Goal: Task Accomplishment & Management: Complete application form

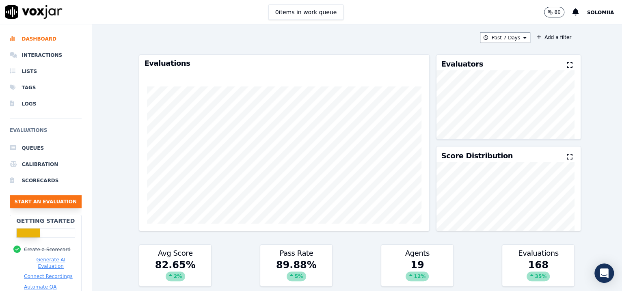
click at [54, 195] on button "Start an Evaluation" at bounding box center [46, 201] width 72 height 13
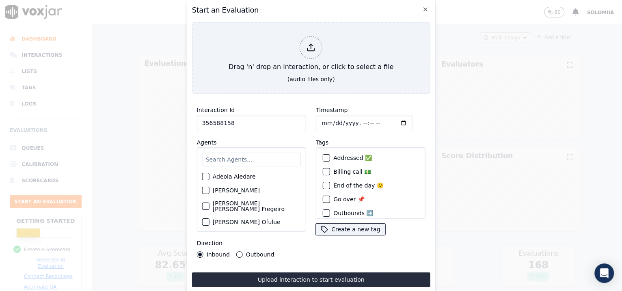
type input "356588158"
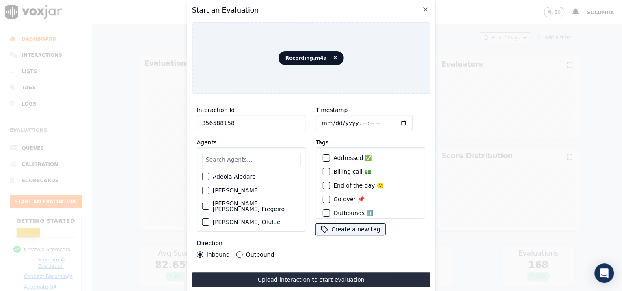
click at [354, 120] on input "Timestamp" at bounding box center [364, 123] width 97 height 16
type input "[DATE]T09:02"
click at [222, 159] on input "text" at bounding box center [251, 160] width 99 height 14
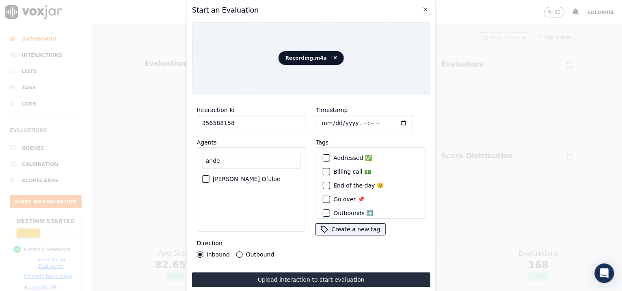
type input "ande"
click at [238, 176] on label "[PERSON_NAME] Ofulue" at bounding box center [247, 179] width 68 height 6
click at [210, 176] on button "[PERSON_NAME] Ofulue" at bounding box center [205, 179] width 7 height 7
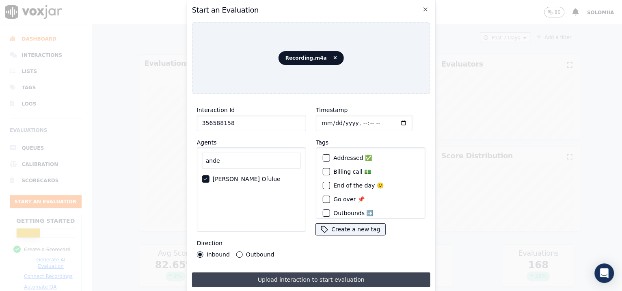
click at [284, 276] on button "Upload interaction to start evaluation" at bounding box center [311, 280] width 238 height 15
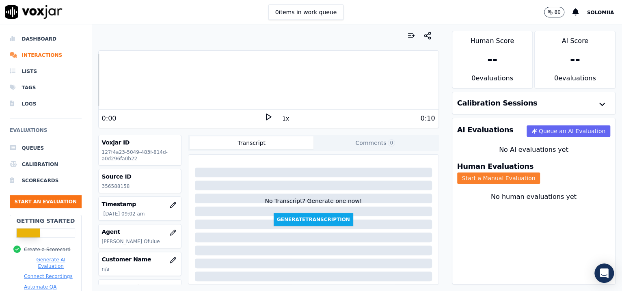
click at [541, 173] on button "Start a Manual Evaluation" at bounding box center [498, 178] width 83 height 11
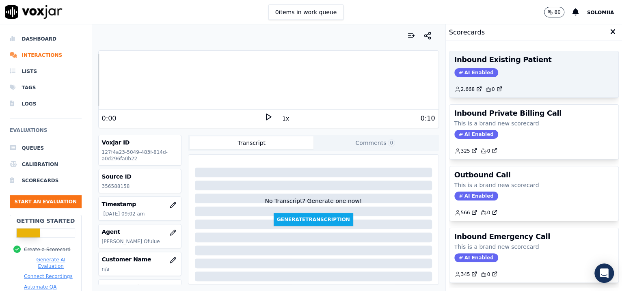
click at [538, 82] on div "2,668 0" at bounding box center [535, 86] width 160 height 13
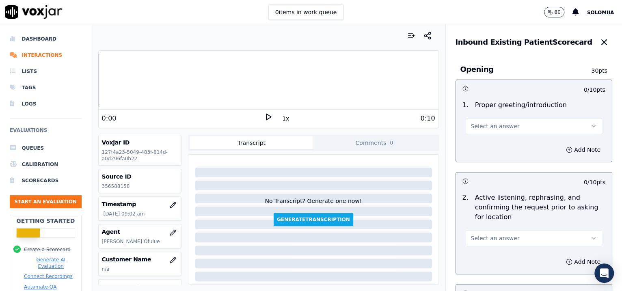
click at [511, 126] on button "Select an answer" at bounding box center [534, 126] width 137 height 16
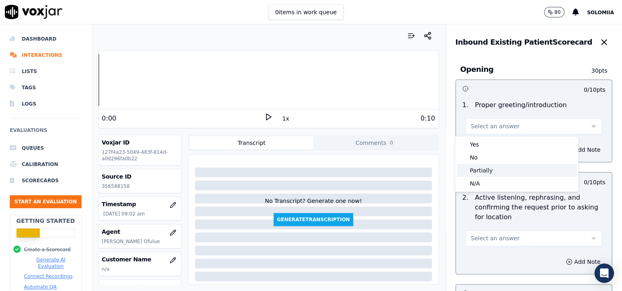
click at [496, 172] on div "Partially" at bounding box center [517, 170] width 120 height 13
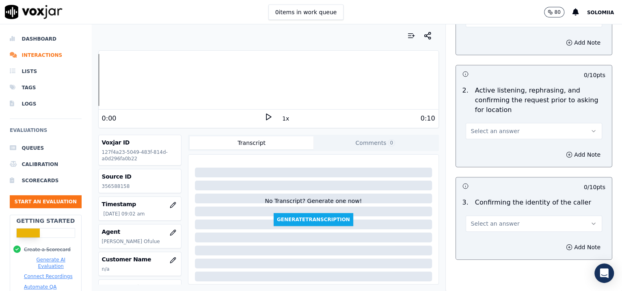
scroll to position [119, 0]
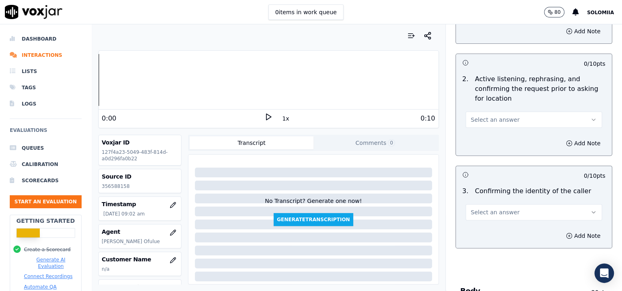
click at [490, 125] on button "Select an answer" at bounding box center [534, 120] width 137 height 16
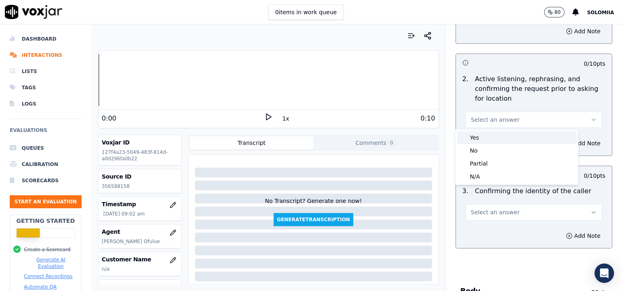
click at [490, 134] on div "Yes" at bounding box center [517, 137] width 120 height 13
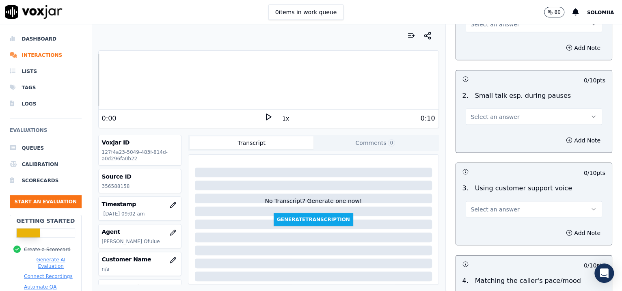
scroll to position [1240, 0]
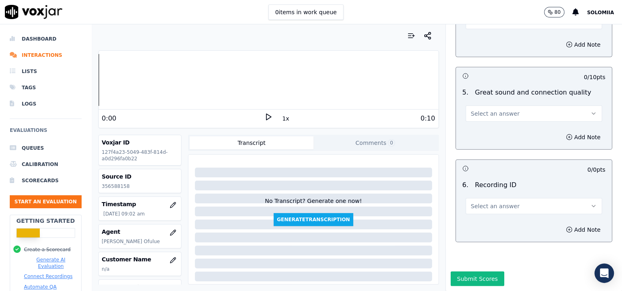
click at [484, 198] on button "Select an answer" at bounding box center [534, 206] width 137 height 16
click at [503, 210] on div "N/A" at bounding box center [517, 206] width 120 height 13
click at [574, 224] on button "Add Note" at bounding box center [583, 229] width 44 height 11
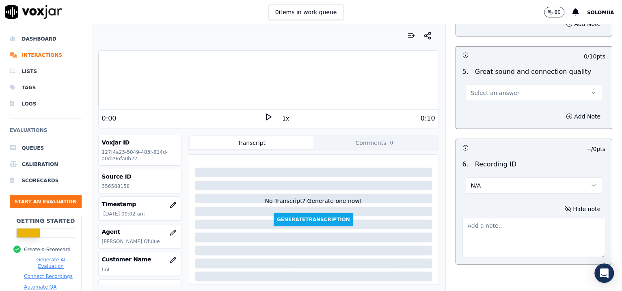
click at [473, 236] on textarea at bounding box center [534, 238] width 143 height 40
paste textarea "356588158"
type textarea "356588158"
click at [490, 90] on span "Select an answer" at bounding box center [495, 93] width 49 height 8
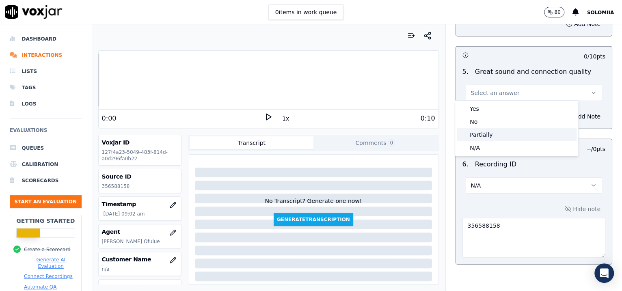
click at [494, 132] on div "Partially" at bounding box center [517, 134] width 120 height 13
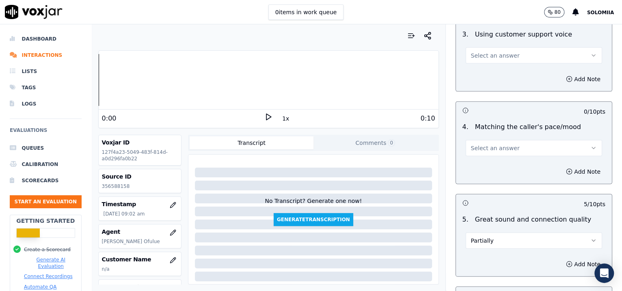
scroll to position [1087, 0]
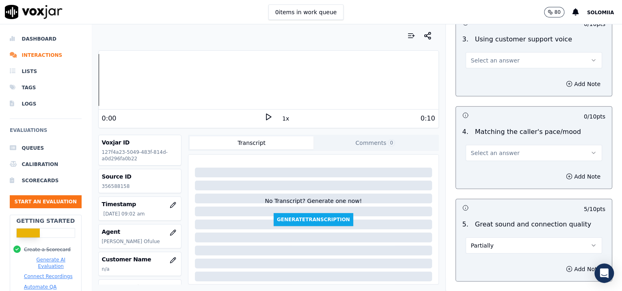
click at [481, 167] on div "Add Note" at bounding box center [534, 177] width 156 height 24
drag, startPoint x: 476, startPoint y: 160, endPoint x: 473, endPoint y: 154, distance: 6.2
click at [473, 154] on div "4 . Matching the caller's pace/mood Select an answer" at bounding box center [534, 144] width 156 height 41
click at [473, 154] on span "Select an answer" at bounding box center [495, 153] width 49 height 8
click at [490, 165] on div "Yes" at bounding box center [517, 169] width 120 height 13
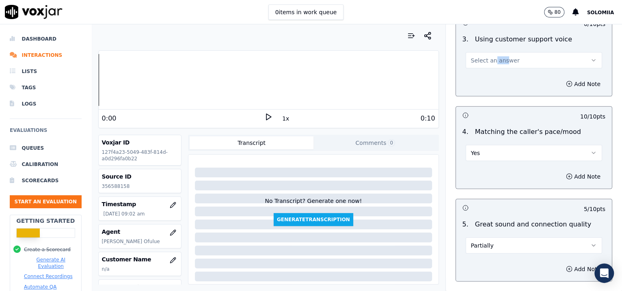
drag, startPoint x: 493, startPoint y: 67, endPoint x: 483, endPoint y: 63, distance: 10.2
click at [483, 63] on div "3 . Using customer support voice Select an answer" at bounding box center [534, 51] width 156 height 41
click at [483, 63] on button "Select an answer" at bounding box center [534, 60] width 137 height 16
click at [498, 73] on div "Yes" at bounding box center [517, 76] width 120 height 13
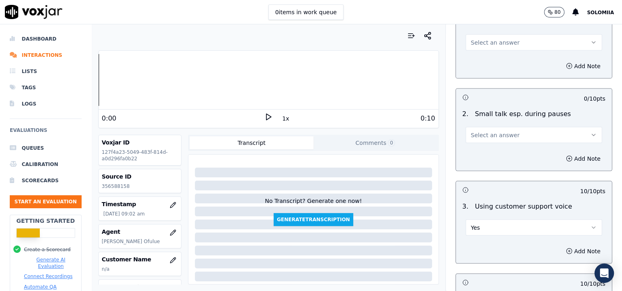
scroll to position [911, 0]
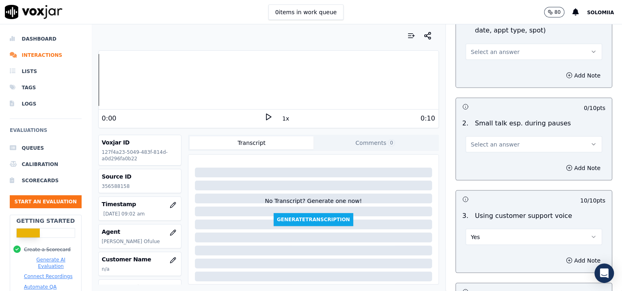
click at [479, 152] on div "2 . Small talk esp. during pauses Select an answer" at bounding box center [534, 135] width 156 height 41
click at [471, 144] on span "Select an answer" at bounding box center [495, 144] width 49 height 8
click at [487, 177] on div "No" at bounding box center [517, 173] width 120 height 13
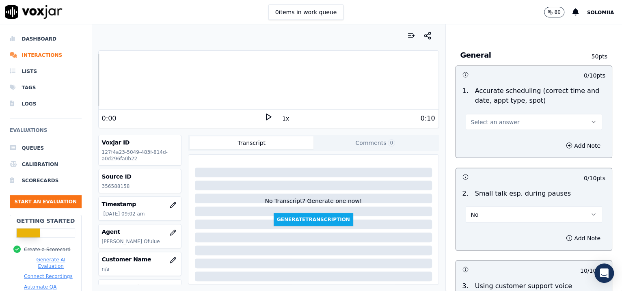
click at [466, 124] on button "Select an answer" at bounding box center [534, 122] width 137 height 16
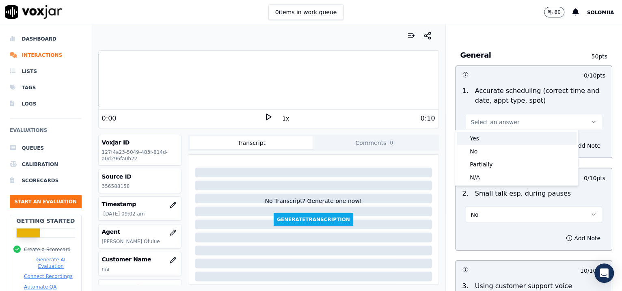
click at [479, 136] on div "Yes" at bounding box center [517, 138] width 120 height 13
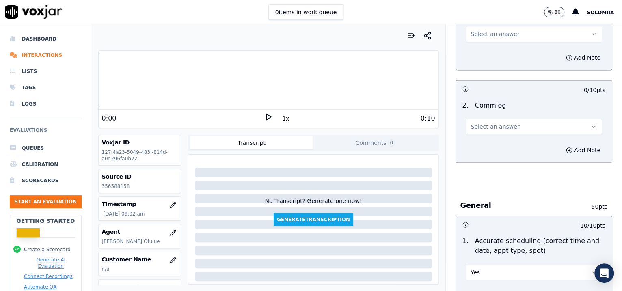
scroll to position [646, 0]
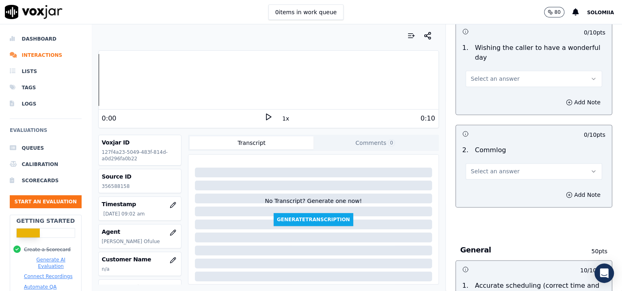
click at [479, 163] on button "Select an answer" at bounding box center [534, 171] width 137 height 16
drag, startPoint x: 507, startPoint y: 181, endPoint x: 514, endPoint y: 188, distance: 10.4
click at [514, 188] on div "Yes No N/A" at bounding box center [516, 201] width 123 height 42
click at [514, 188] on div "Yes" at bounding box center [517, 188] width 120 height 13
click at [490, 84] on button "Select an answer" at bounding box center [534, 79] width 137 height 16
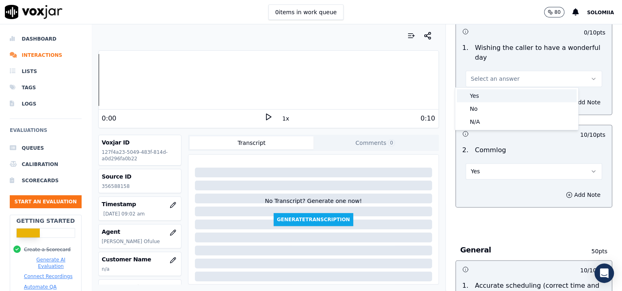
click at [509, 95] on div "Yes" at bounding box center [517, 95] width 120 height 13
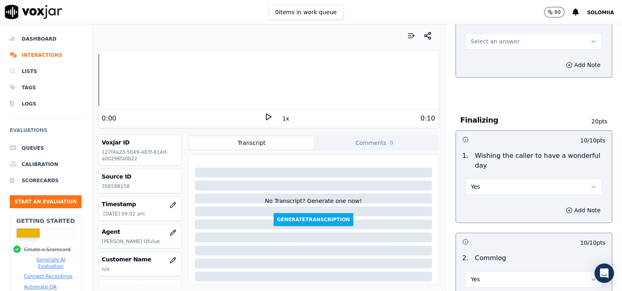
scroll to position [434, 0]
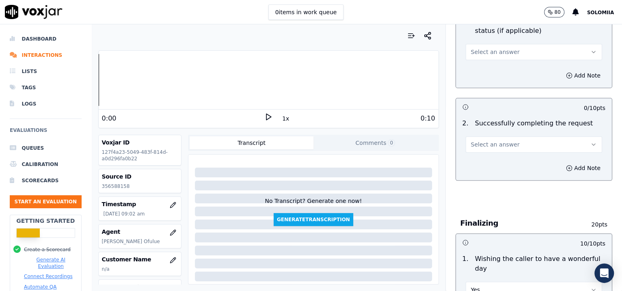
click at [483, 141] on span "Select an answer" at bounding box center [495, 145] width 49 height 8
click at [516, 163] on div "Yes" at bounding box center [517, 162] width 120 height 13
click at [481, 57] on button "Select an answer" at bounding box center [534, 52] width 137 height 16
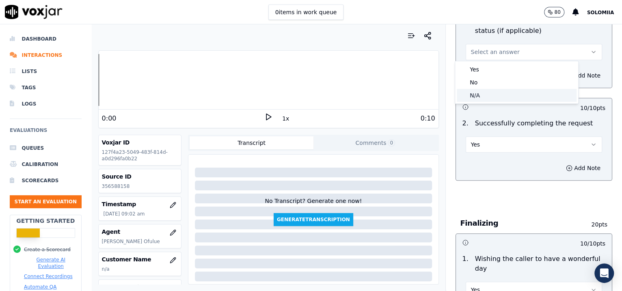
click at [483, 94] on div "N/A" at bounding box center [517, 95] width 120 height 13
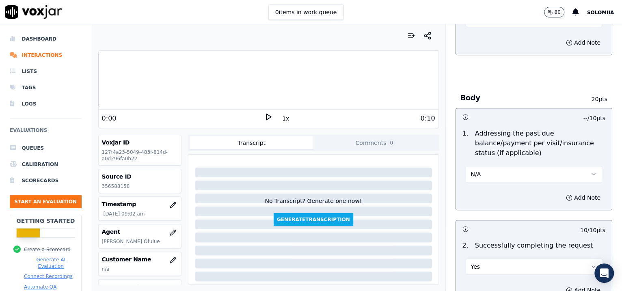
scroll to position [185, 0]
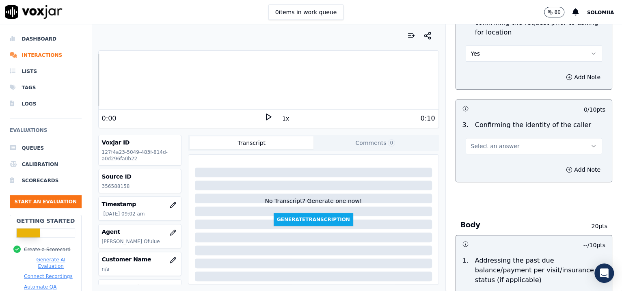
click at [524, 148] on button "Select an answer" at bounding box center [534, 146] width 137 height 16
click at [506, 161] on div "Yes" at bounding box center [517, 163] width 120 height 13
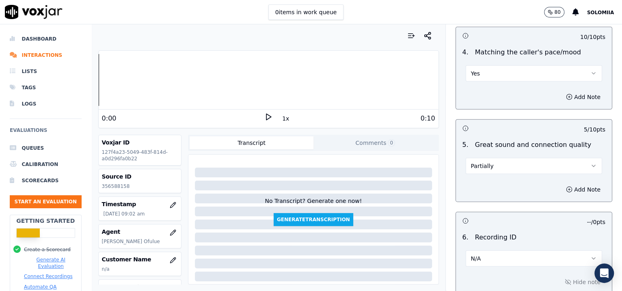
scroll to position [1283, 0]
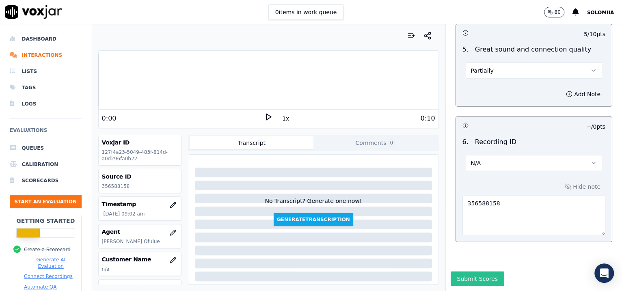
click at [473, 272] on button "Submit Scores" at bounding box center [478, 279] width 54 height 15
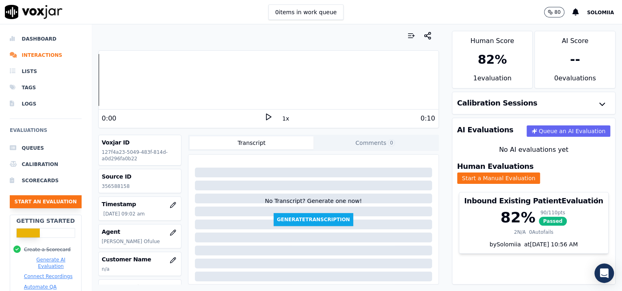
click at [24, 203] on button "Start an Evaluation" at bounding box center [46, 201] width 72 height 13
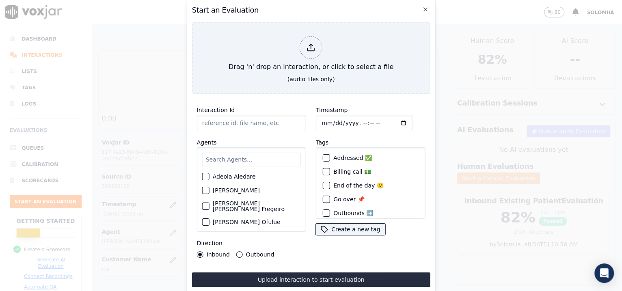
click at [246, 124] on input "Interaction Id" at bounding box center [251, 123] width 109 height 16
paste input "356590971"
type input "356590971"
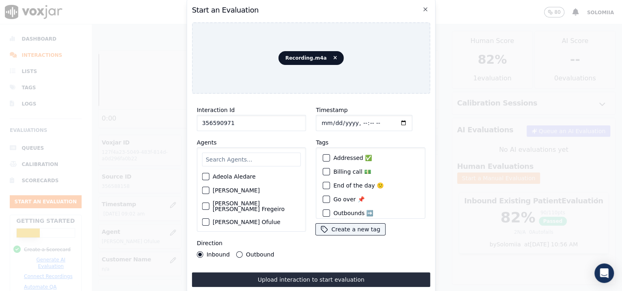
click at [355, 115] on input "Timestamp" at bounding box center [364, 123] width 97 height 16
click at [355, 118] on input "Timestamp" at bounding box center [364, 123] width 97 height 16
type input "[DATE]T09:15"
click at [264, 153] on input "text" at bounding box center [251, 160] width 99 height 14
type input "and"
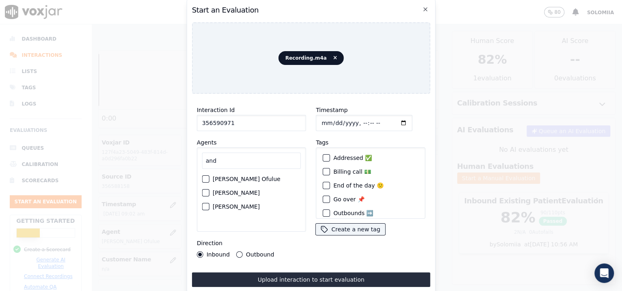
click at [249, 176] on label "[PERSON_NAME] Ofulue" at bounding box center [247, 179] width 68 height 6
click at [210, 176] on button "[PERSON_NAME] Ofulue" at bounding box center [205, 179] width 7 height 7
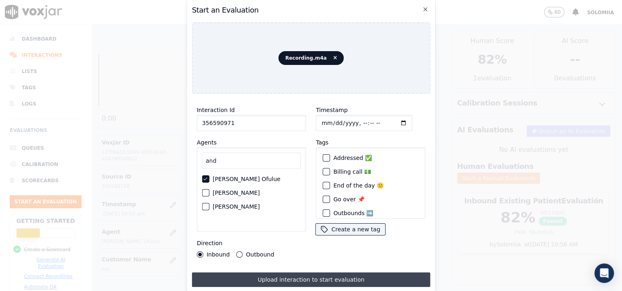
click at [301, 275] on button "Upload interaction to start evaluation" at bounding box center [311, 280] width 238 height 15
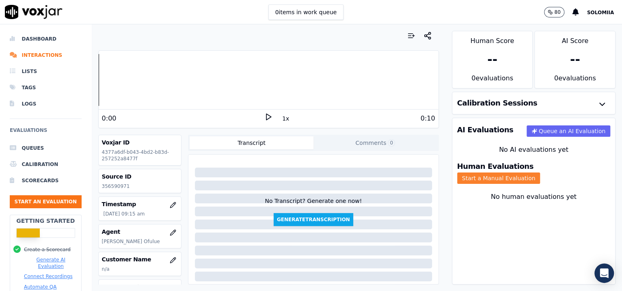
click at [541, 173] on button "Start a Manual Evaluation" at bounding box center [498, 178] width 83 height 11
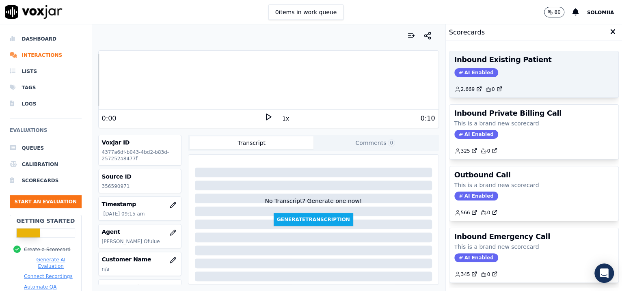
click at [521, 80] on div "2,669 0" at bounding box center [535, 86] width 160 height 13
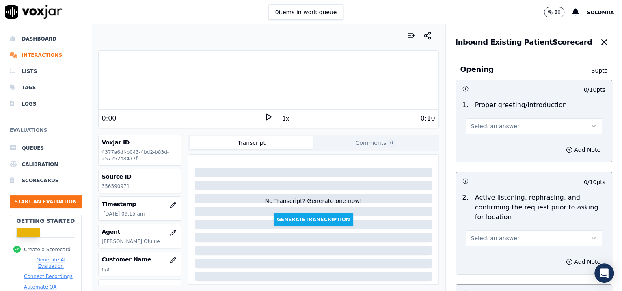
click at [489, 121] on button "Select an answer" at bounding box center [534, 126] width 137 height 16
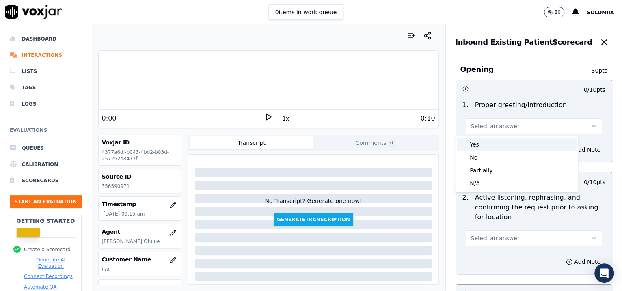
click at [489, 140] on div "Yes" at bounding box center [517, 144] width 120 height 13
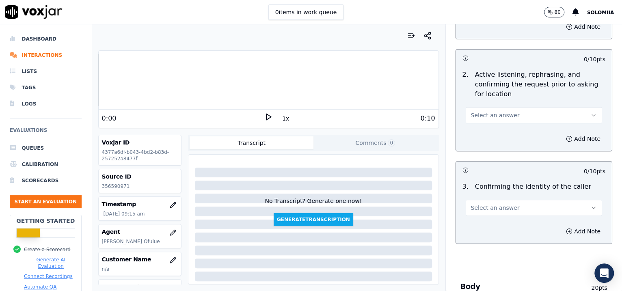
scroll to position [137, 0]
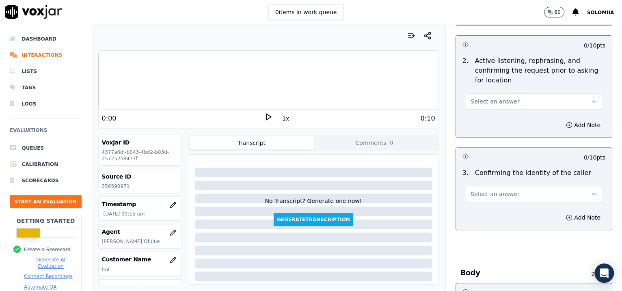
click at [487, 104] on span "Select an answer" at bounding box center [495, 102] width 49 height 8
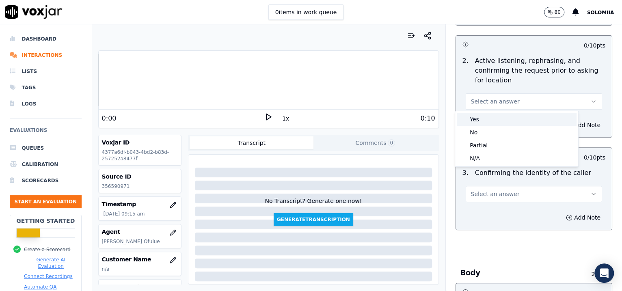
click at [494, 117] on div "Yes" at bounding box center [517, 119] width 120 height 13
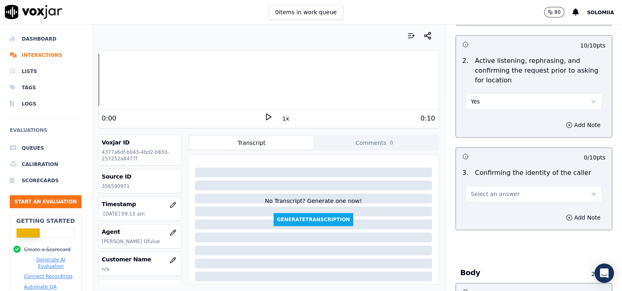
scroll to position [0, 0]
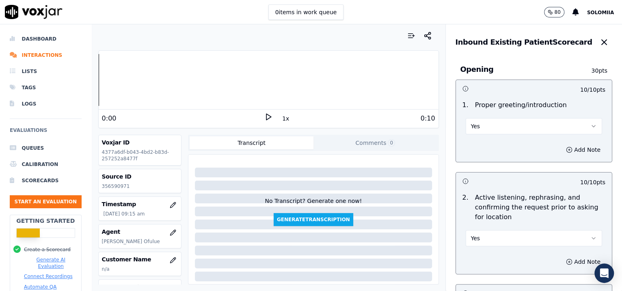
drag, startPoint x: 507, startPoint y: 139, endPoint x: 496, endPoint y: 128, distance: 14.9
click at [496, 128] on div "10 / 10 pts 1 . Proper greeting/introduction Yes Add Note" at bounding box center [534, 121] width 157 height 83
click at [496, 128] on button "Yes" at bounding box center [534, 126] width 137 height 16
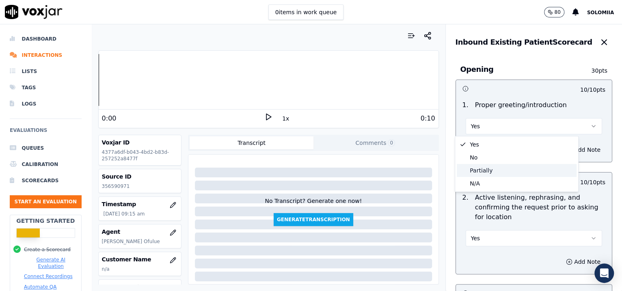
click at [493, 168] on div "Partially" at bounding box center [517, 170] width 120 height 13
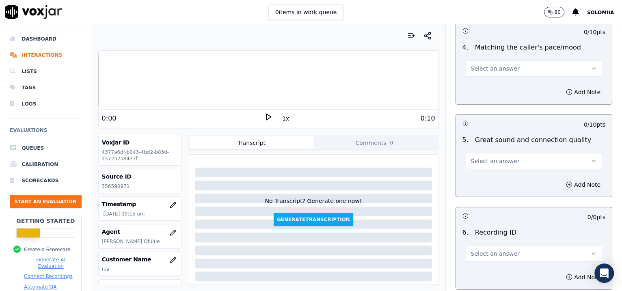
scroll to position [1240, 0]
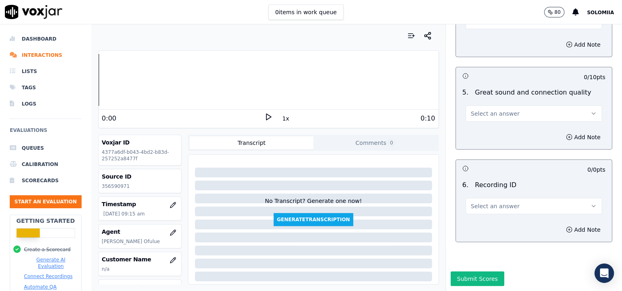
click at [486, 198] on button "Select an answer" at bounding box center [534, 206] width 137 height 16
click at [507, 210] on div "N/A" at bounding box center [517, 206] width 120 height 13
click at [567, 227] on circle "button" at bounding box center [569, 229] width 5 height 5
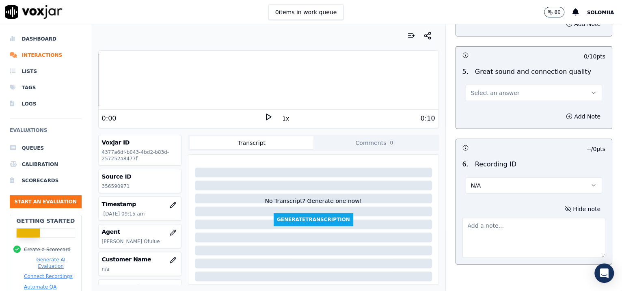
click at [470, 245] on textarea at bounding box center [534, 238] width 143 height 40
paste textarea "356590971"
type textarea "356590971"
click at [490, 90] on span "Select an answer" at bounding box center [495, 93] width 49 height 8
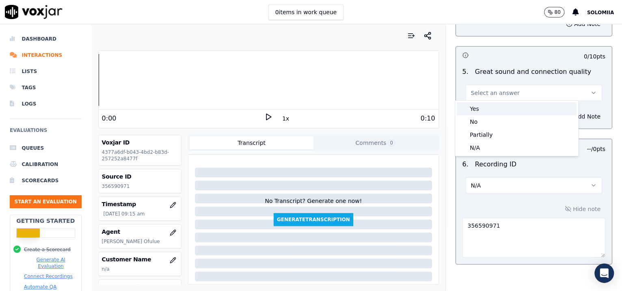
click at [512, 111] on div "Yes" at bounding box center [517, 108] width 120 height 13
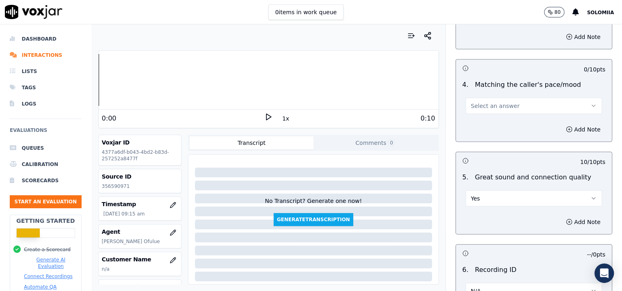
scroll to position [1122, 0]
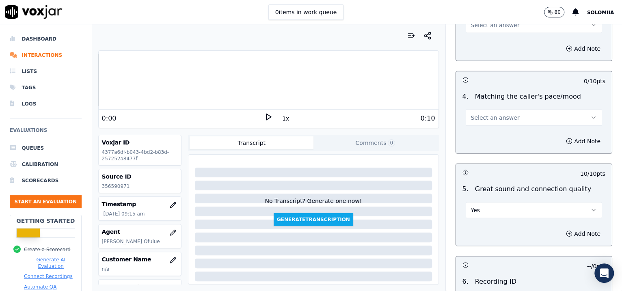
click at [478, 117] on span "Select an answer" at bounding box center [495, 118] width 49 height 8
click at [503, 134] on div "Yes" at bounding box center [517, 134] width 120 height 13
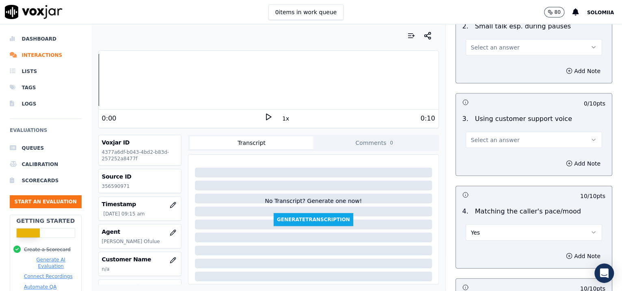
scroll to position [1000, 0]
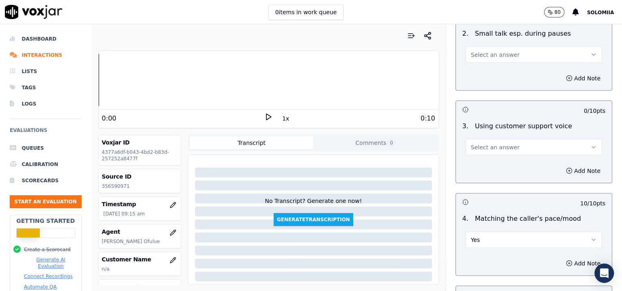
click at [488, 144] on span "Select an answer" at bounding box center [495, 147] width 49 height 8
click at [518, 159] on div "Yes" at bounding box center [517, 163] width 120 height 13
click at [498, 54] on span "Select an answer" at bounding box center [495, 55] width 49 height 8
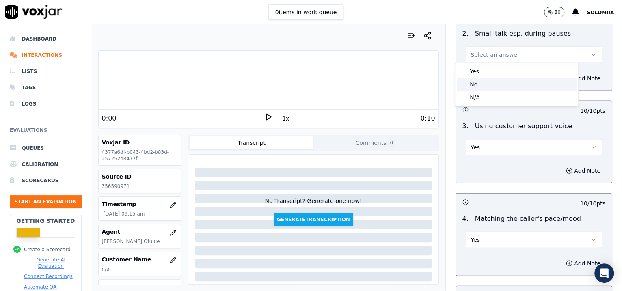
click at [493, 88] on div "No" at bounding box center [517, 84] width 120 height 13
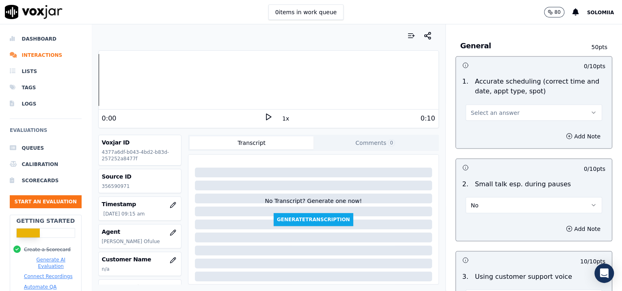
scroll to position [812, 0]
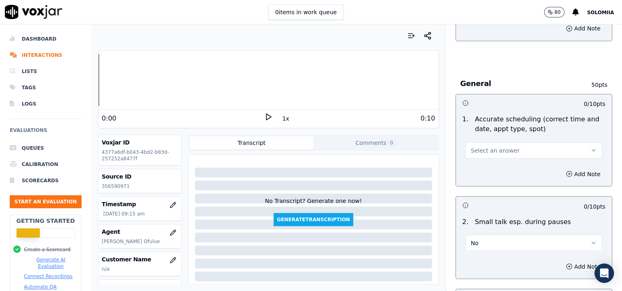
click at [480, 142] on button "Select an answer" at bounding box center [534, 150] width 137 height 16
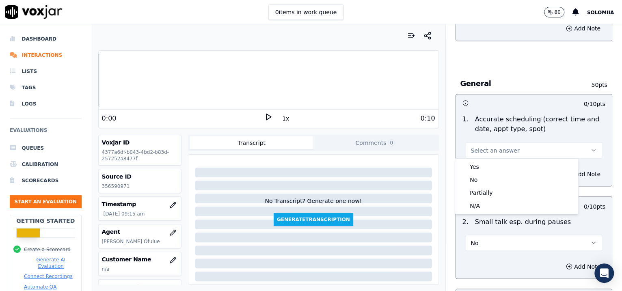
drag, startPoint x: 507, startPoint y: 159, endPoint x: 531, endPoint y: 167, distance: 24.8
click at [531, 167] on div "Yes No Partially N/A" at bounding box center [516, 186] width 123 height 55
click at [535, 165] on div "Yes" at bounding box center [517, 166] width 120 height 13
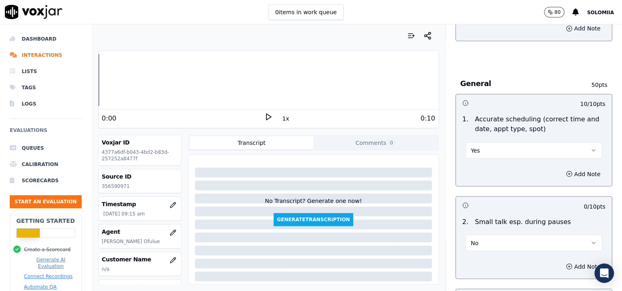
click at [535, 165] on div "Add Note" at bounding box center [534, 174] width 156 height 24
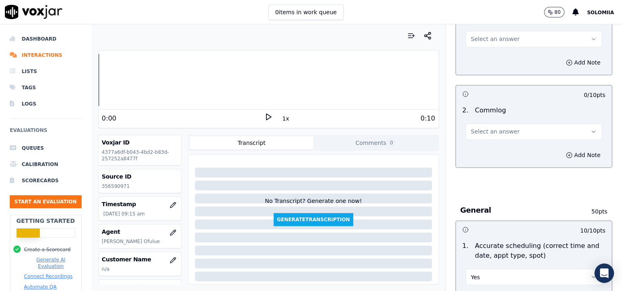
scroll to position [680, 0]
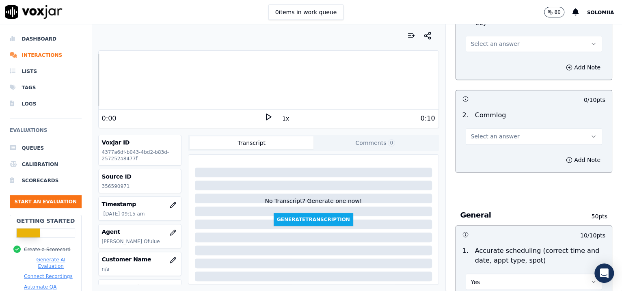
click at [487, 140] on button "Select an answer" at bounding box center [534, 136] width 137 height 16
click at [518, 151] on div "Yes" at bounding box center [517, 153] width 120 height 13
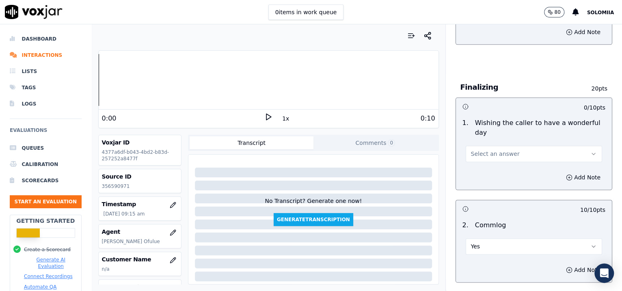
scroll to position [559, 0]
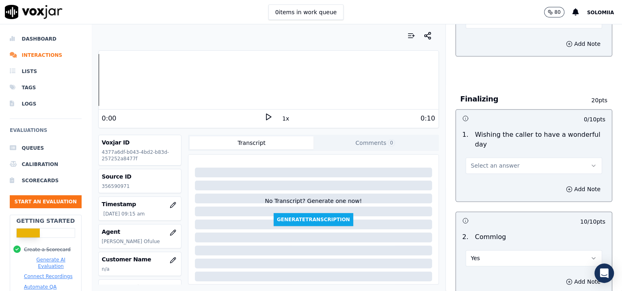
click at [490, 159] on button "Select an answer" at bounding box center [534, 166] width 137 height 16
click at [523, 177] on div "Yes" at bounding box center [517, 182] width 120 height 13
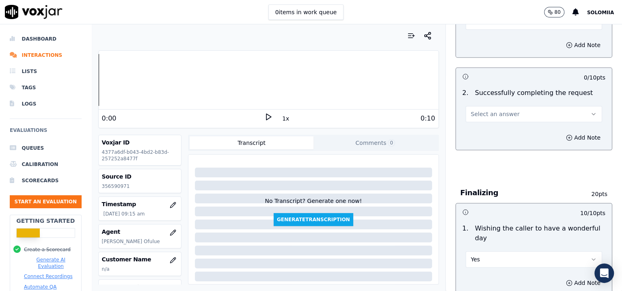
scroll to position [443, 0]
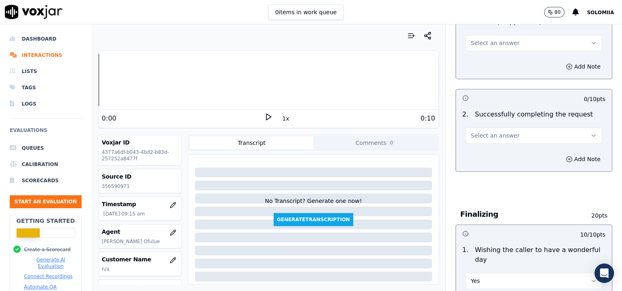
click at [515, 137] on button "Select an answer" at bounding box center [534, 136] width 137 height 16
click at [493, 151] on div "Yes" at bounding box center [517, 152] width 120 height 13
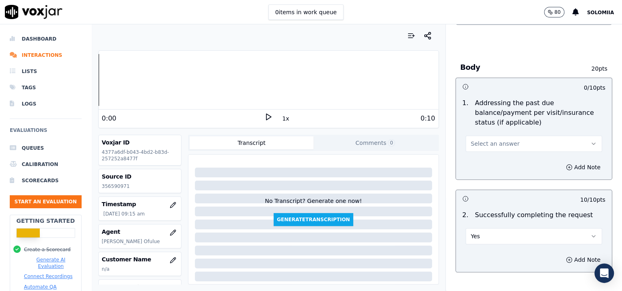
scroll to position [335, 0]
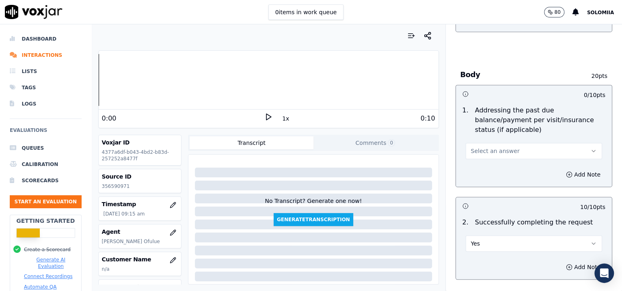
click at [498, 150] on span "Select an answer" at bounding box center [495, 151] width 49 height 8
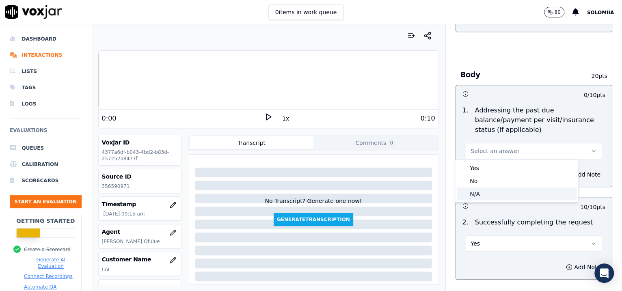
click at [496, 191] on div "N/A" at bounding box center [517, 194] width 120 height 13
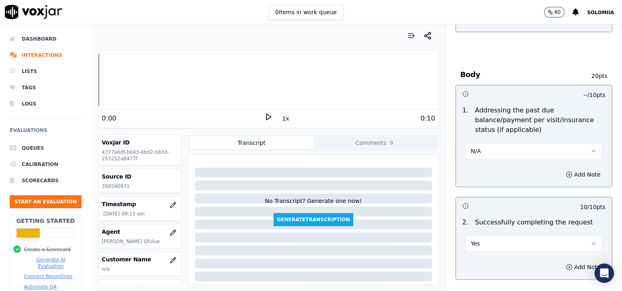
scroll to position [246, 0]
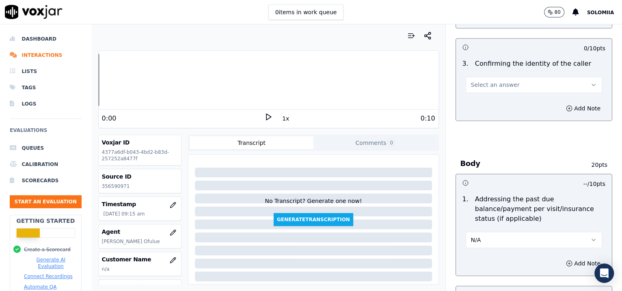
click at [496, 85] on span "Select an answer" at bounding box center [495, 85] width 49 height 8
click at [509, 99] on div "Yes" at bounding box center [517, 102] width 120 height 13
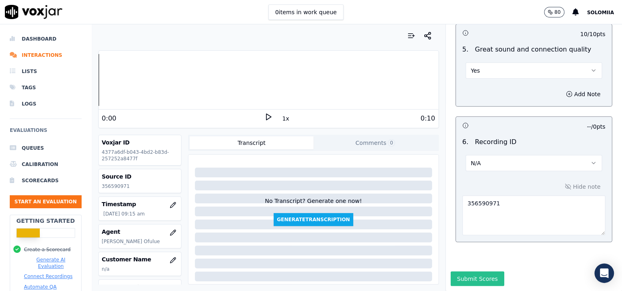
click at [462, 272] on button "Submit Scores" at bounding box center [478, 279] width 54 height 15
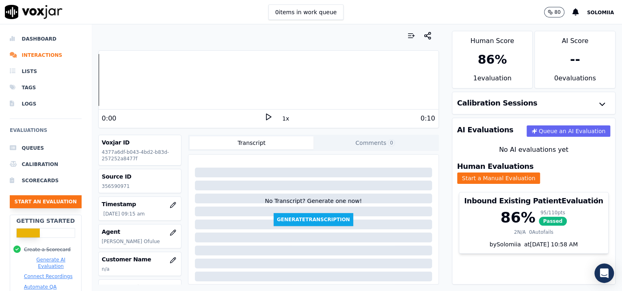
click at [43, 196] on button "Start an Evaluation" at bounding box center [46, 201] width 72 height 13
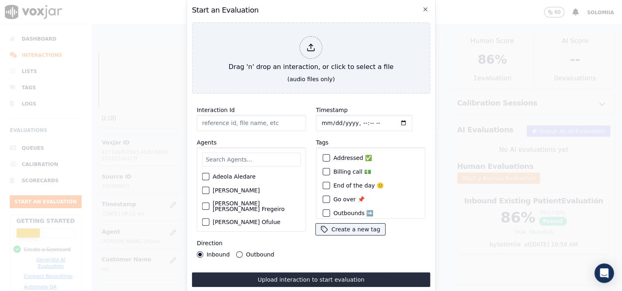
click at [232, 116] on input "Interaction Id" at bounding box center [251, 123] width 109 height 16
paste input "356591991"
type input "356591991"
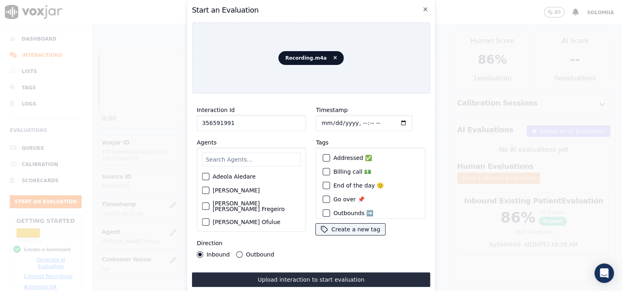
click at [354, 121] on input "Timestamp" at bounding box center [364, 123] width 97 height 16
type input "[DATE]T09:23"
click at [241, 157] on input "a" at bounding box center [251, 160] width 99 height 14
type input "and"
click at [246, 176] on label "[PERSON_NAME] Ofulue" at bounding box center [247, 179] width 68 height 6
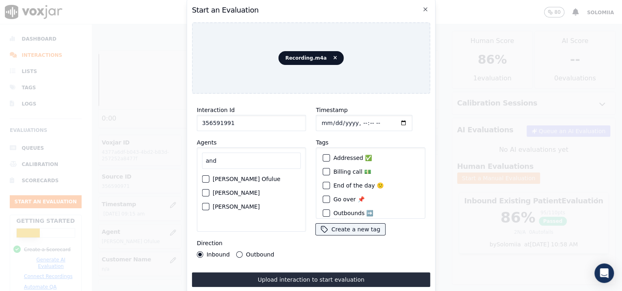
click at [210, 176] on button "[PERSON_NAME] Ofulue" at bounding box center [205, 179] width 7 height 7
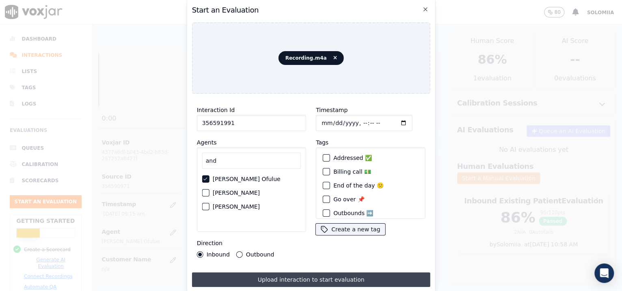
click at [318, 274] on button "Upload interaction to start evaluation" at bounding box center [311, 280] width 238 height 15
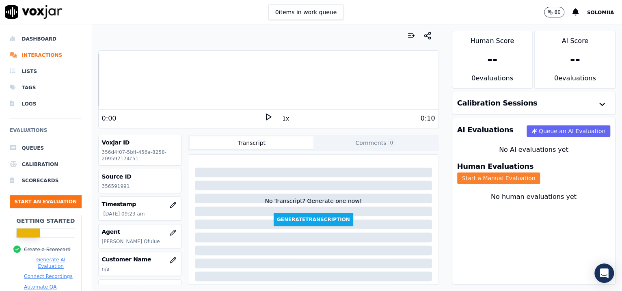
click at [531, 173] on button "Start a Manual Evaluation" at bounding box center [498, 178] width 83 height 11
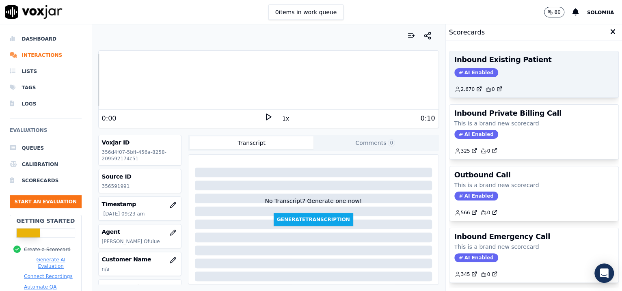
click at [537, 79] on div "Inbound Existing Patient AI Enabled 2,670 0" at bounding box center [534, 74] width 169 height 46
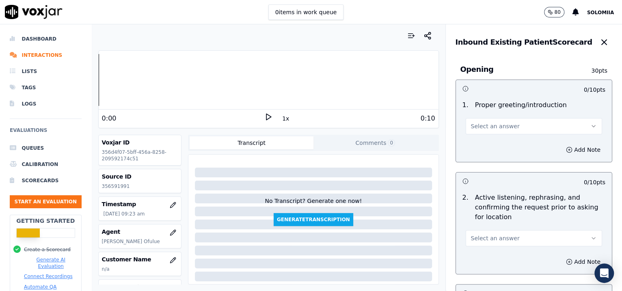
click at [499, 128] on span "Select an answer" at bounding box center [495, 126] width 49 height 8
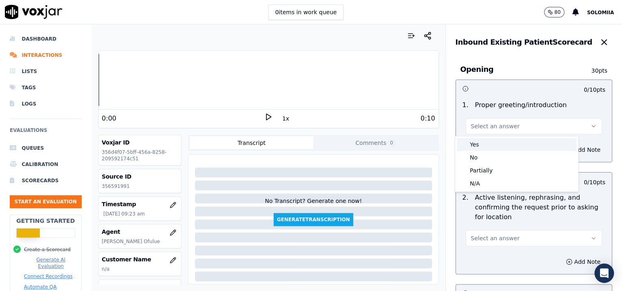
click at [514, 138] on div "Yes" at bounding box center [517, 144] width 120 height 13
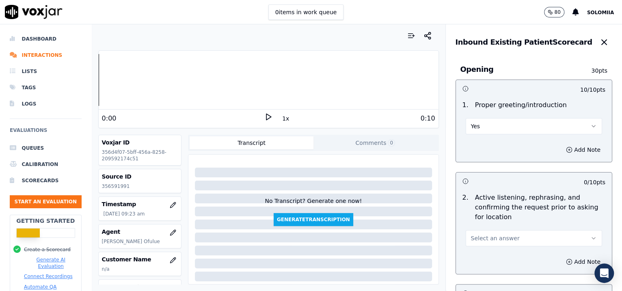
scroll to position [162, 0]
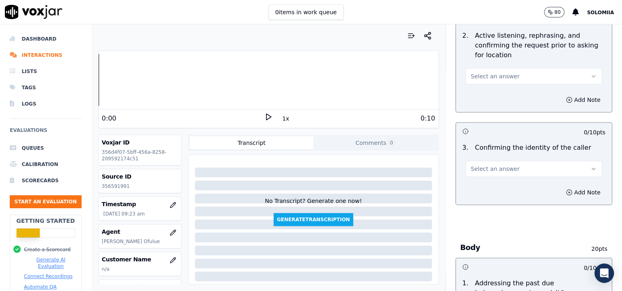
click at [479, 82] on button "Select an answer" at bounding box center [534, 76] width 137 height 16
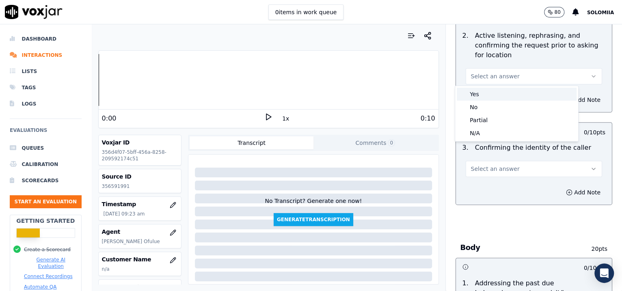
click at [497, 90] on div "Yes" at bounding box center [517, 94] width 120 height 13
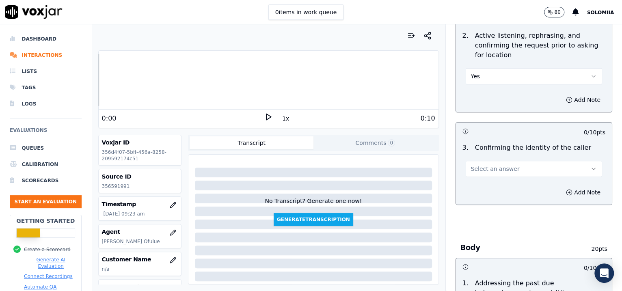
click at [480, 174] on button "Select an answer" at bounding box center [534, 169] width 137 height 16
click at [510, 186] on div "Yes" at bounding box center [517, 186] width 120 height 13
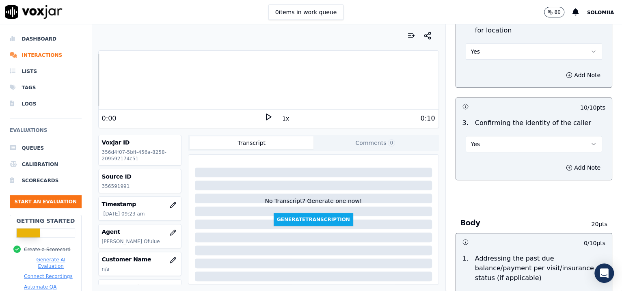
scroll to position [1240, 0]
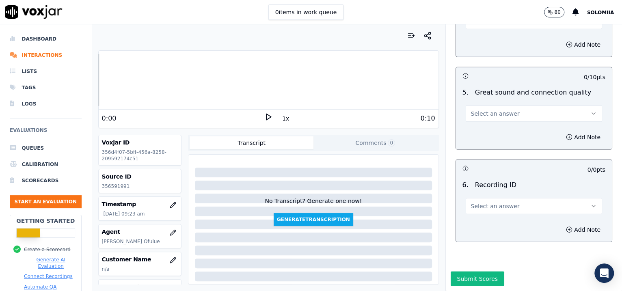
click at [496, 198] on button "Select an answer" at bounding box center [534, 206] width 137 height 16
drag, startPoint x: 509, startPoint y: 199, endPoint x: 520, endPoint y: 206, distance: 12.5
click at [520, 206] on div "N/A" at bounding box center [516, 203] width 123 height 21
drag, startPoint x: 520, startPoint y: 206, endPoint x: 565, endPoint y: 207, distance: 45.5
click at [565, 207] on div "N/A" at bounding box center [517, 206] width 120 height 13
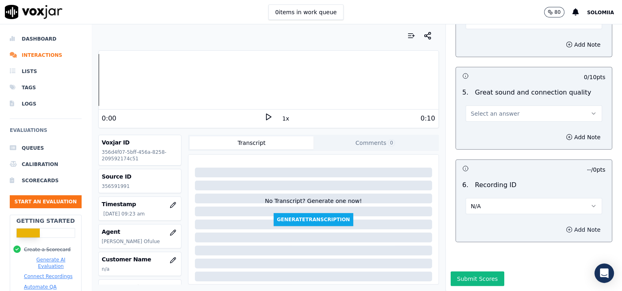
click at [565, 224] on button "Add Note" at bounding box center [583, 229] width 44 height 11
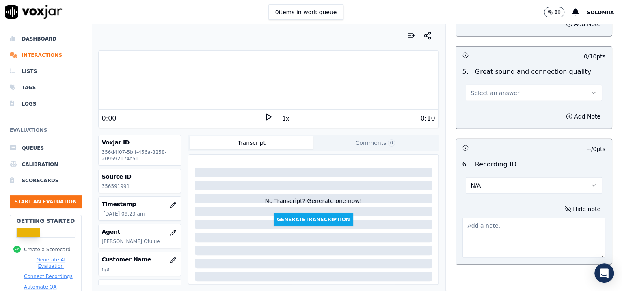
click at [498, 226] on textarea at bounding box center [534, 238] width 143 height 40
paste textarea "356591991"
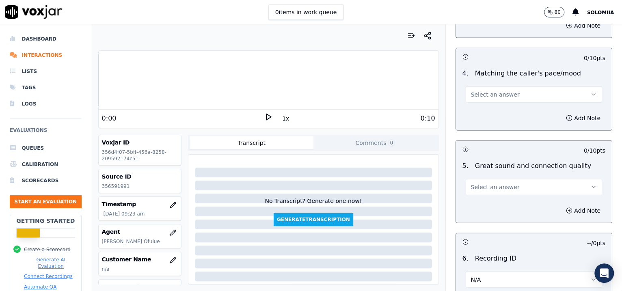
scroll to position [1132, 0]
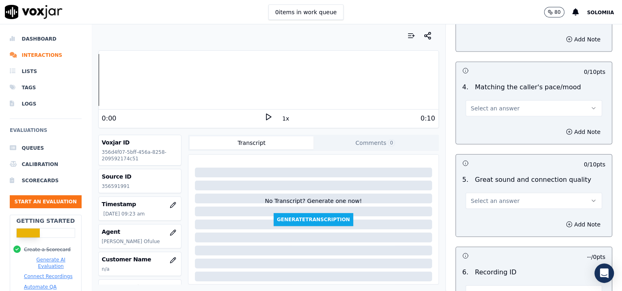
type textarea "356591991"
click at [481, 197] on span "Select an answer" at bounding box center [495, 201] width 49 height 8
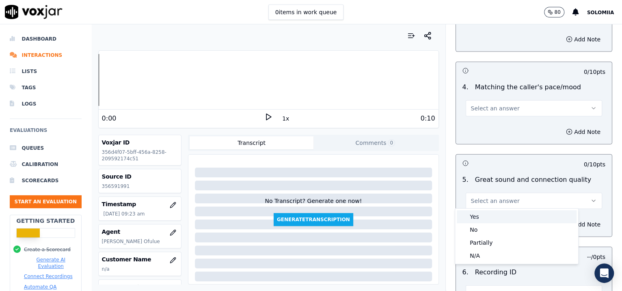
click at [530, 214] on div "Yes" at bounding box center [517, 216] width 120 height 13
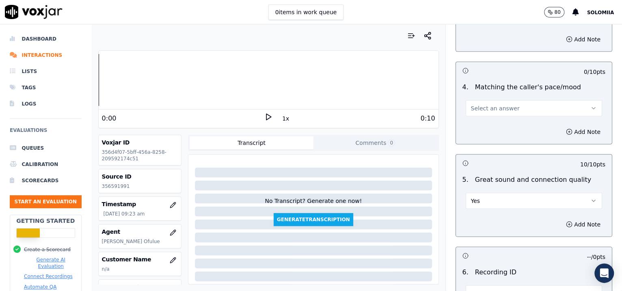
click at [497, 109] on span "Select an answer" at bounding box center [495, 108] width 49 height 8
click at [517, 120] on div "Yes" at bounding box center [517, 124] width 120 height 13
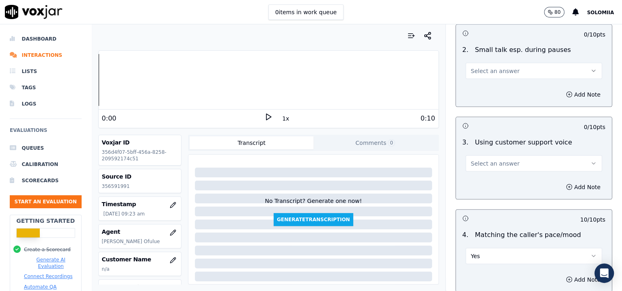
scroll to position [982, 0]
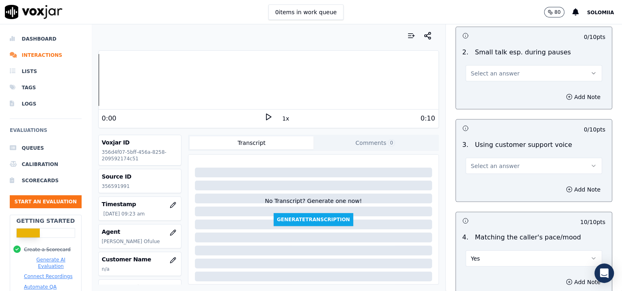
drag, startPoint x: 470, startPoint y: 183, endPoint x: 466, endPoint y: 169, distance: 14.0
click at [466, 169] on div "0 / 10 pts 3 . Using customer support voice Select an answer Add Note" at bounding box center [534, 160] width 157 height 83
click at [466, 169] on button "Select an answer" at bounding box center [534, 166] width 137 height 16
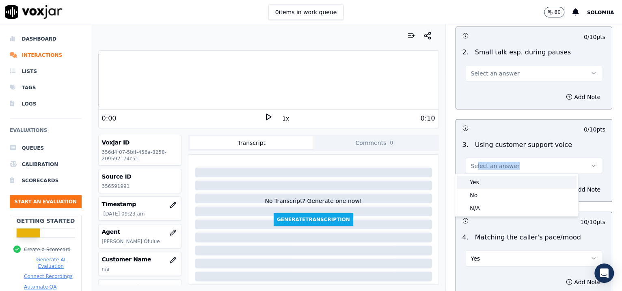
click at [498, 182] on div "Yes" at bounding box center [517, 182] width 120 height 13
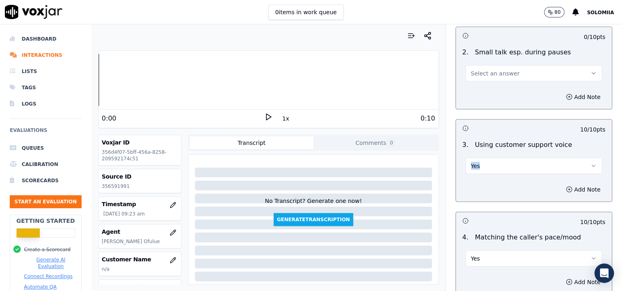
click at [497, 70] on span "Select an answer" at bounding box center [495, 73] width 49 height 8
click at [502, 99] on div "No" at bounding box center [517, 102] width 120 height 13
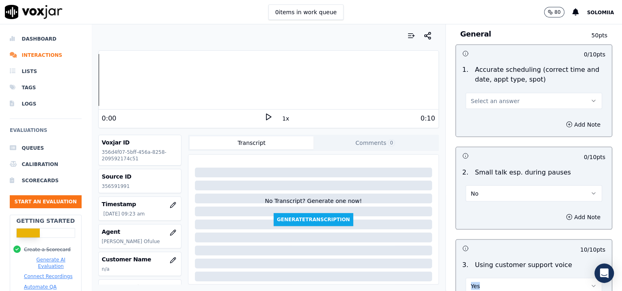
scroll to position [855, 0]
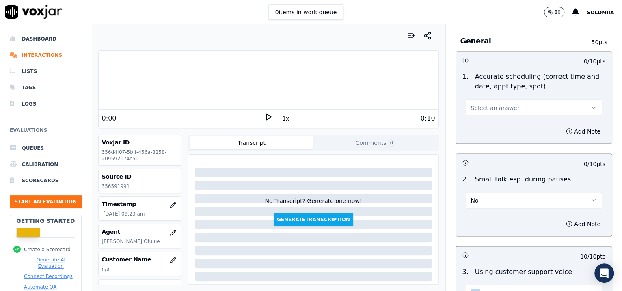
click at [492, 107] on span "Select an answer" at bounding box center [495, 108] width 49 height 8
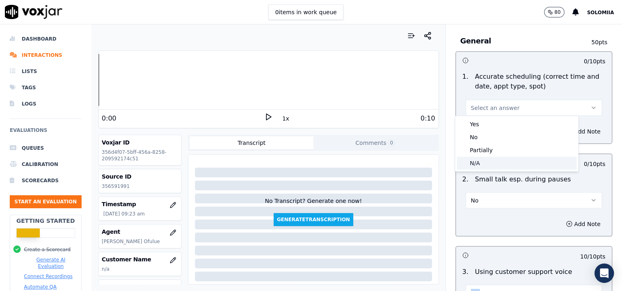
click at [490, 163] on div "N/A" at bounding box center [517, 163] width 120 height 13
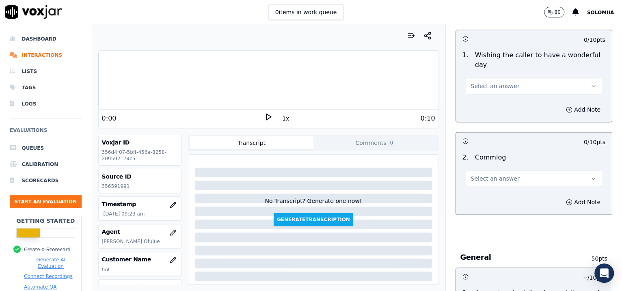
scroll to position [634, 0]
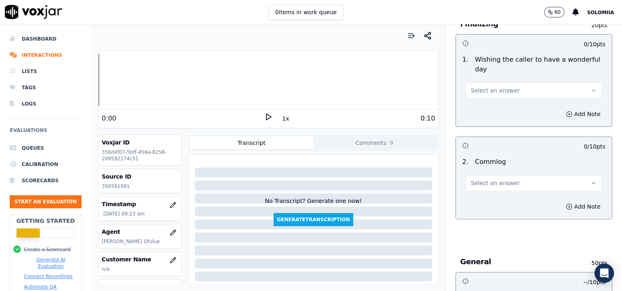
click at [470, 188] on button "Select an answer" at bounding box center [534, 183] width 137 height 16
click at [499, 198] on div "Yes" at bounding box center [517, 199] width 120 height 13
click at [493, 87] on span "Select an answer" at bounding box center [495, 91] width 49 height 8
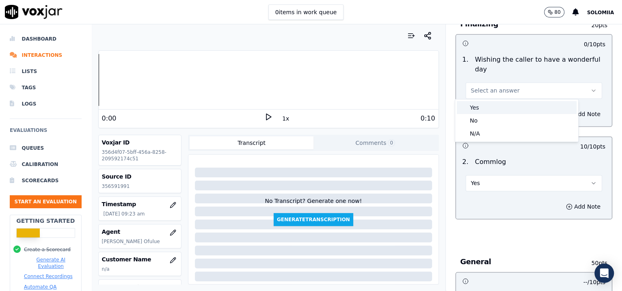
click at [524, 104] on div "Yes" at bounding box center [517, 107] width 120 height 13
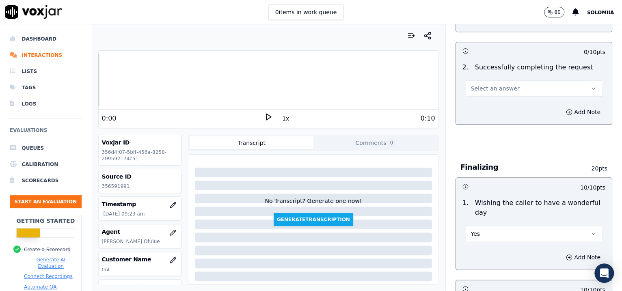
scroll to position [439, 0]
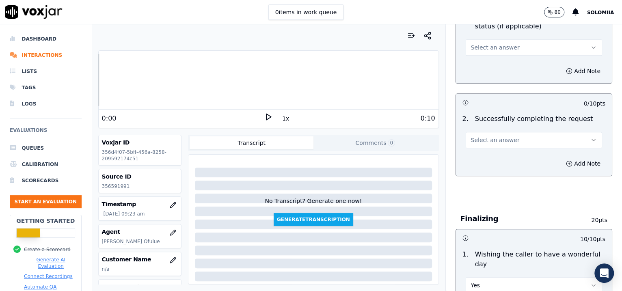
click at [471, 136] on span "Select an answer" at bounding box center [495, 140] width 49 height 8
click at [502, 152] on div "Yes" at bounding box center [517, 157] width 120 height 13
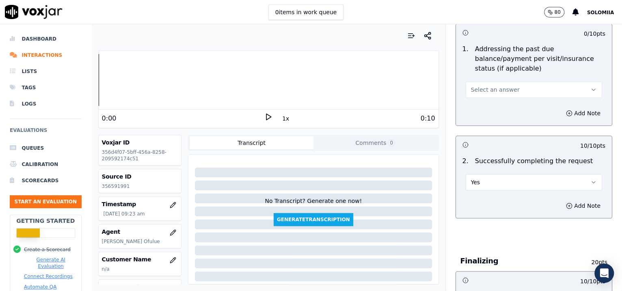
click at [472, 91] on span "Select an answer" at bounding box center [495, 90] width 49 height 8
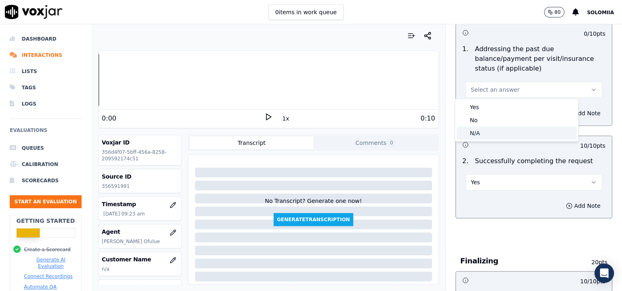
click at [496, 138] on div "N/A" at bounding box center [517, 133] width 120 height 13
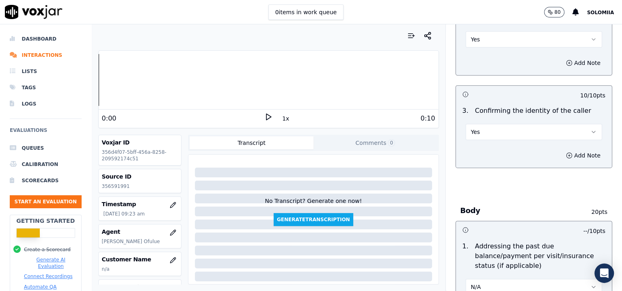
scroll to position [1283, 0]
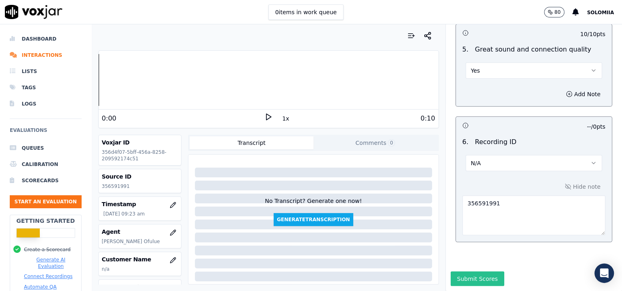
click at [453, 272] on button "Submit Scores" at bounding box center [478, 279] width 54 height 15
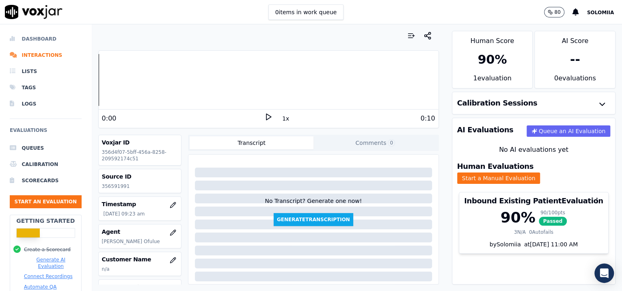
click at [25, 43] on li "Dashboard" at bounding box center [46, 39] width 72 height 16
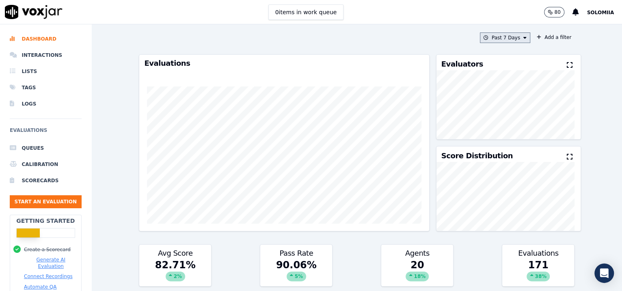
click at [498, 37] on button "Past 7 Days" at bounding box center [505, 38] width 50 height 11
click at [493, 60] on div "[DATE]" at bounding box center [501, 62] width 17 height 7
click at [508, 134] on div "Cancel Add" at bounding box center [505, 131] width 50 height 20
click at [511, 134] on button "Add" at bounding box center [519, 131] width 16 height 13
click at [41, 197] on button "Start an Evaluation" at bounding box center [46, 201] width 72 height 13
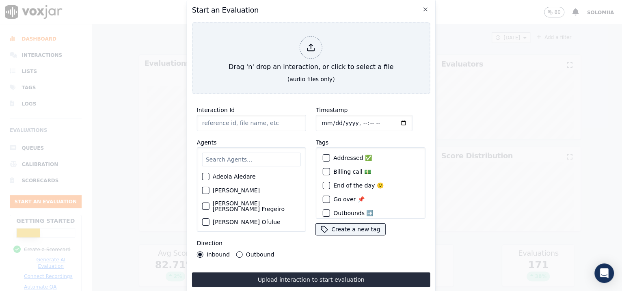
click at [246, 116] on input "Interaction Id" at bounding box center [251, 123] width 109 height 16
paste input "356594856"
type input "356594856"
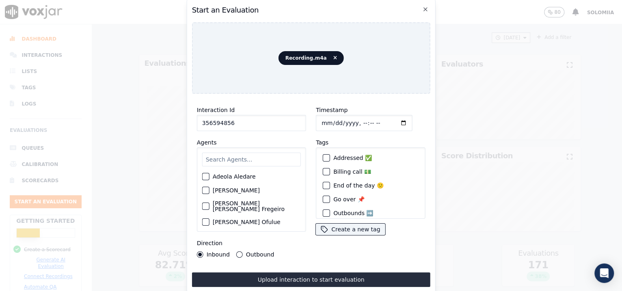
click at [354, 119] on input "Timestamp" at bounding box center [364, 123] width 97 height 16
type input "[DATE]T09:37"
click at [251, 160] on input "a" at bounding box center [251, 160] width 99 height 14
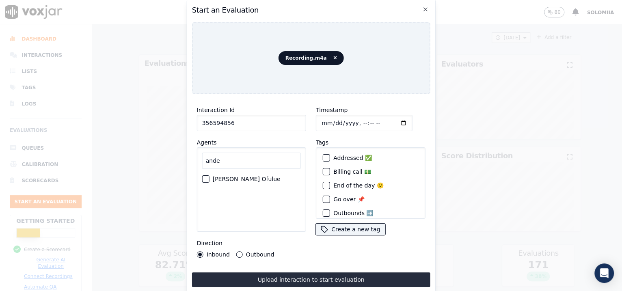
type input "ande"
click at [223, 176] on label "[PERSON_NAME] Ofulue" at bounding box center [247, 179] width 68 height 6
click at [210, 176] on button "[PERSON_NAME] Ofulue" at bounding box center [205, 179] width 7 height 7
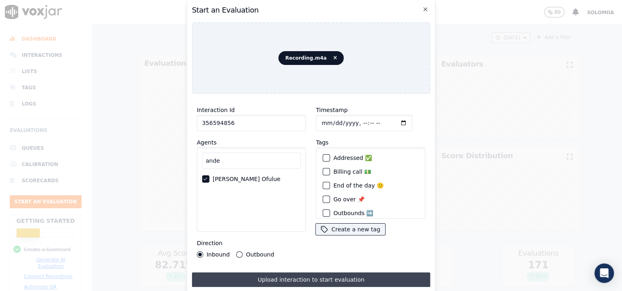
click at [286, 275] on button "Upload interaction to start evaluation" at bounding box center [311, 280] width 238 height 15
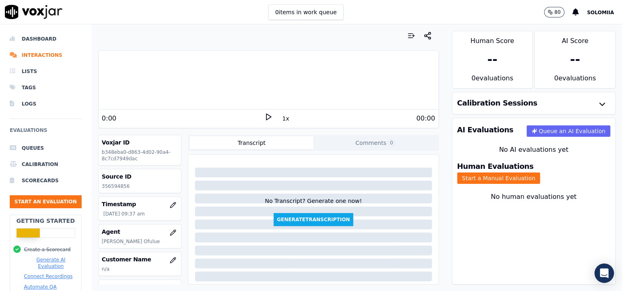
click at [541, 173] on button "Start a Manual Evaluation" at bounding box center [498, 178] width 83 height 11
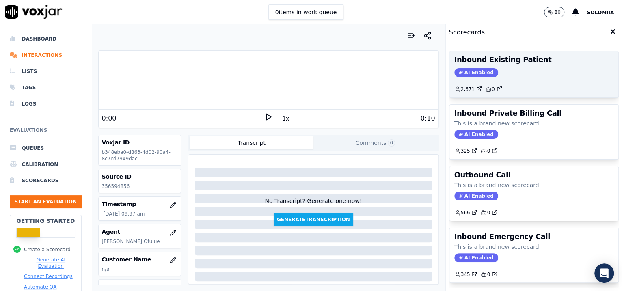
click at [538, 76] on div "AI Enabled" at bounding box center [535, 72] width 160 height 9
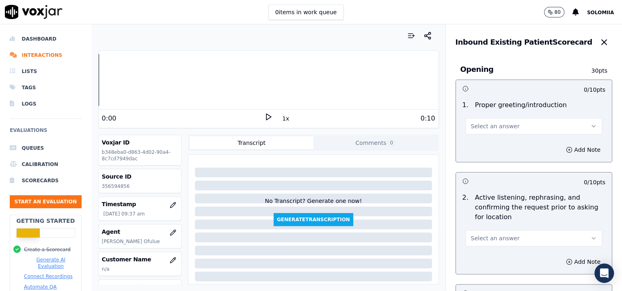
click at [496, 121] on button "Select an answer" at bounding box center [534, 126] width 137 height 16
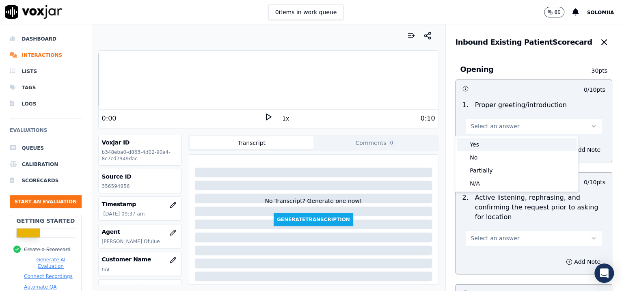
click at [488, 145] on div "Yes" at bounding box center [517, 144] width 120 height 13
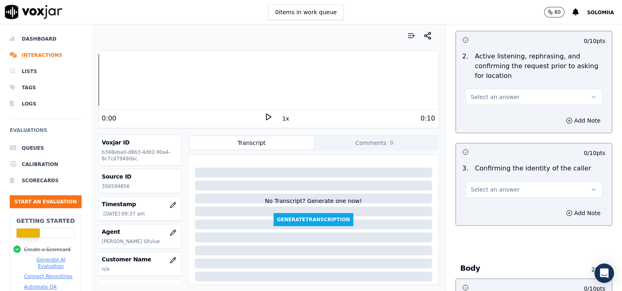
scroll to position [146, 0]
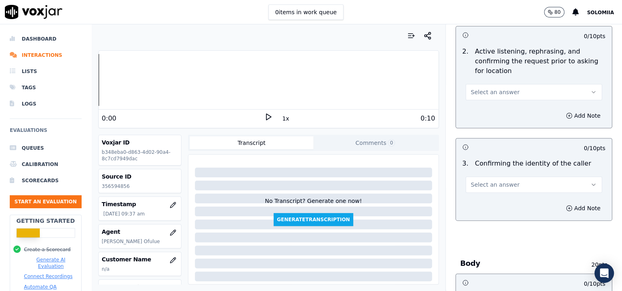
click at [496, 88] on span "Select an answer" at bounding box center [495, 92] width 49 height 8
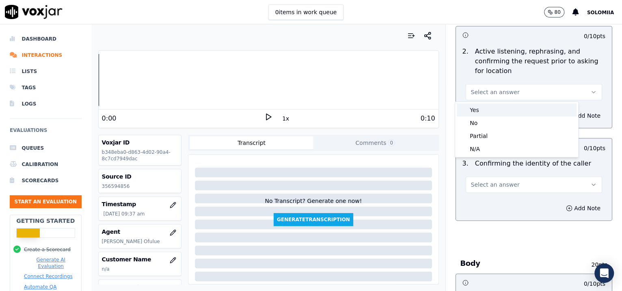
click at [488, 112] on div "Yes" at bounding box center [517, 110] width 120 height 13
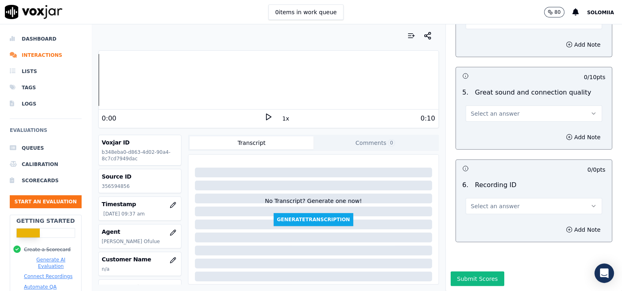
scroll to position [1240, 0]
click at [483, 198] on button "Select an answer" at bounding box center [534, 206] width 137 height 16
click at [498, 201] on div "N/A" at bounding box center [517, 206] width 120 height 13
click at [566, 227] on icon "button" at bounding box center [569, 230] width 7 height 7
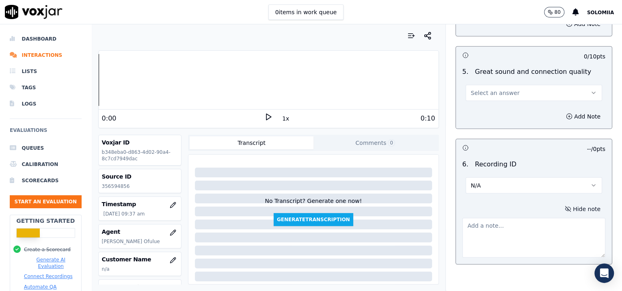
click at [484, 228] on textarea at bounding box center [534, 238] width 143 height 40
paste textarea "356594856"
type textarea "356594856"
click at [478, 91] on span "Select an answer" at bounding box center [495, 93] width 49 height 8
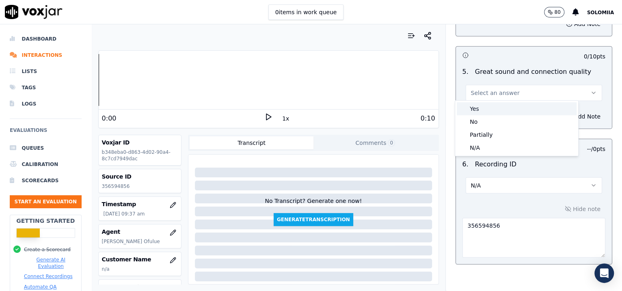
click at [494, 108] on div "Yes" at bounding box center [517, 108] width 120 height 13
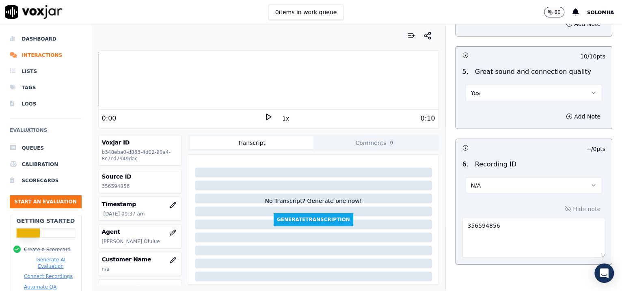
drag, startPoint x: 598, startPoint y: 230, endPoint x: 600, endPoint y: 219, distance: 11.2
click at [600, 219] on div "Inbound Existing Patient Scorecard Opening 30 pts 10 / 10 pts 1 . Proper greeti…" at bounding box center [534, 157] width 177 height 267
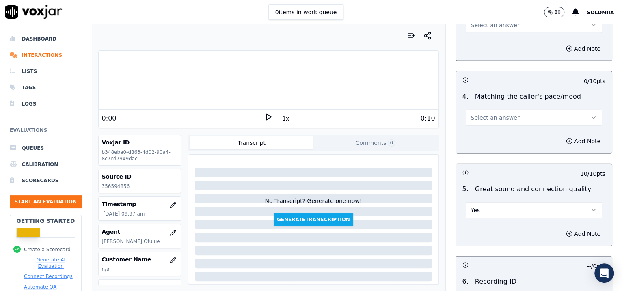
scroll to position [1057, 0]
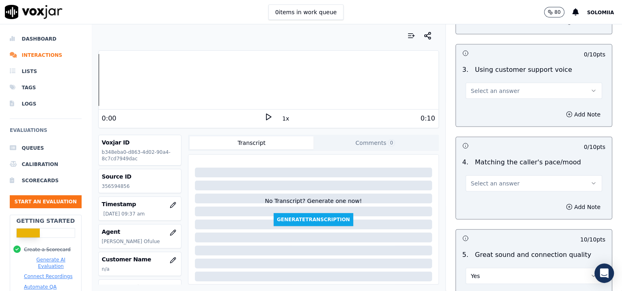
click at [468, 176] on button "Select an answer" at bounding box center [534, 184] width 137 height 16
click at [494, 197] on div "Yes" at bounding box center [517, 199] width 120 height 13
click at [478, 87] on span "Select an answer" at bounding box center [495, 91] width 49 height 8
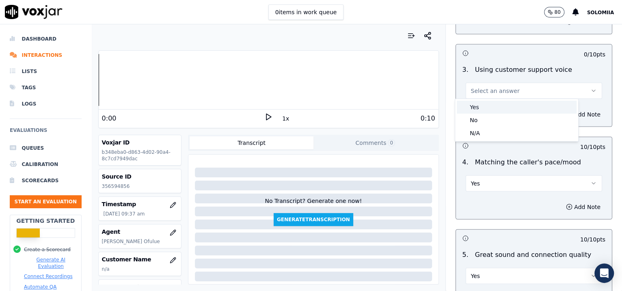
click at [502, 107] on div "Yes" at bounding box center [517, 107] width 120 height 13
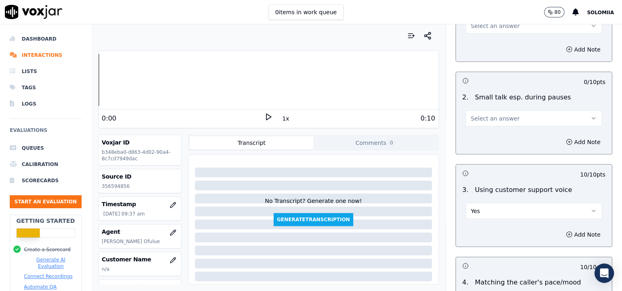
scroll to position [934, 0]
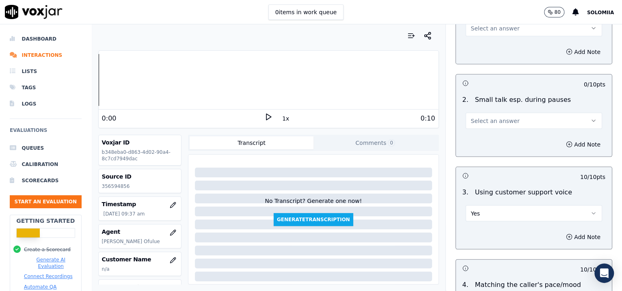
click at [483, 122] on span "Select an answer" at bounding box center [495, 121] width 49 height 8
click at [484, 144] on div "No" at bounding box center [517, 149] width 120 height 13
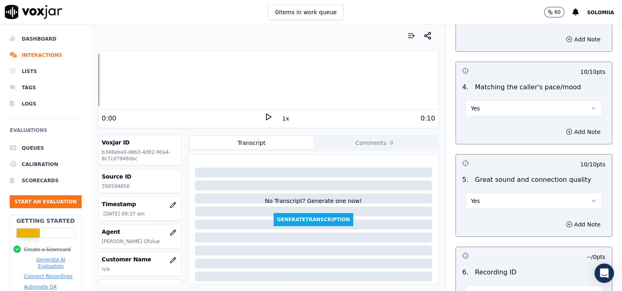
scroll to position [1134, 0]
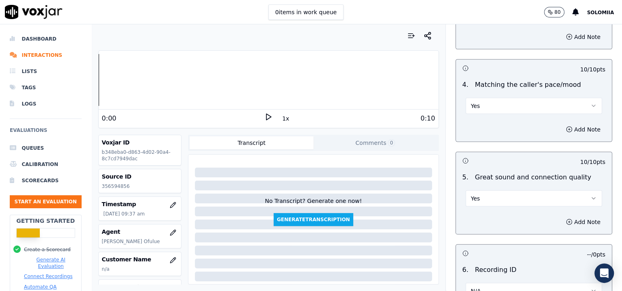
click at [520, 197] on button "Yes" at bounding box center [534, 199] width 137 height 16
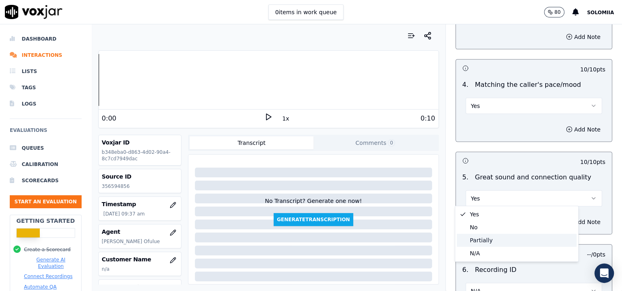
click at [495, 240] on div "Partially" at bounding box center [517, 240] width 120 height 13
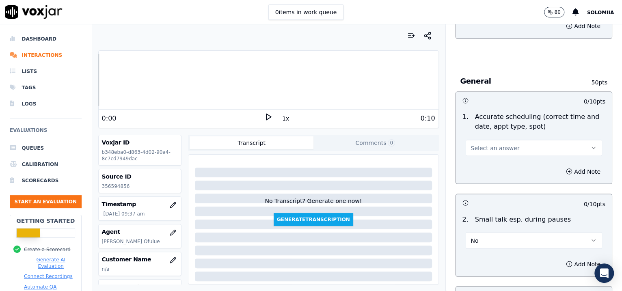
scroll to position [805, 0]
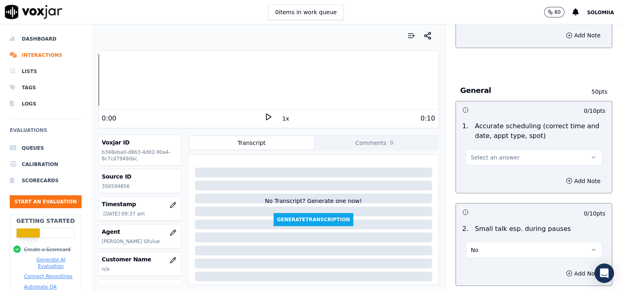
click at [498, 158] on span "Select an answer" at bounding box center [495, 157] width 49 height 8
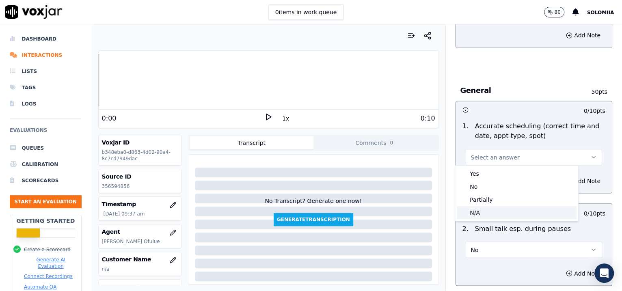
click at [497, 212] on div "N/A" at bounding box center [517, 212] width 120 height 13
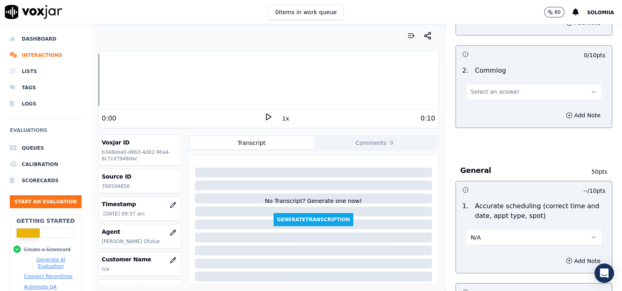
scroll to position [723, 0]
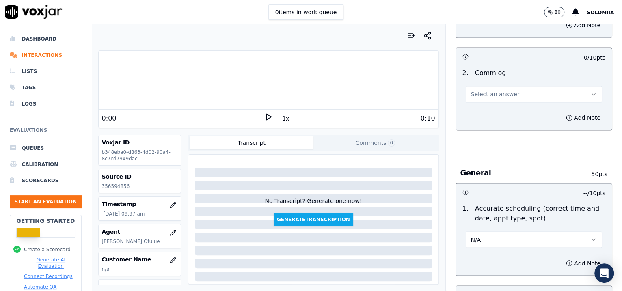
click at [494, 101] on div "2 . Commlog Select an answer" at bounding box center [534, 85] width 156 height 41
click at [493, 100] on button "Select an answer" at bounding box center [534, 94] width 137 height 16
click at [511, 112] on div "Yes" at bounding box center [517, 110] width 120 height 13
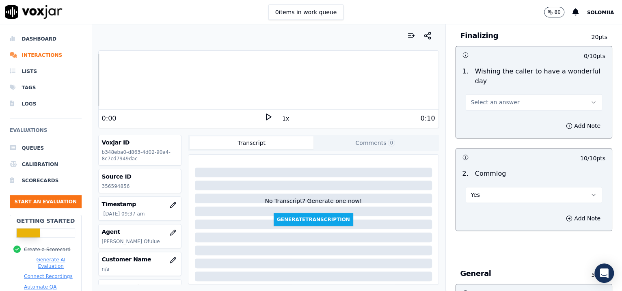
scroll to position [573, 0]
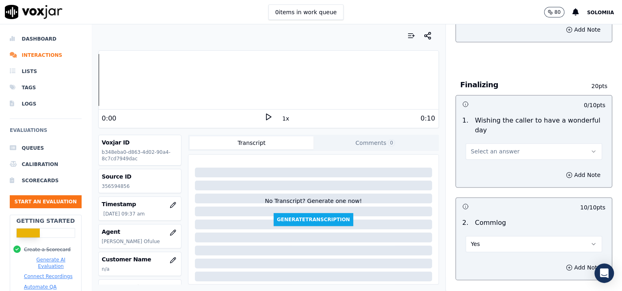
click at [498, 148] on span "Select an answer" at bounding box center [495, 151] width 49 height 8
click at [524, 167] on div "Yes" at bounding box center [517, 168] width 120 height 13
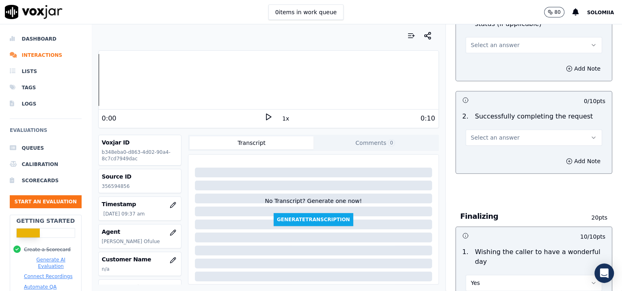
click at [493, 142] on button "Select an answer" at bounding box center [534, 138] width 137 height 16
click at [511, 157] on div "Yes" at bounding box center [517, 154] width 120 height 13
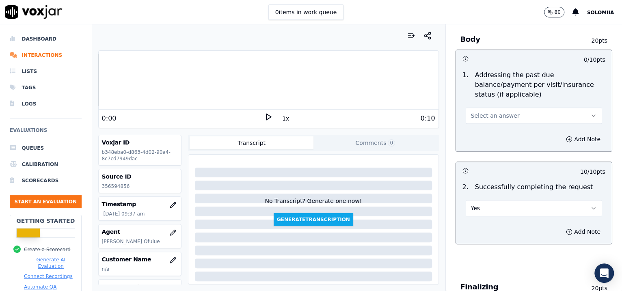
click at [496, 121] on button "Select an answer" at bounding box center [534, 116] width 137 height 16
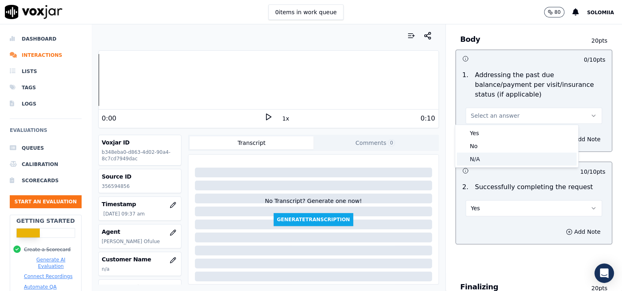
click at [488, 159] on div "N/A" at bounding box center [517, 159] width 120 height 13
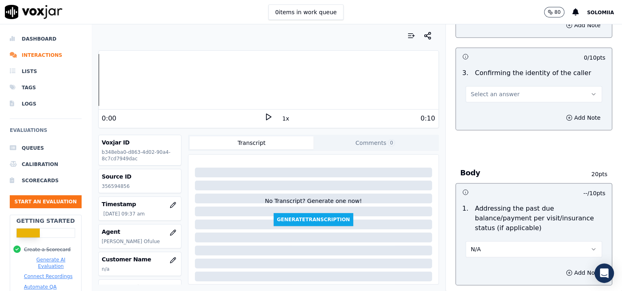
scroll to position [230, 0]
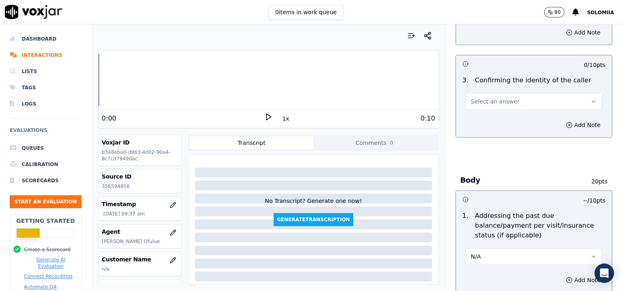
click at [496, 105] on button "Select an answer" at bounding box center [534, 101] width 137 height 16
click at [505, 117] on div "Yes" at bounding box center [517, 119] width 120 height 13
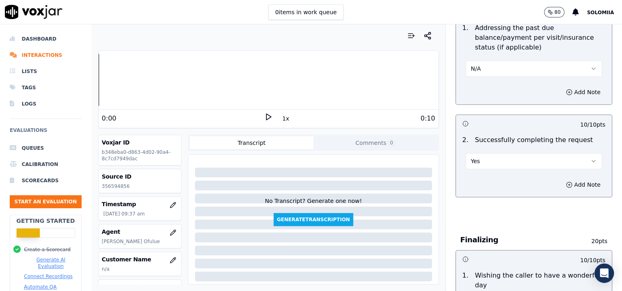
scroll to position [455, 0]
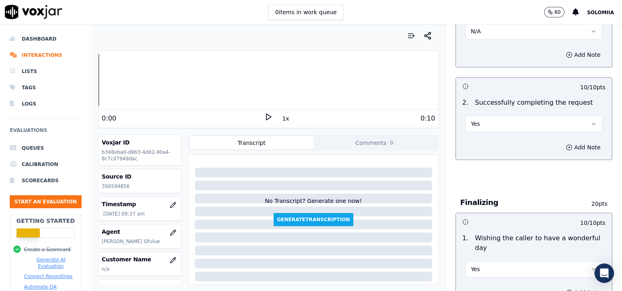
click at [525, 125] on button "Yes" at bounding box center [534, 124] width 137 height 16
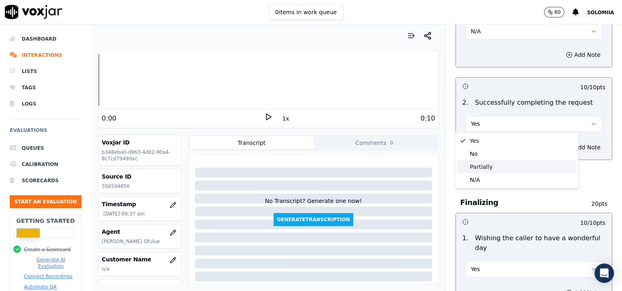
click at [489, 169] on div "Partially" at bounding box center [517, 166] width 120 height 13
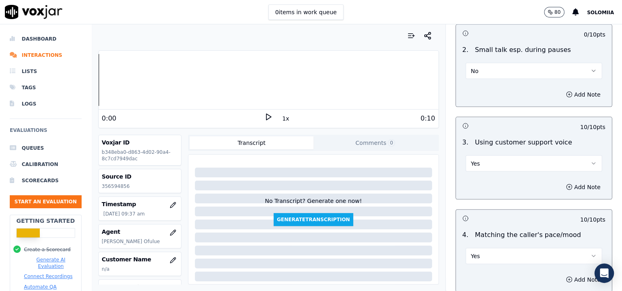
scroll to position [1283, 0]
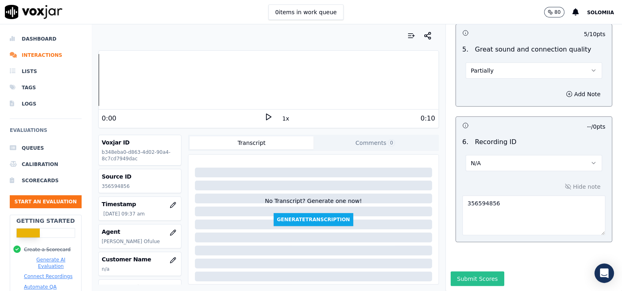
click at [462, 272] on button "Submit Scores" at bounding box center [478, 279] width 54 height 15
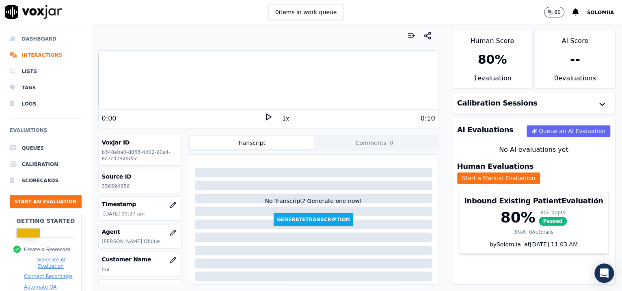
click at [37, 39] on li "Dashboard" at bounding box center [46, 39] width 72 height 16
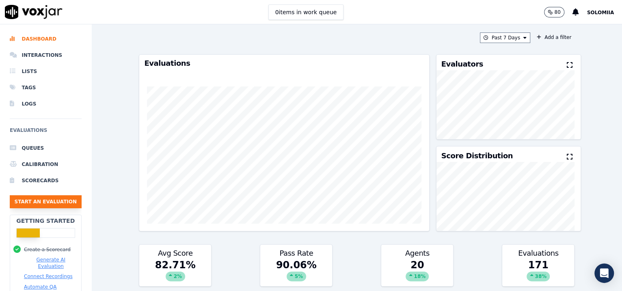
click at [45, 200] on button "Start an Evaluation" at bounding box center [46, 201] width 72 height 13
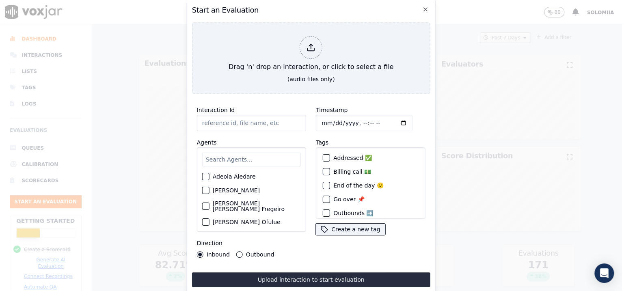
click at [231, 118] on input "Interaction Id" at bounding box center [251, 123] width 109 height 16
paste input "356597063"
type input "356597063"
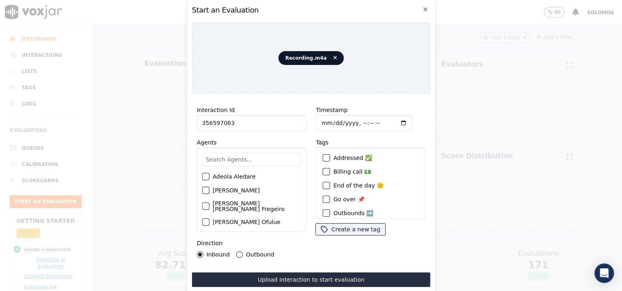
click at [354, 120] on input "Timestamp" at bounding box center [364, 123] width 97 height 16
type input "[DATE]T09:53"
click at [234, 163] on input "a" at bounding box center [251, 160] width 99 height 14
type input "and"
click at [243, 176] on label "[PERSON_NAME] Ofulue" at bounding box center [247, 179] width 68 height 6
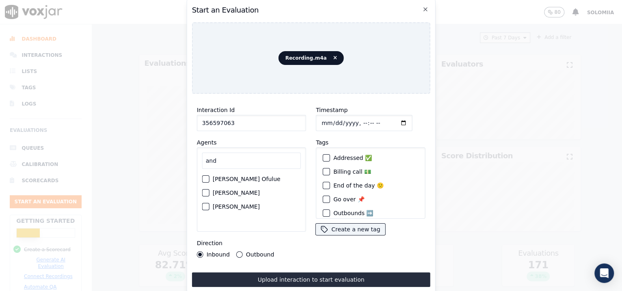
click at [210, 176] on button "[PERSON_NAME] Ofulue" at bounding box center [205, 179] width 7 height 7
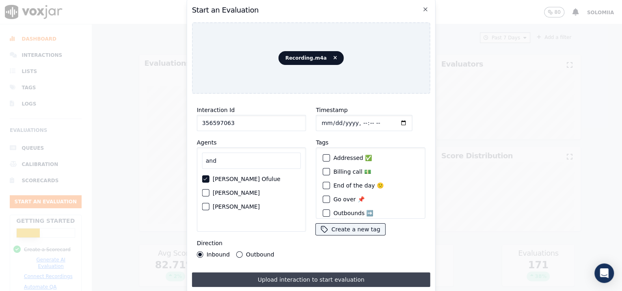
click at [332, 274] on button "Upload interaction to start evaluation" at bounding box center [311, 280] width 238 height 15
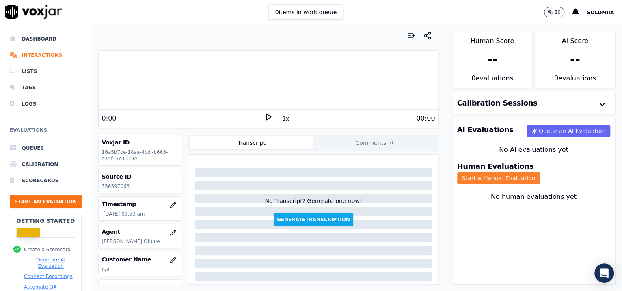
click at [529, 173] on button "Start a Manual Evaluation" at bounding box center [498, 178] width 83 height 11
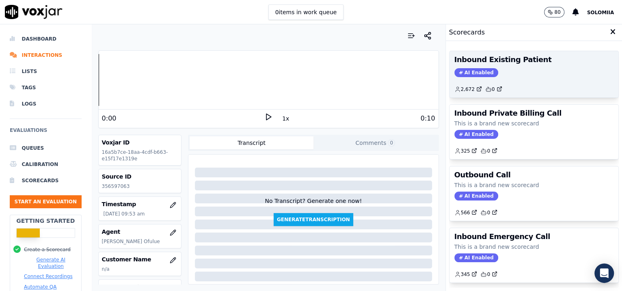
click at [521, 83] on div "2,672 0" at bounding box center [535, 86] width 160 height 13
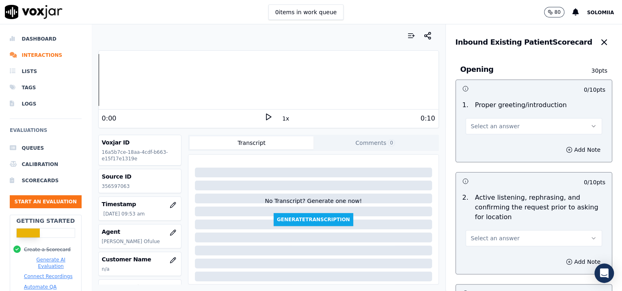
click at [498, 123] on span "Select an answer" at bounding box center [495, 126] width 49 height 8
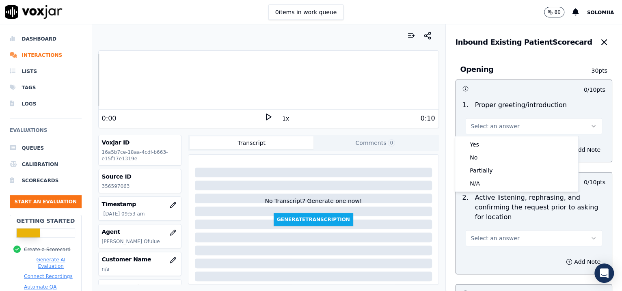
drag, startPoint x: 516, startPoint y: 137, endPoint x: 522, endPoint y: 142, distance: 8.0
click at [522, 142] on div "Yes No Partially N/A" at bounding box center [516, 164] width 123 height 55
click at [522, 142] on div "Yes" at bounding box center [517, 144] width 120 height 13
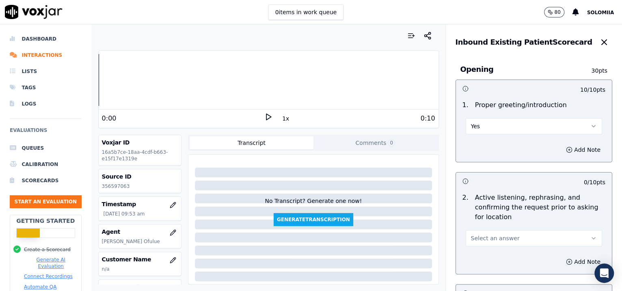
click at [484, 238] on span "Select an answer" at bounding box center [495, 238] width 49 height 8
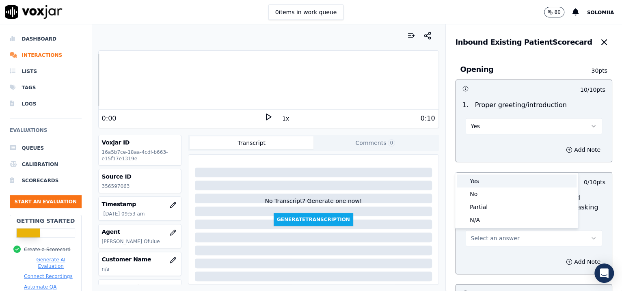
click at [484, 182] on div "Yes" at bounding box center [517, 181] width 120 height 13
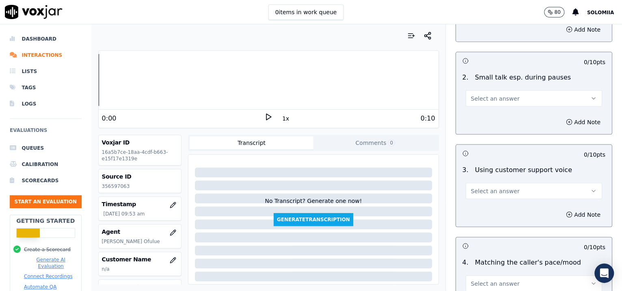
scroll to position [1240, 0]
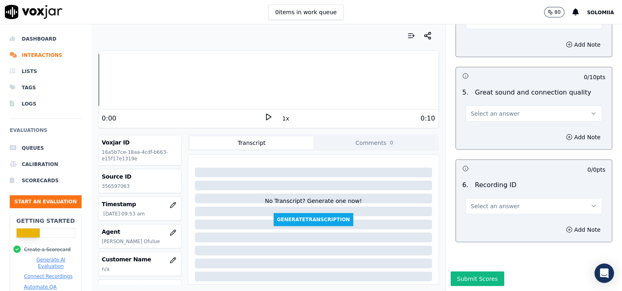
click at [509, 198] on button "Select an answer" at bounding box center [534, 206] width 137 height 16
click at [482, 209] on div "N/A" at bounding box center [517, 206] width 120 height 13
click at [567, 224] on button "Add Note" at bounding box center [583, 229] width 44 height 11
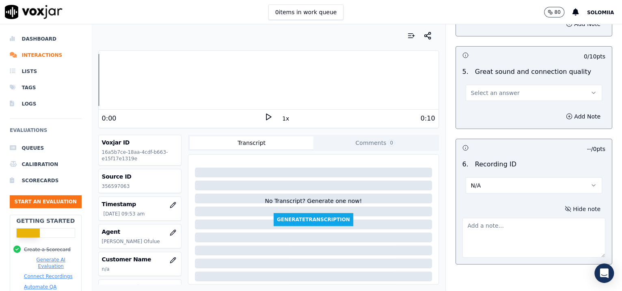
click at [513, 224] on textarea at bounding box center [534, 238] width 143 height 40
paste textarea "356597063"
type textarea "356597063"
click at [500, 89] on span "Select an answer" at bounding box center [495, 93] width 49 height 8
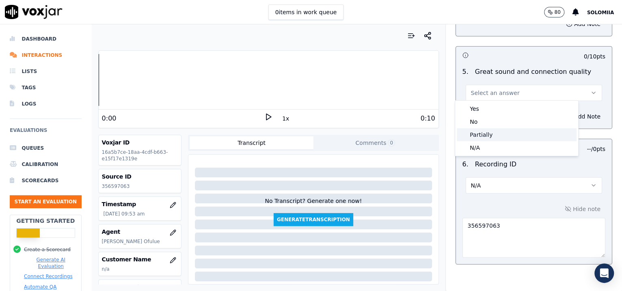
click at [498, 134] on div "Partially" at bounding box center [517, 134] width 120 height 13
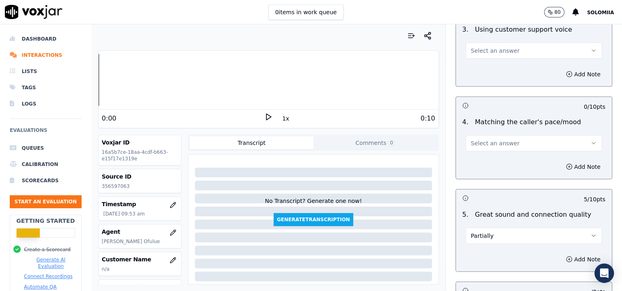
scroll to position [1080, 0]
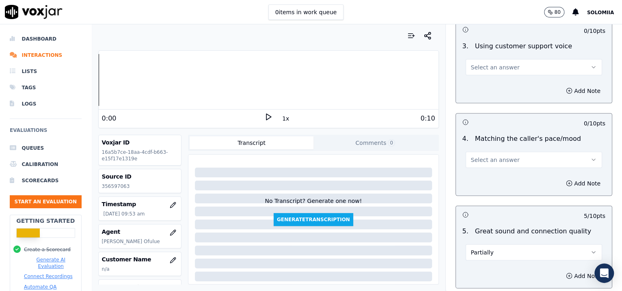
click at [498, 163] on button "Select an answer" at bounding box center [534, 160] width 137 height 16
click at [517, 175] on div "Yes" at bounding box center [517, 176] width 120 height 13
click at [490, 61] on button "Select an answer" at bounding box center [534, 67] width 137 height 16
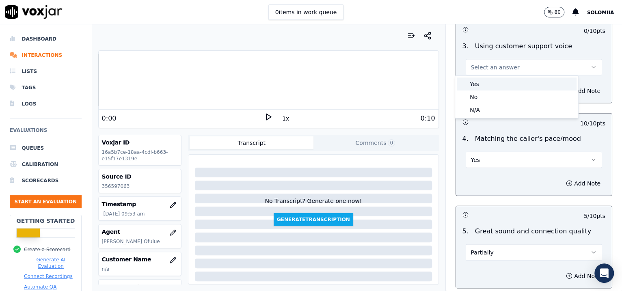
click at [511, 85] on div "Yes" at bounding box center [517, 84] width 120 height 13
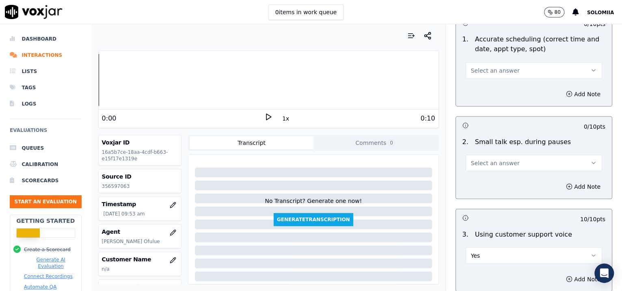
scroll to position [880, 0]
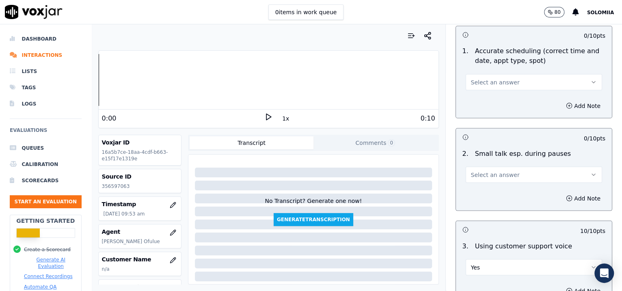
click at [492, 171] on span "Select an answer" at bounding box center [495, 175] width 49 height 8
click at [489, 209] on div "No" at bounding box center [517, 204] width 120 height 13
click at [496, 86] on button "Select an answer" at bounding box center [534, 82] width 137 height 16
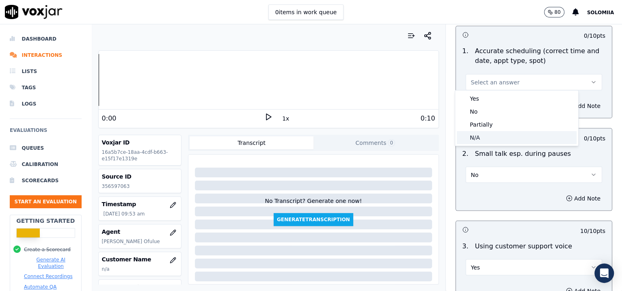
click at [492, 140] on div "N/A" at bounding box center [517, 137] width 120 height 13
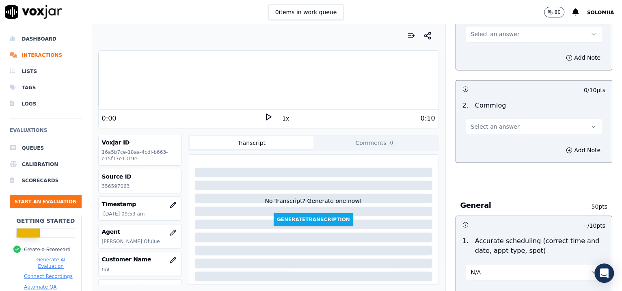
scroll to position [685, 0]
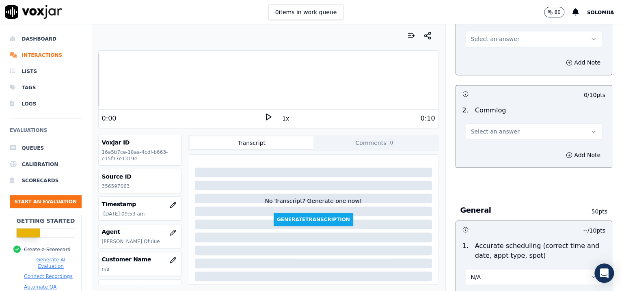
click at [509, 126] on button "Select an answer" at bounding box center [534, 132] width 137 height 16
click at [490, 145] on div "Yes" at bounding box center [517, 148] width 120 height 13
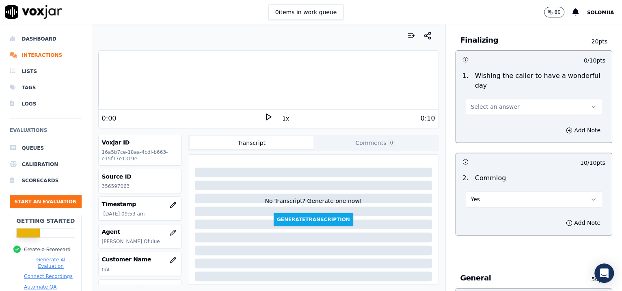
click at [509, 112] on button "Select an answer" at bounding box center [534, 107] width 137 height 16
click at [497, 122] on div "Yes" at bounding box center [517, 123] width 120 height 13
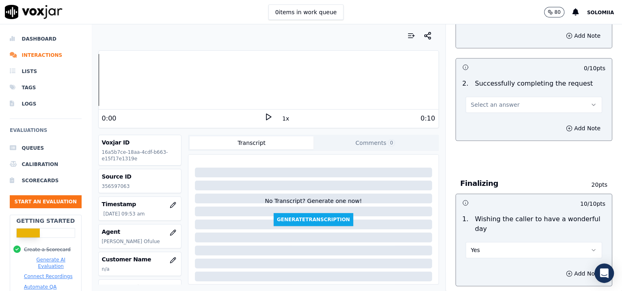
scroll to position [460, 0]
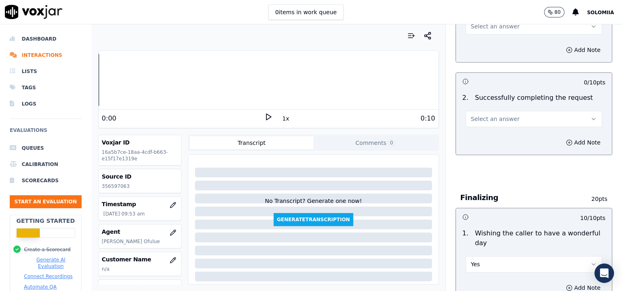
click at [511, 117] on button "Select an answer" at bounding box center [534, 119] width 137 height 16
click at [490, 139] on div "Yes" at bounding box center [517, 136] width 120 height 13
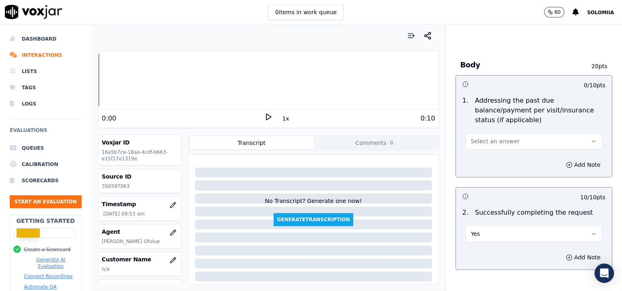
click at [486, 138] on span "Select an answer" at bounding box center [495, 141] width 49 height 8
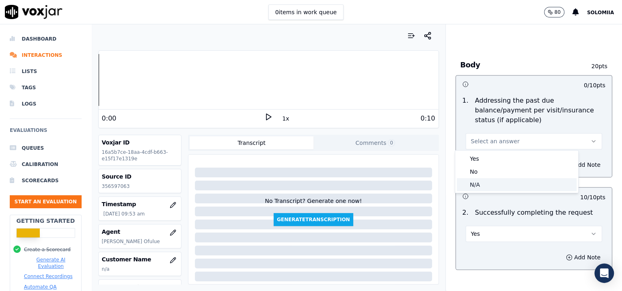
click at [479, 186] on div "N/A" at bounding box center [517, 184] width 120 height 13
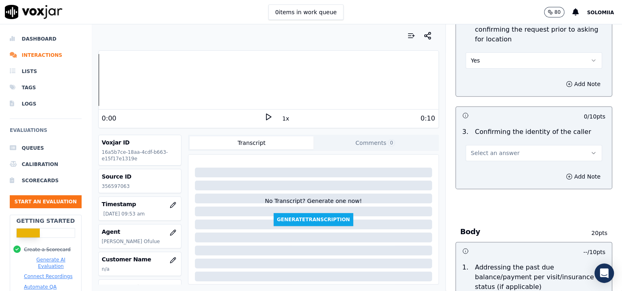
scroll to position [157, 0]
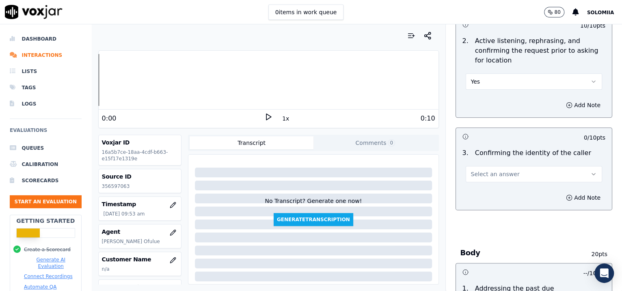
click at [474, 177] on span "Select an answer" at bounding box center [495, 174] width 49 height 8
click at [490, 187] on div "Yes" at bounding box center [517, 191] width 120 height 13
click at [599, 84] on div "Inbound Existing Patient Scorecard Opening 30 pts 10 / 10 pts 1 . Proper greeti…" at bounding box center [534, 157] width 177 height 267
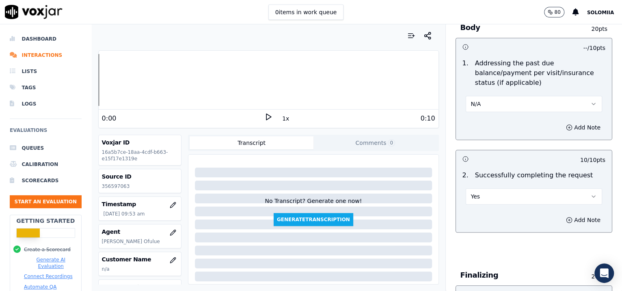
scroll to position [1283, 0]
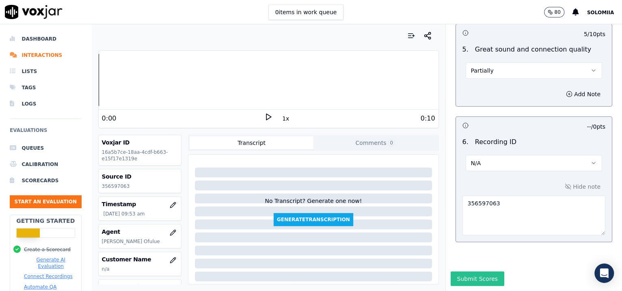
click at [474, 272] on button "Submit Scores" at bounding box center [478, 279] width 54 height 15
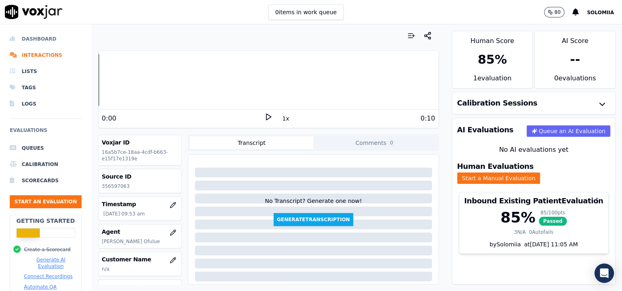
click at [41, 41] on li "Dashboard" at bounding box center [46, 39] width 72 height 16
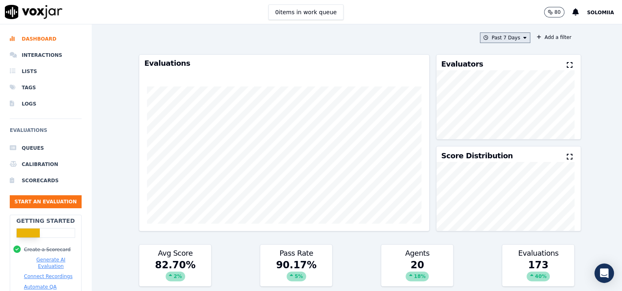
click at [492, 39] on button "Past 7 Days" at bounding box center [505, 38] width 50 height 11
click at [493, 115] on div "This Year" at bounding box center [504, 111] width 22 height 7
click at [511, 137] on button "Add" at bounding box center [519, 131] width 16 height 13
click at [508, 43] on button "This Year" at bounding box center [509, 38] width 44 height 11
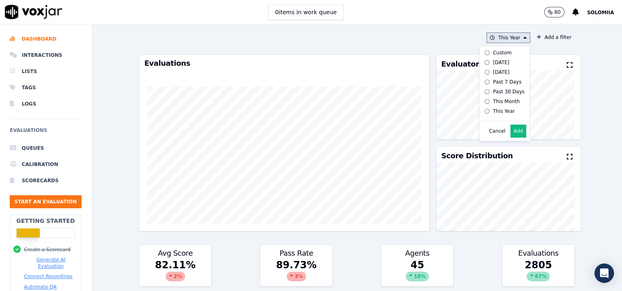
click at [494, 104] on div "This Month" at bounding box center [506, 101] width 27 height 7
click at [511, 138] on button "Add" at bounding box center [519, 131] width 16 height 13
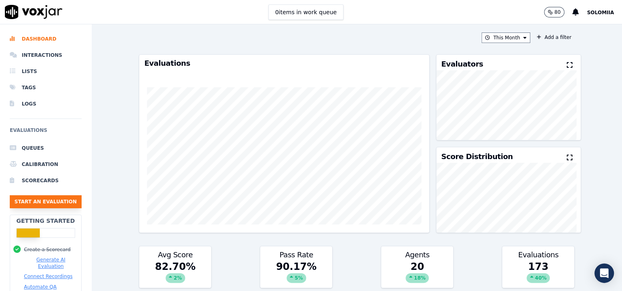
click at [58, 199] on button "Start an Evaluation" at bounding box center [46, 201] width 72 height 13
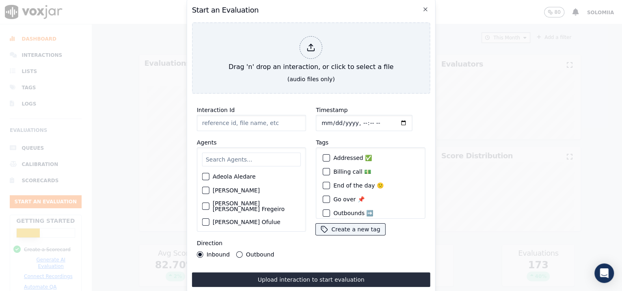
click at [227, 118] on input "Interaction Id" at bounding box center [251, 123] width 109 height 16
paste input "356598181"
type input "356598181"
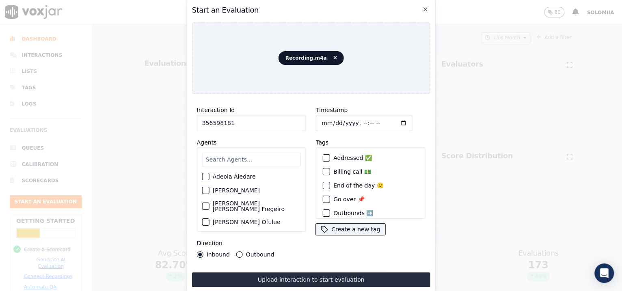
click at [355, 118] on input "Timestamp" at bounding box center [364, 123] width 97 height 16
type input "[DATE]T10:00"
click at [273, 154] on input "a" at bounding box center [251, 160] width 99 height 14
type input "and"
click at [245, 176] on label "[PERSON_NAME] Ofulue" at bounding box center [247, 179] width 68 height 6
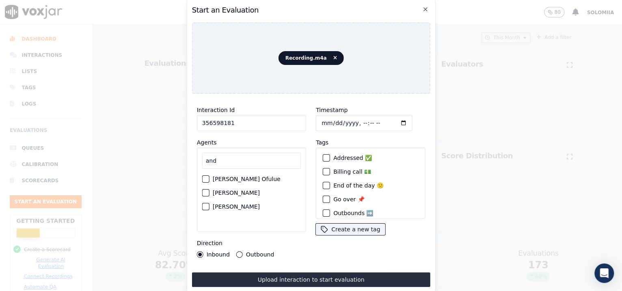
click at [210, 176] on button "[PERSON_NAME] Ofulue" at bounding box center [205, 179] width 7 height 7
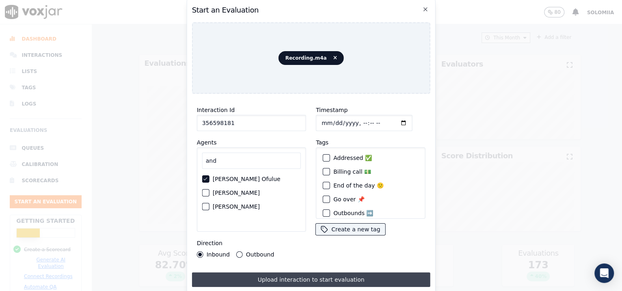
click at [285, 277] on button "Upload interaction to start evaluation" at bounding box center [311, 280] width 238 height 15
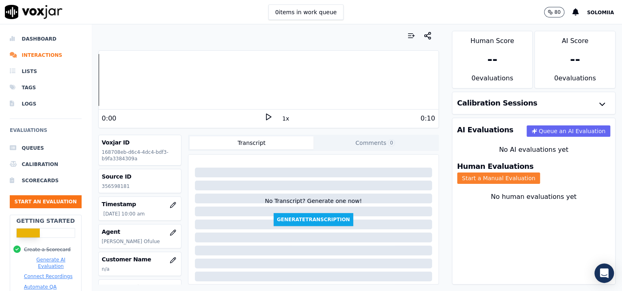
click at [541, 175] on button "Start a Manual Evaluation" at bounding box center [498, 178] width 83 height 11
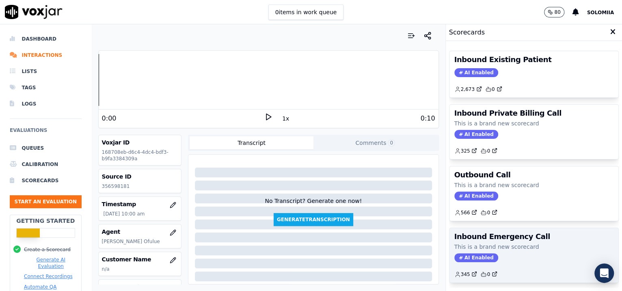
click at [497, 246] on p "This is a brand new scorecard" at bounding box center [535, 247] width 160 height 8
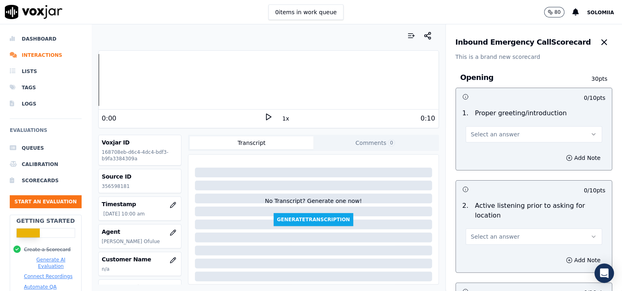
click at [485, 137] on span "Select an answer" at bounding box center [495, 134] width 49 height 8
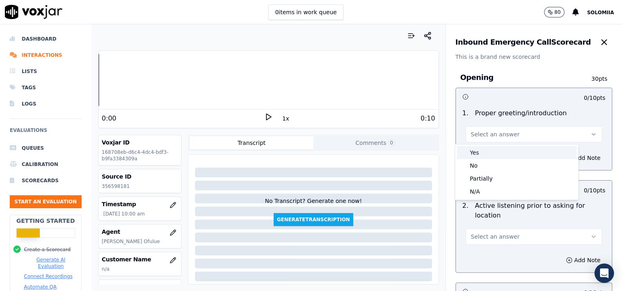
click at [507, 153] on div "Yes" at bounding box center [517, 152] width 120 height 13
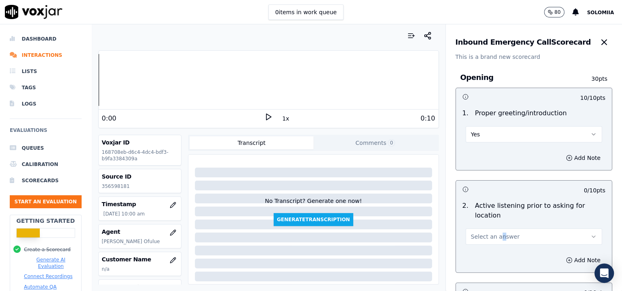
drag, startPoint x: 491, startPoint y: 247, endPoint x: 487, endPoint y: 242, distance: 6.6
click at [487, 242] on div "2 . Active listening prior to asking for location Select an answer" at bounding box center [534, 223] width 156 height 50
click at [487, 242] on button "Select an answer" at bounding box center [534, 237] width 137 height 16
click at [485, 249] on div "Yes" at bounding box center [517, 254] width 120 height 13
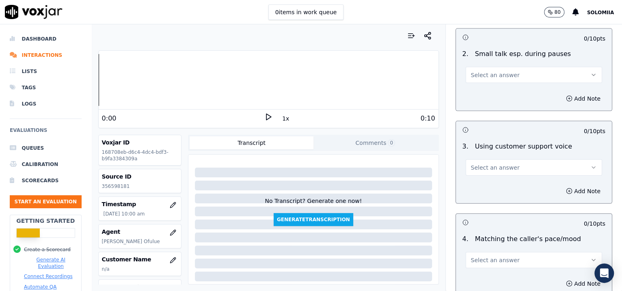
scroll to position [1369, 0]
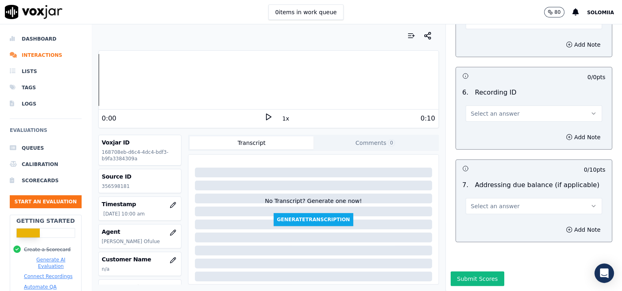
click at [492, 202] on span "Select an answer" at bounding box center [495, 206] width 49 height 8
click at [475, 225] on div "N/A" at bounding box center [517, 227] width 120 height 13
click at [477, 110] on span "Select an answer" at bounding box center [495, 114] width 49 height 8
drag, startPoint x: 494, startPoint y: 112, endPoint x: 553, endPoint y: 115, distance: 58.6
click at [553, 115] on div "N/A" at bounding box center [517, 114] width 120 height 13
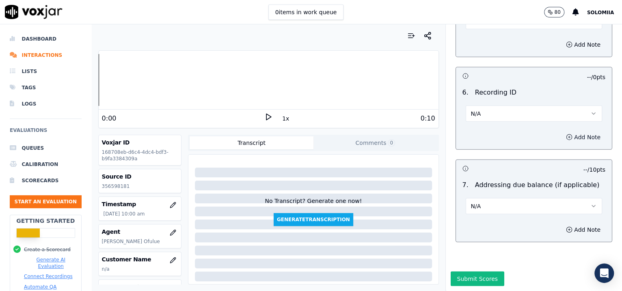
click at [561, 132] on button "Add Note" at bounding box center [583, 137] width 44 height 11
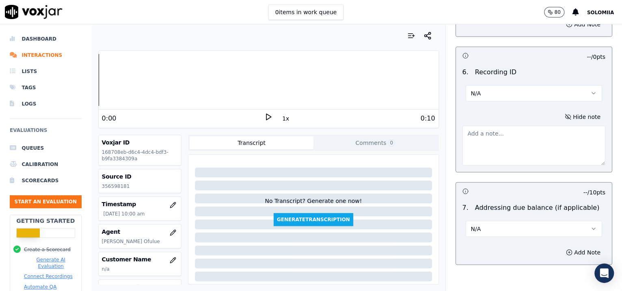
click at [509, 143] on textarea at bounding box center [534, 146] width 143 height 40
paste textarea "356598181"
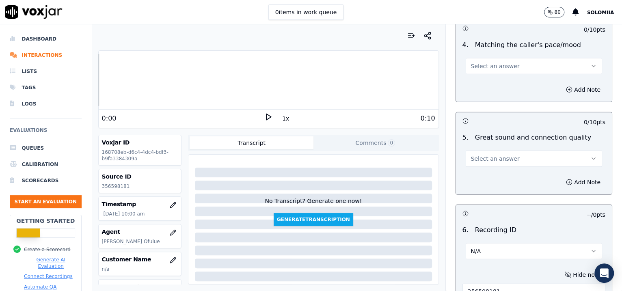
scroll to position [1181, 0]
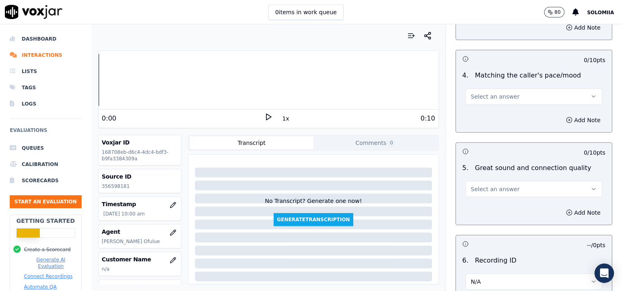
type textarea "356598181"
click at [500, 190] on span "Select an answer" at bounding box center [495, 189] width 49 height 8
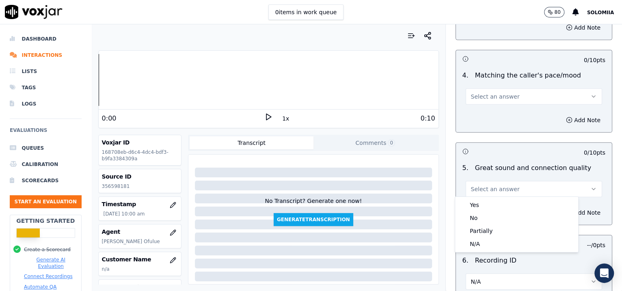
click at [499, 197] on div "Yes No Partially N/A" at bounding box center [516, 224] width 123 height 55
click at [495, 202] on div "Yes" at bounding box center [517, 205] width 120 height 13
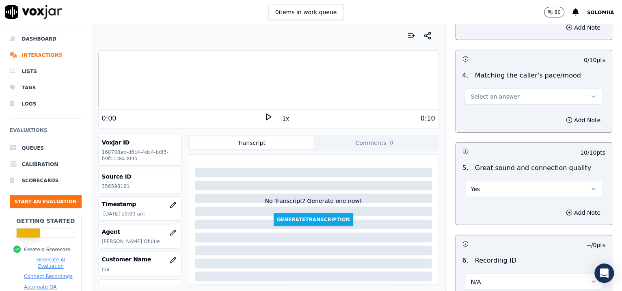
click at [501, 98] on span "Select an answer" at bounding box center [495, 97] width 49 height 8
click at [529, 112] on div "Yes" at bounding box center [517, 112] width 120 height 13
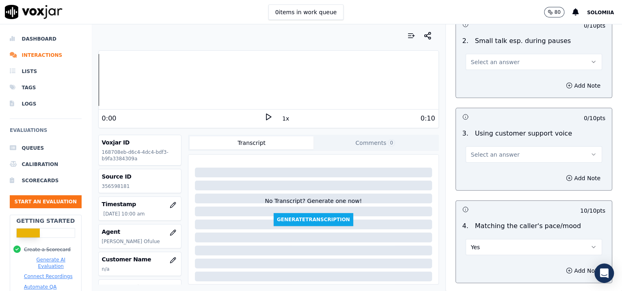
click at [493, 153] on span "Select an answer" at bounding box center [495, 155] width 49 height 8
click at [513, 171] on div "Yes" at bounding box center [517, 171] width 120 height 13
click at [482, 74] on div "Add Note" at bounding box center [534, 86] width 156 height 24
click at [478, 65] on button "Select an answer" at bounding box center [534, 62] width 137 height 16
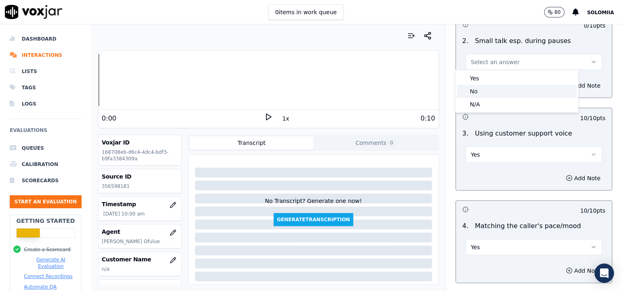
click at [483, 93] on div "No" at bounding box center [517, 91] width 120 height 13
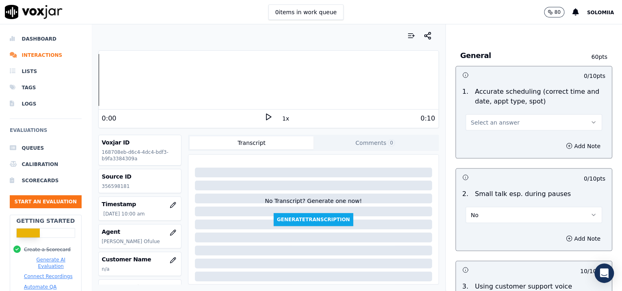
scroll to position [847, 0]
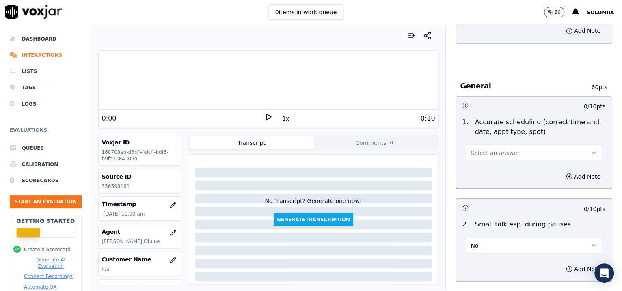
click at [499, 152] on span "Select an answer" at bounding box center [495, 153] width 49 height 8
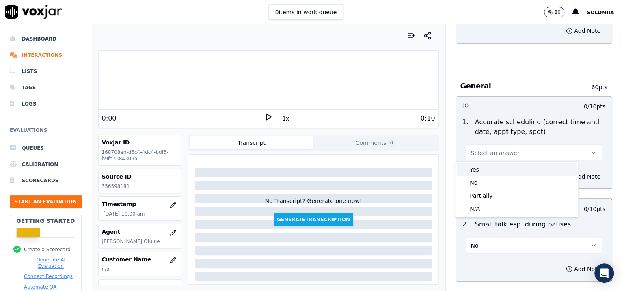
click at [494, 173] on div "Yes" at bounding box center [517, 169] width 120 height 13
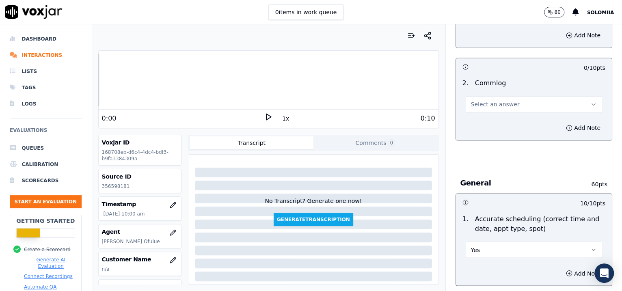
scroll to position [737, 0]
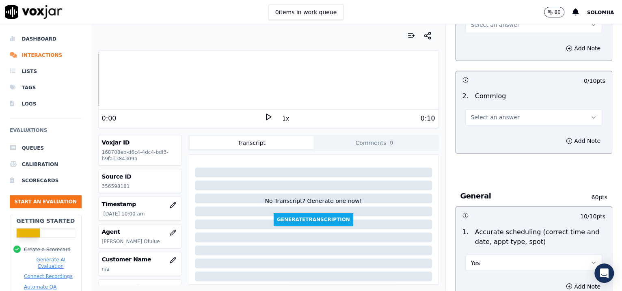
click at [471, 119] on span "Select an answer" at bounding box center [495, 117] width 49 height 8
click at [499, 138] on div "Yes" at bounding box center [517, 134] width 120 height 13
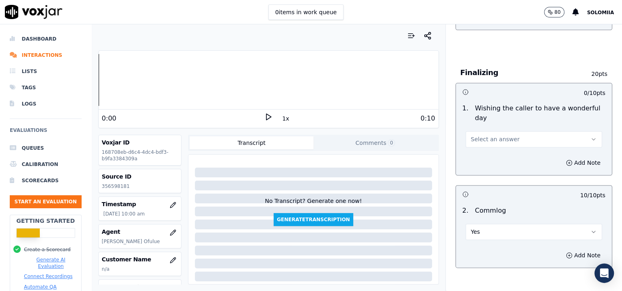
scroll to position [620, 0]
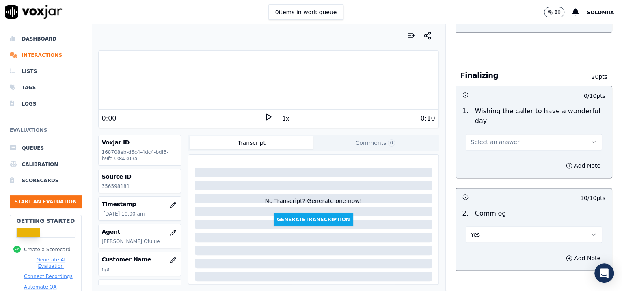
click at [498, 138] on span "Select an answer" at bounding box center [495, 142] width 49 height 8
click at [536, 162] on div "Yes" at bounding box center [517, 159] width 120 height 13
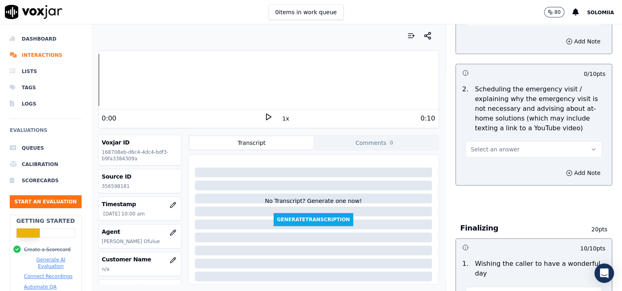
scroll to position [464, 0]
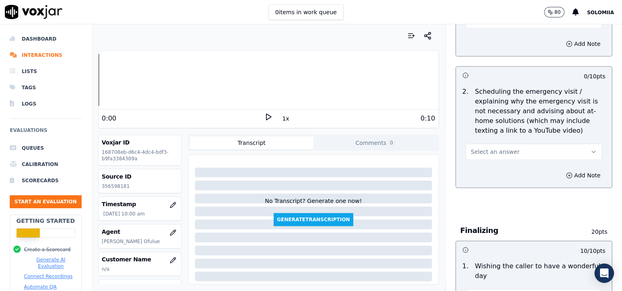
click at [488, 153] on span "Select an answer" at bounding box center [495, 152] width 49 height 8
click at [513, 166] on div "Yes" at bounding box center [517, 169] width 120 height 13
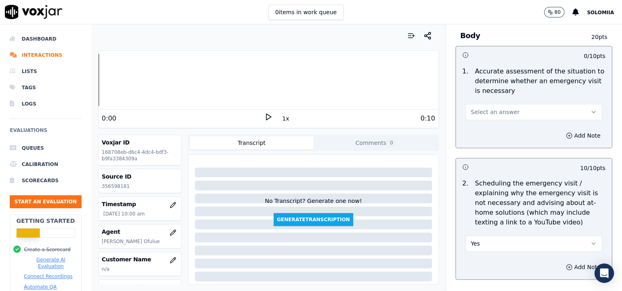
scroll to position [342, 0]
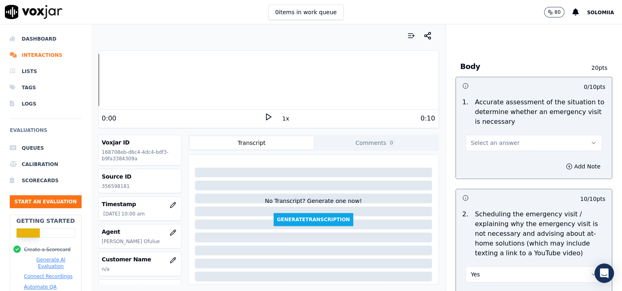
click at [501, 142] on span "Select an answer" at bounding box center [495, 143] width 49 height 8
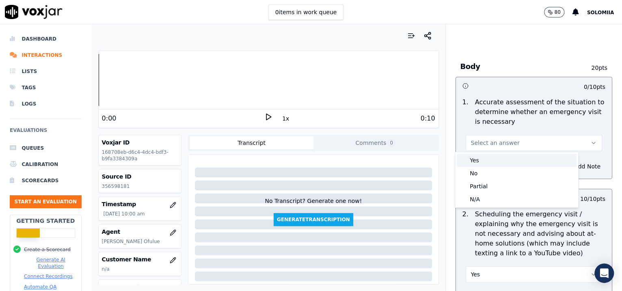
click at [522, 158] on div "Yes" at bounding box center [517, 160] width 120 height 13
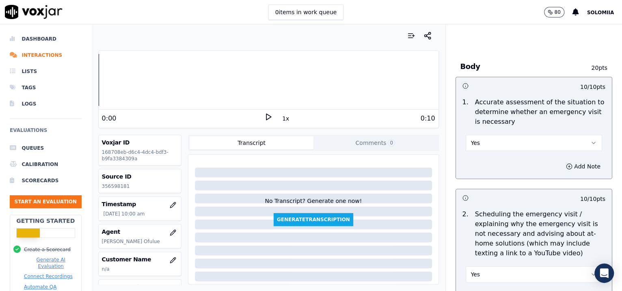
click at [502, 150] on button "Yes" at bounding box center [534, 143] width 137 height 16
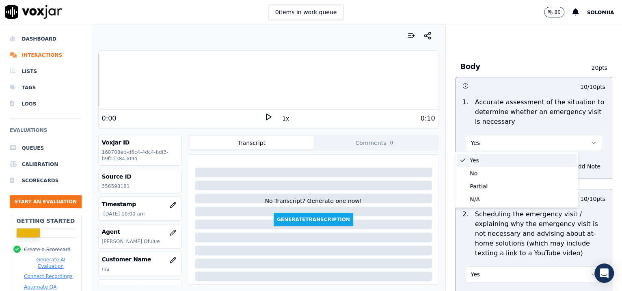
click at [502, 150] on button "Yes" at bounding box center [534, 143] width 137 height 16
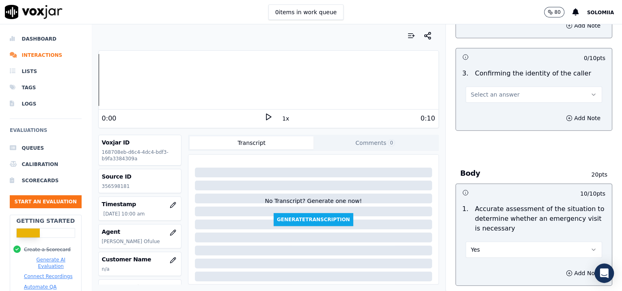
scroll to position [232, 0]
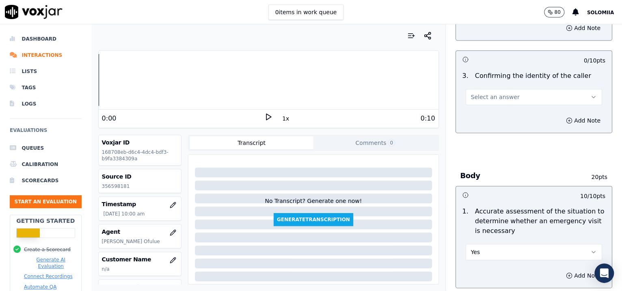
click at [509, 102] on button "Select an answer" at bounding box center [534, 97] width 137 height 16
click at [512, 114] on div "Yes" at bounding box center [517, 114] width 120 height 13
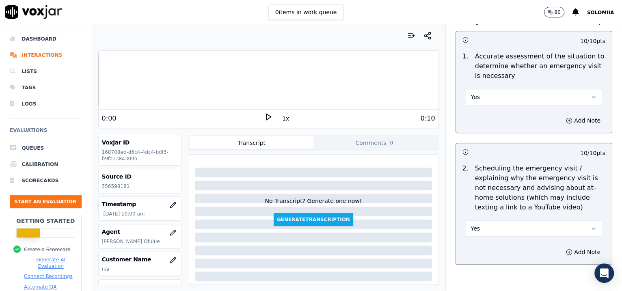
scroll to position [413, 0]
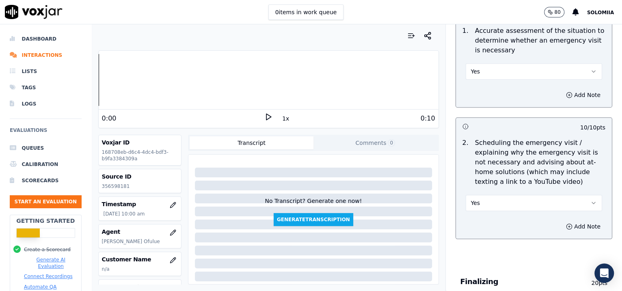
click at [509, 67] on button "Yes" at bounding box center [534, 71] width 137 height 16
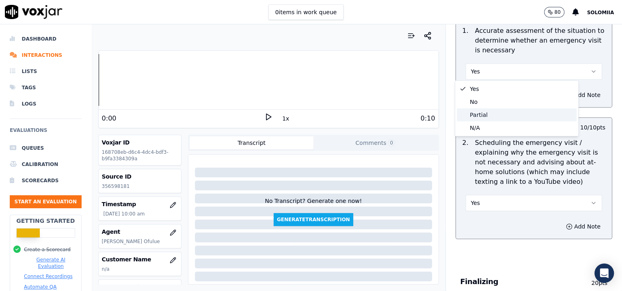
click at [494, 115] on div "Partial" at bounding box center [517, 114] width 120 height 13
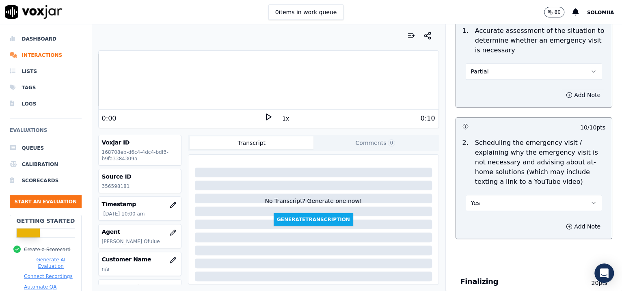
click at [561, 98] on button "Add Note" at bounding box center [583, 94] width 44 height 11
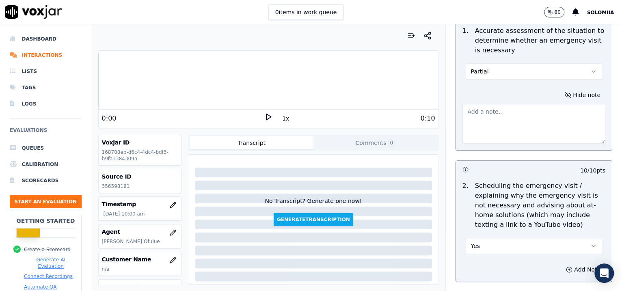
click at [523, 114] on textarea at bounding box center [534, 124] width 143 height 40
type textarea "Is it a band bracket? is it a hook bracket? If it's a hook bracket, do they wea…"
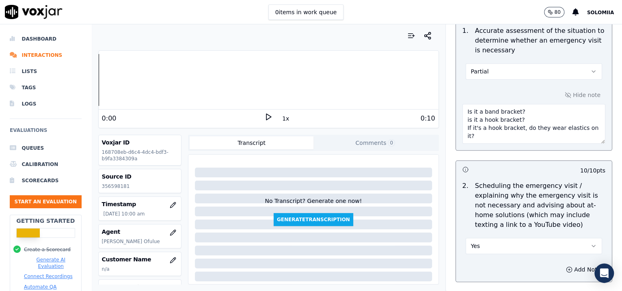
click at [498, 77] on button "Partial" at bounding box center [534, 71] width 137 height 16
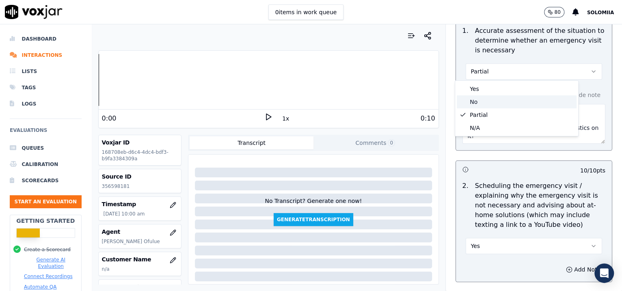
click at [501, 102] on div "No" at bounding box center [517, 101] width 120 height 13
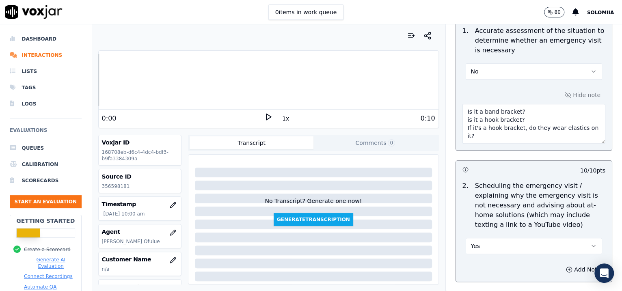
scroll to position [515, 0]
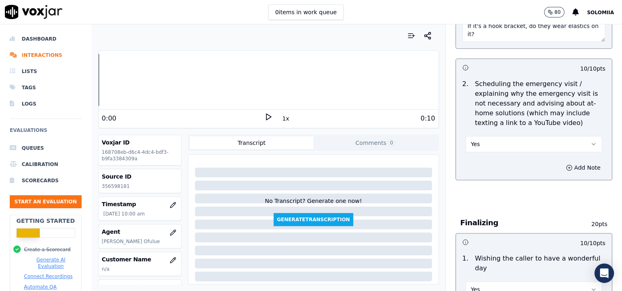
click at [482, 142] on button "Yes" at bounding box center [534, 144] width 137 height 16
click at [507, 180] on div "No" at bounding box center [517, 174] width 120 height 13
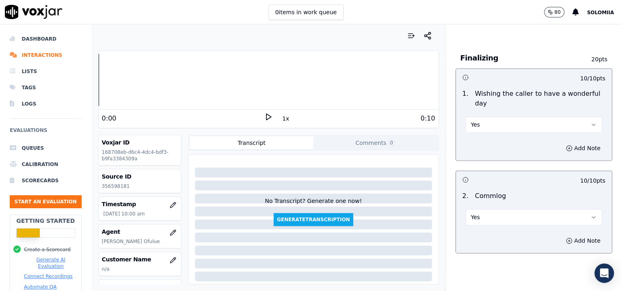
scroll to position [834, 0]
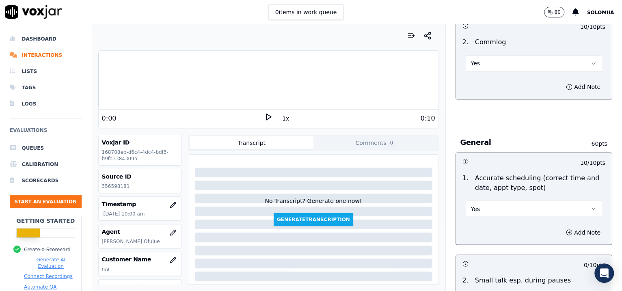
click at [476, 204] on button "Yes" at bounding box center [534, 209] width 137 height 16
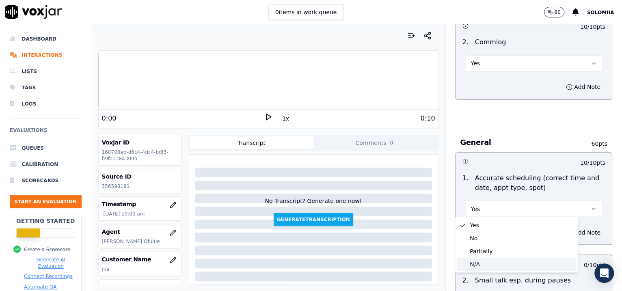
click at [477, 260] on div "N/A" at bounding box center [517, 264] width 120 height 13
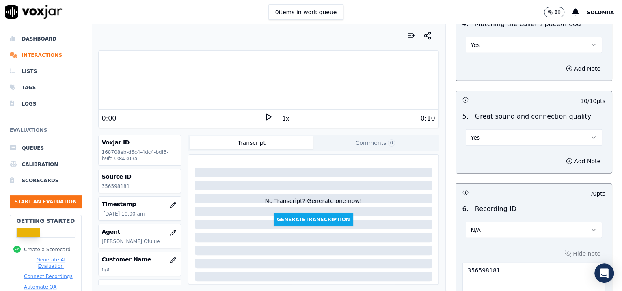
scroll to position [1456, 0]
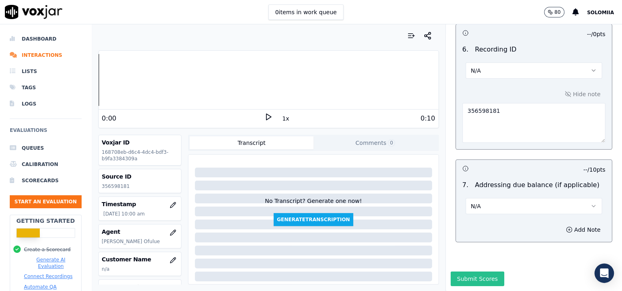
click at [475, 272] on button "Submit Scores" at bounding box center [478, 279] width 54 height 15
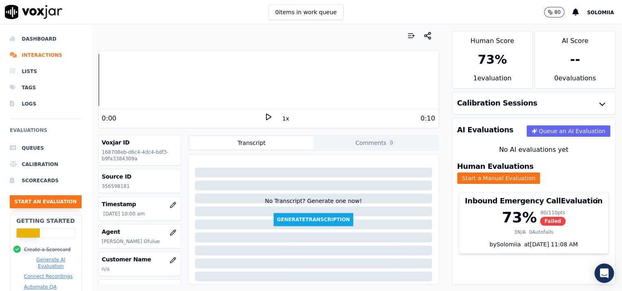
click at [41, 206] on button "Start an Evaluation" at bounding box center [46, 201] width 72 height 13
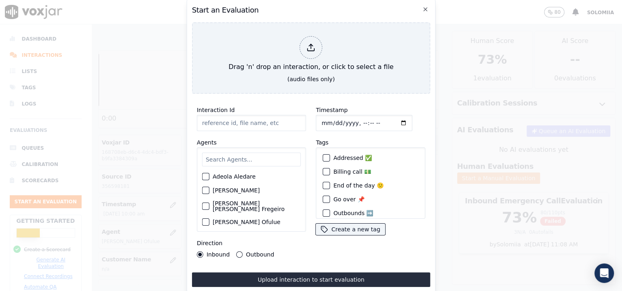
click at [255, 118] on input "Interaction Id" at bounding box center [251, 123] width 109 height 16
paste input "356599441"
type input "356599441"
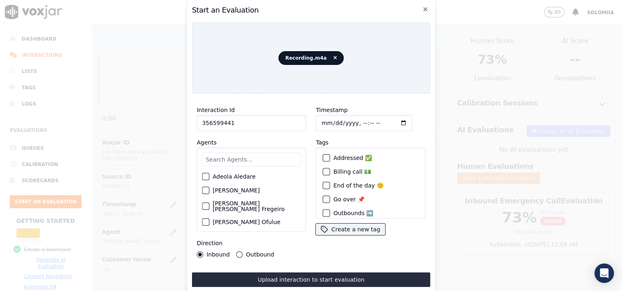
click at [355, 118] on input "Timestamp" at bounding box center [364, 123] width 97 height 16
type input "[DATE]T10:04"
click at [259, 153] on input "a" at bounding box center [251, 160] width 99 height 14
type input "and"
click at [242, 176] on label "[PERSON_NAME] Ofulue" at bounding box center [247, 179] width 68 height 6
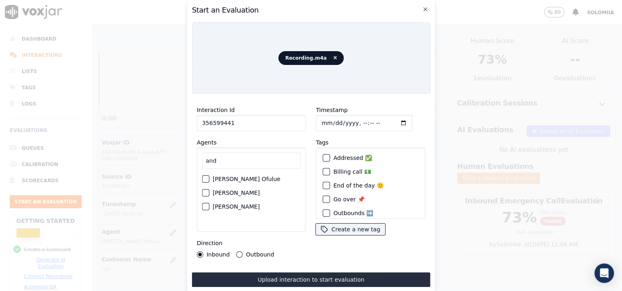
click at [210, 176] on button "[PERSON_NAME] Ofulue" at bounding box center [205, 179] width 7 height 7
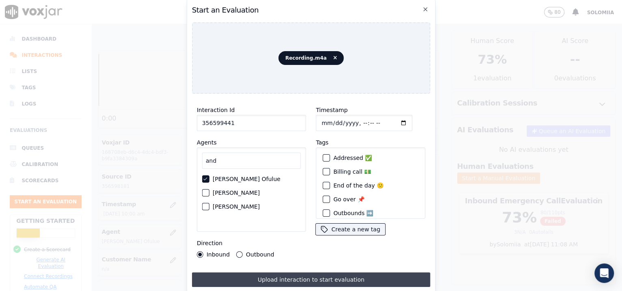
click at [305, 273] on button "Upload interaction to start evaluation" at bounding box center [311, 280] width 238 height 15
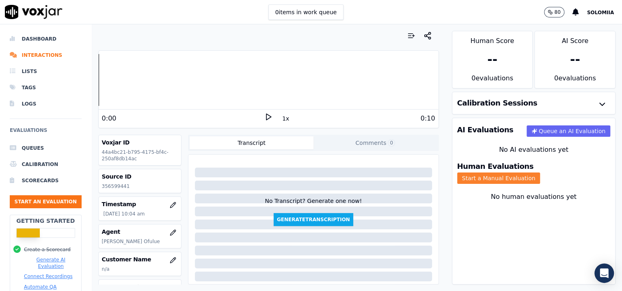
click at [541, 173] on button "Start a Manual Evaluation" at bounding box center [498, 178] width 83 height 11
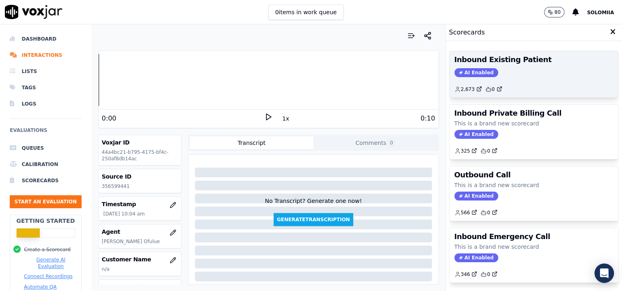
click at [515, 81] on div "2,673 0" at bounding box center [535, 86] width 160 height 13
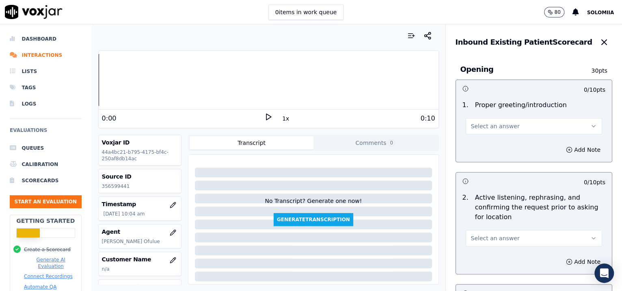
click at [496, 128] on span "Select an answer" at bounding box center [495, 126] width 49 height 8
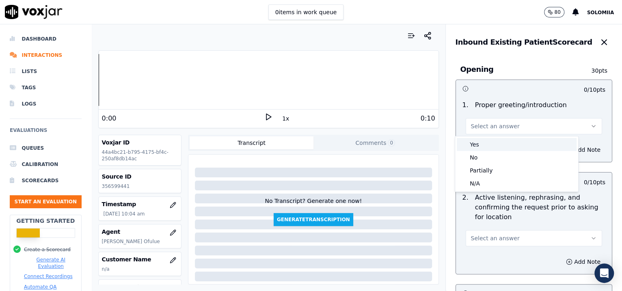
click at [513, 141] on div "Yes" at bounding box center [517, 144] width 120 height 13
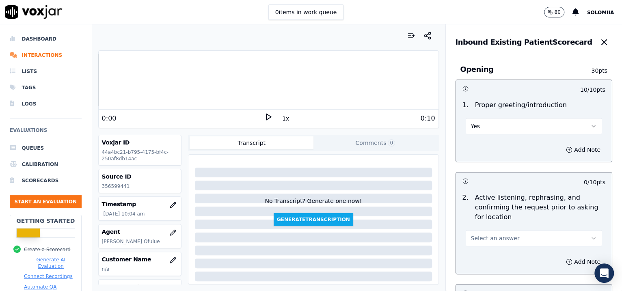
click at [500, 239] on span "Select an answer" at bounding box center [495, 238] width 49 height 8
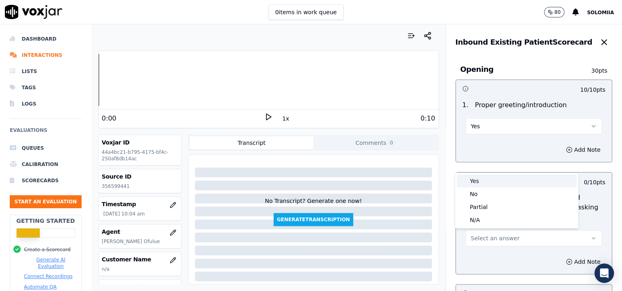
click at [491, 182] on div "Yes" at bounding box center [517, 181] width 120 height 13
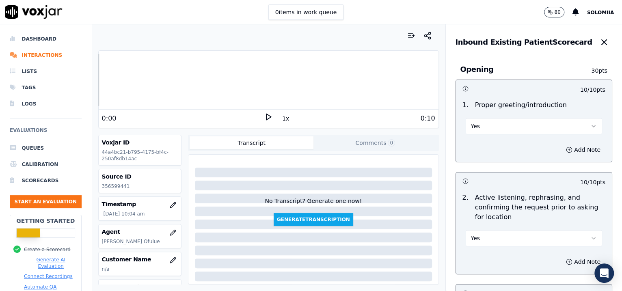
scroll to position [1240, 0]
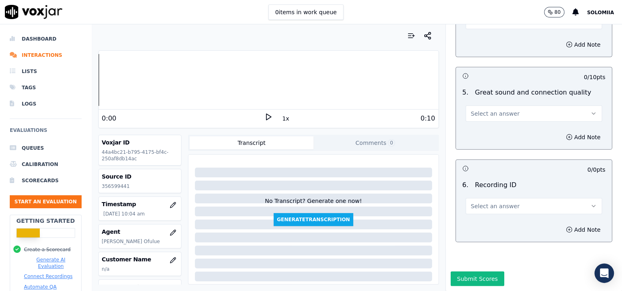
click at [478, 198] on button "Select an answer" at bounding box center [534, 206] width 137 height 16
click at [491, 210] on div "N/A" at bounding box center [516, 203] width 123 height 21
click at [491, 210] on div "N/A" at bounding box center [517, 206] width 120 height 13
click at [568, 218] on div "Add Note" at bounding box center [534, 230] width 156 height 24
click at [563, 224] on button "Add Note" at bounding box center [583, 229] width 44 height 11
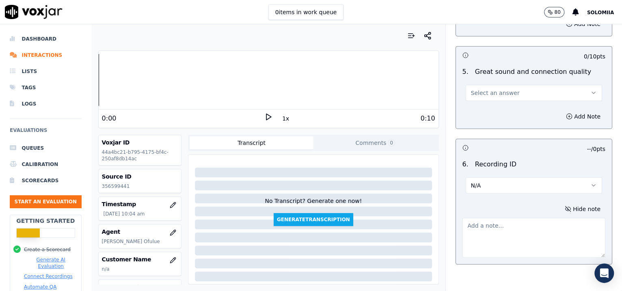
click at [527, 225] on textarea at bounding box center [534, 238] width 143 height 40
paste textarea "356599441"
type textarea "356599441"
click at [491, 91] on span "Select an answer" at bounding box center [495, 93] width 49 height 8
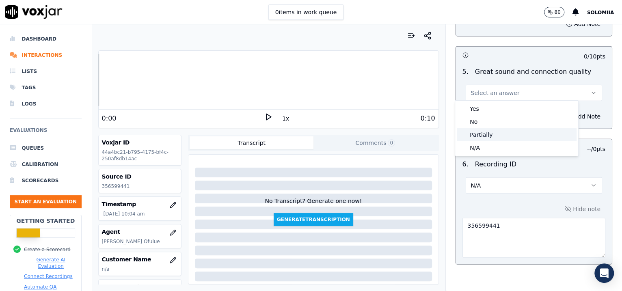
click at [513, 134] on div "Partially" at bounding box center [517, 134] width 120 height 13
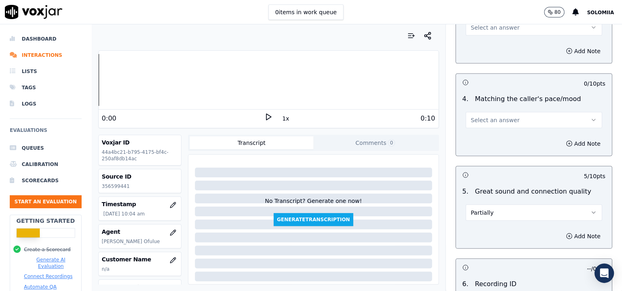
scroll to position [1080, 0]
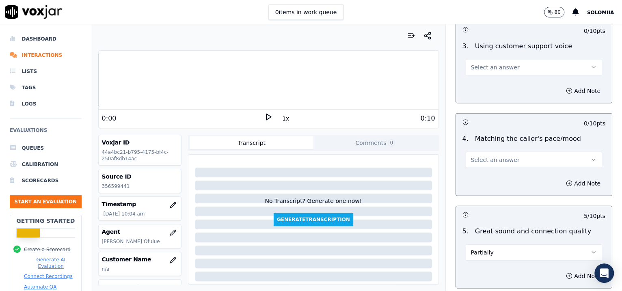
click at [480, 152] on button "Select an answer" at bounding box center [534, 160] width 137 height 16
click at [507, 181] on div "Yes" at bounding box center [517, 176] width 120 height 13
click at [493, 58] on div "Select an answer" at bounding box center [534, 67] width 137 height 18
drag, startPoint x: 502, startPoint y: 76, endPoint x: 499, endPoint y: 73, distance: 4.6
click at [499, 73] on div "3 . Using customer support voice Select an answer" at bounding box center [534, 58] width 156 height 41
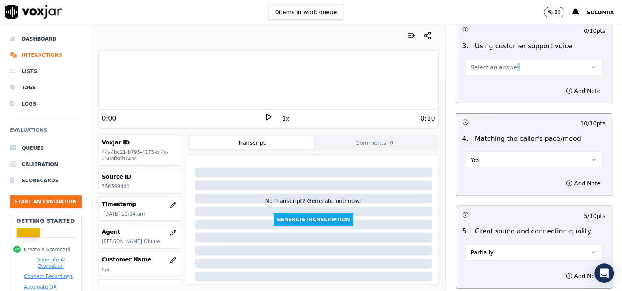
click at [499, 73] on button "Select an answer" at bounding box center [534, 67] width 137 height 16
click at [509, 81] on div "Yes" at bounding box center [517, 84] width 120 height 13
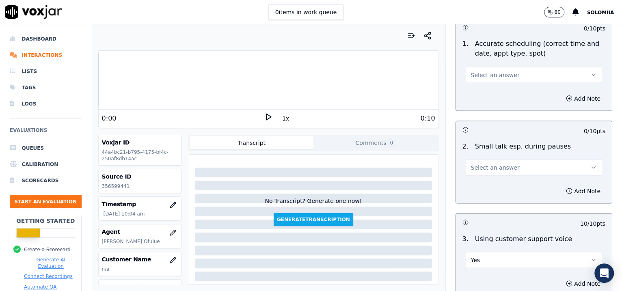
scroll to position [875, 0]
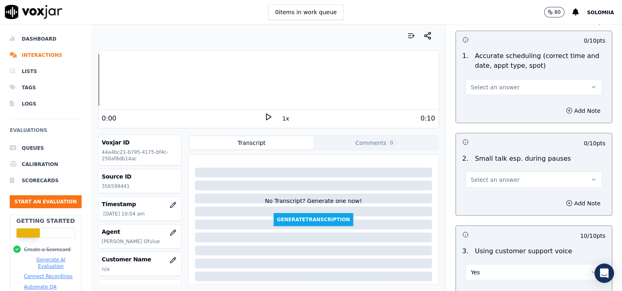
click at [466, 180] on button "Select an answer" at bounding box center [534, 179] width 137 height 16
click at [474, 204] on div "No" at bounding box center [517, 208] width 120 height 13
click at [503, 79] on button "Select an answer" at bounding box center [534, 87] width 137 height 16
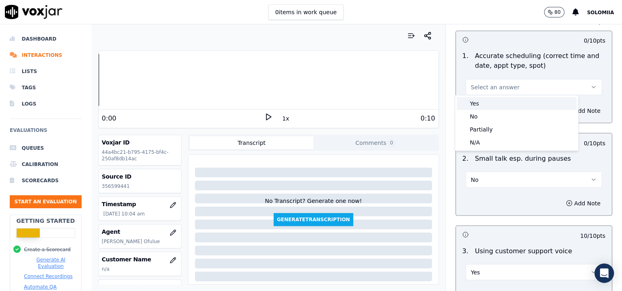
click at [496, 104] on div "Yes" at bounding box center [517, 103] width 120 height 13
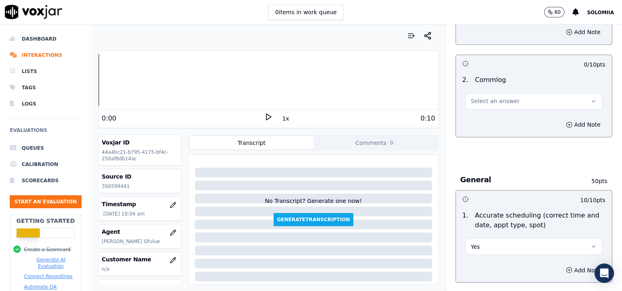
scroll to position [678, 0]
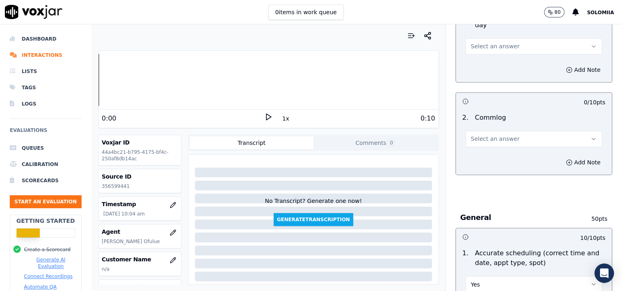
click at [496, 136] on span "Select an answer" at bounding box center [495, 139] width 49 height 8
click at [515, 154] on div "Yes" at bounding box center [517, 155] width 120 height 13
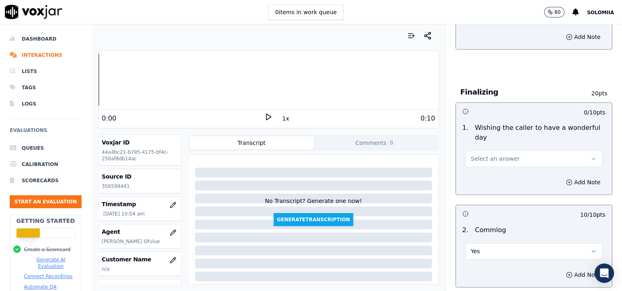
click at [501, 149] on div "Select an answer" at bounding box center [534, 158] width 137 height 18
click at [482, 156] on span "Select an answer" at bounding box center [495, 159] width 49 height 8
click at [508, 174] on div "Yes" at bounding box center [517, 175] width 120 height 13
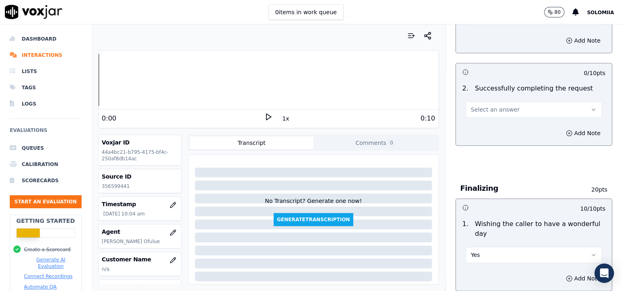
scroll to position [432, 0]
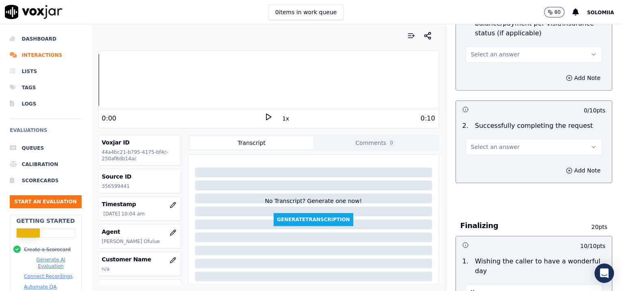
click at [487, 154] on button "Select an answer" at bounding box center [534, 147] width 137 height 16
click at [504, 163] on div "Yes" at bounding box center [517, 164] width 120 height 13
click at [481, 53] on span "Select an answer" at bounding box center [495, 54] width 49 height 8
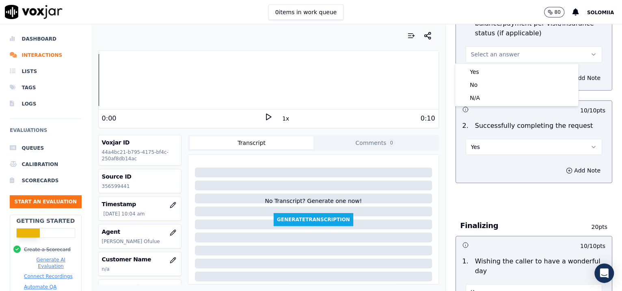
drag, startPoint x: 484, startPoint y: 95, endPoint x: 515, endPoint y: 91, distance: 31.3
click at [515, 91] on div "Yes No N/A" at bounding box center [516, 85] width 123 height 42
drag, startPoint x: 515, startPoint y: 91, endPoint x: 513, endPoint y: 98, distance: 7.3
click at [513, 98] on div "Yes No N/A" at bounding box center [516, 85] width 123 height 42
click at [513, 98] on div "N/A" at bounding box center [517, 97] width 120 height 13
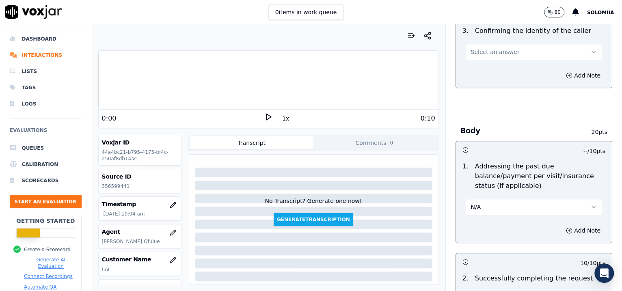
scroll to position [262, 0]
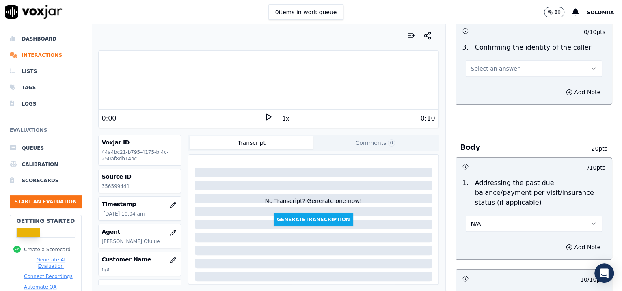
click at [486, 63] on button "Select an answer" at bounding box center [534, 69] width 137 height 16
click at [505, 82] on div "Yes" at bounding box center [517, 86] width 120 height 13
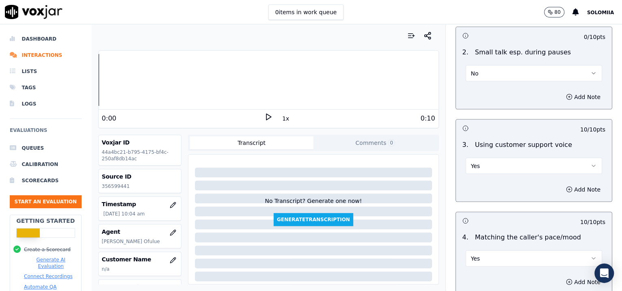
scroll to position [1283, 0]
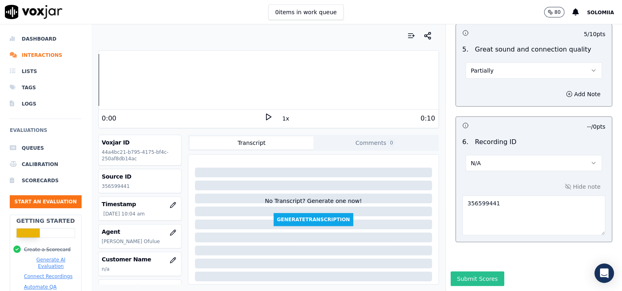
click at [456, 272] on button "Submit Scores" at bounding box center [478, 279] width 54 height 15
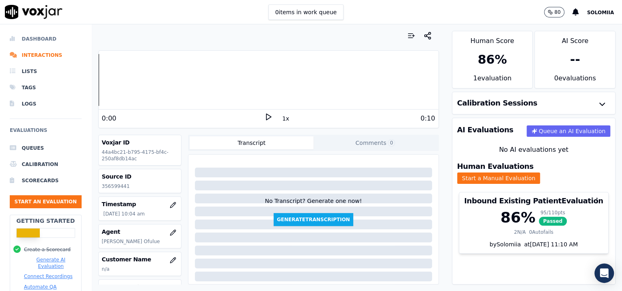
click at [54, 39] on li "Dashboard" at bounding box center [46, 39] width 72 height 16
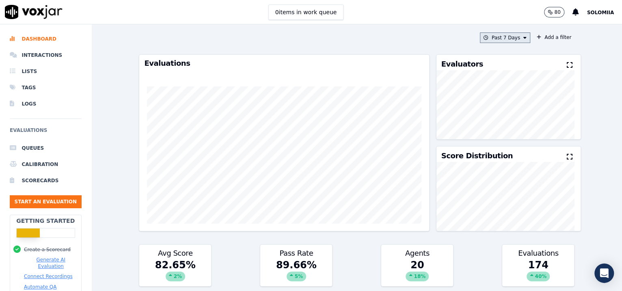
click at [498, 42] on button "Past 7 Days" at bounding box center [505, 38] width 50 height 11
click at [493, 62] on div "[DATE]" at bounding box center [501, 62] width 17 height 7
click at [511, 138] on button "Add" at bounding box center [519, 131] width 16 height 13
click at [55, 203] on button "Start an Evaluation" at bounding box center [46, 201] width 72 height 13
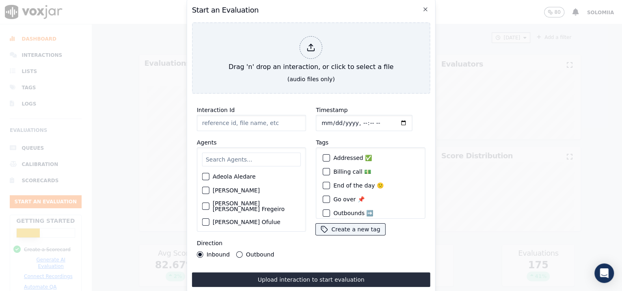
click at [243, 123] on input "Interaction Id" at bounding box center [251, 123] width 109 height 16
paste input "356601666"
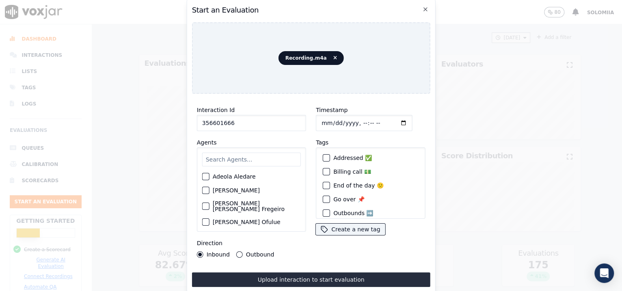
click at [357, 118] on input "Timestamp" at bounding box center [364, 123] width 97 height 16
click at [353, 118] on input "Timestamp" at bounding box center [364, 123] width 97 height 16
drag, startPoint x: 251, startPoint y: 114, endPoint x: 155, endPoint y: 111, distance: 95.9
click at [155, 291] on div "Start an Evaluation Recording.m4a Interaction Id 356601666 Agents [PERSON_NAME]…" at bounding box center [311, 291] width 622 height 0
paste input "2624"
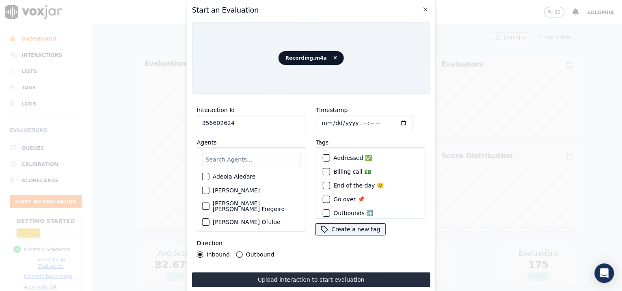
type input "356602624"
click at [355, 119] on input "Timestamp" at bounding box center [364, 123] width 97 height 16
type input "[DATE]T22:03"
type input "[DATE]T10:23"
click at [236, 158] on input "text" at bounding box center [251, 160] width 99 height 14
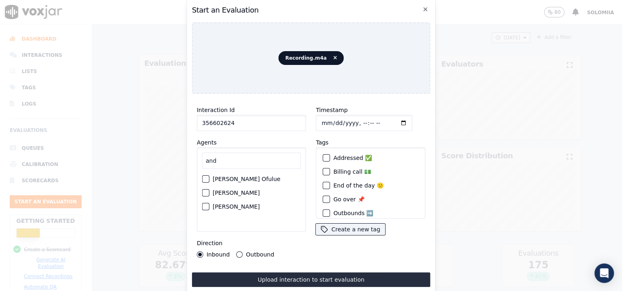
type input "and"
click at [245, 176] on label "[PERSON_NAME] Ofulue" at bounding box center [247, 179] width 68 height 6
click at [210, 176] on button "[PERSON_NAME] Ofulue" at bounding box center [205, 179] width 7 height 7
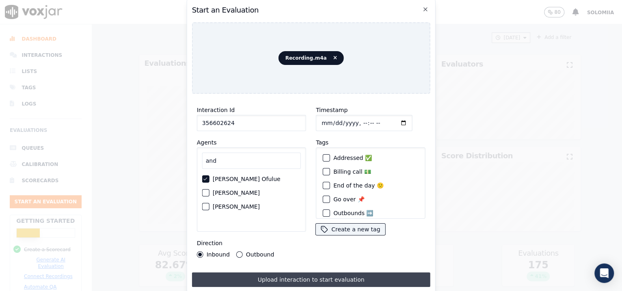
click at [316, 273] on button "Upload interaction to start evaluation" at bounding box center [311, 280] width 238 height 15
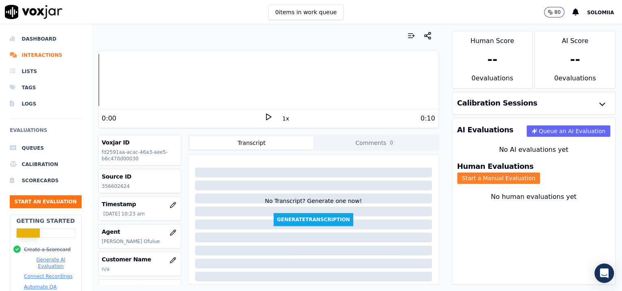
click at [533, 173] on button "Start a Manual Evaluation" at bounding box center [498, 178] width 83 height 11
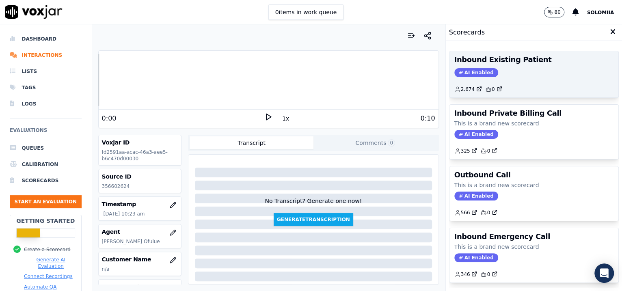
click at [507, 72] on div "AI Enabled" at bounding box center [535, 72] width 160 height 9
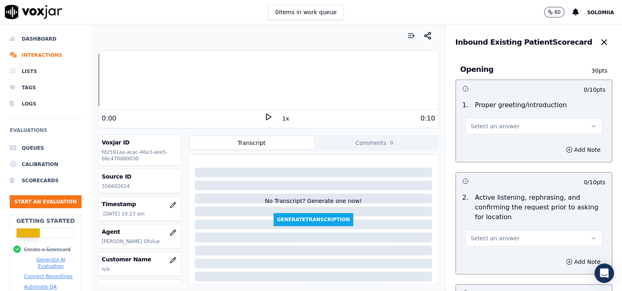
click at [484, 121] on button "Select an answer" at bounding box center [534, 126] width 137 height 16
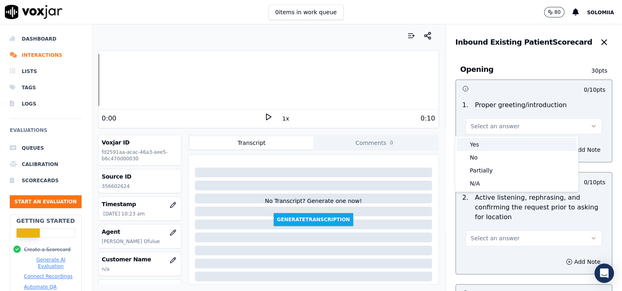
click at [507, 143] on div "Yes" at bounding box center [517, 144] width 120 height 13
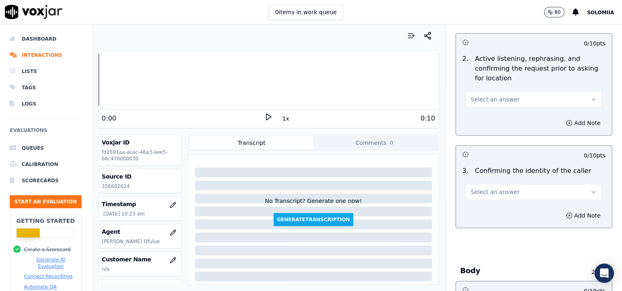
scroll to position [146, 0]
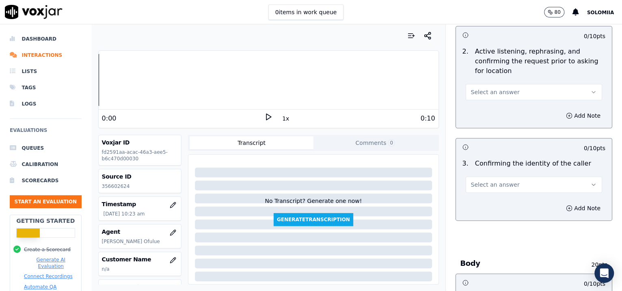
click at [495, 94] on span "Select an answer" at bounding box center [495, 92] width 49 height 8
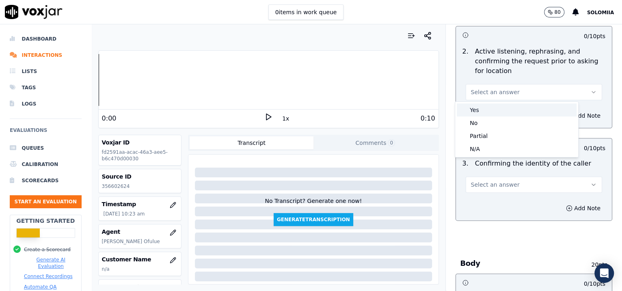
click at [507, 106] on div "Yes" at bounding box center [517, 110] width 120 height 13
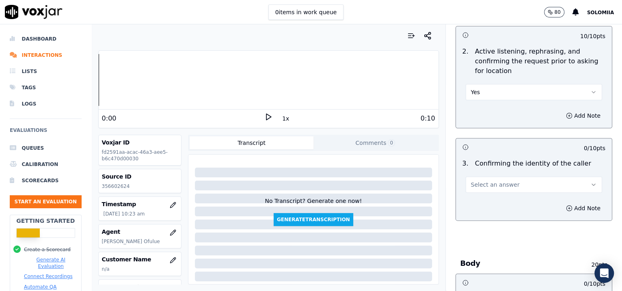
scroll to position [1240, 0]
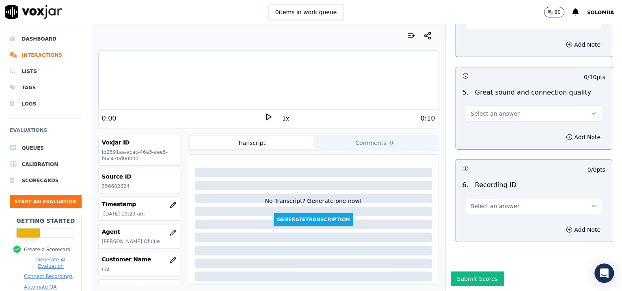
click at [492, 202] on span "Select an answer" at bounding box center [495, 206] width 49 height 8
click at [507, 204] on div "N/A" at bounding box center [517, 206] width 120 height 13
click at [561, 224] on button "Add Note" at bounding box center [583, 229] width 44 height 11
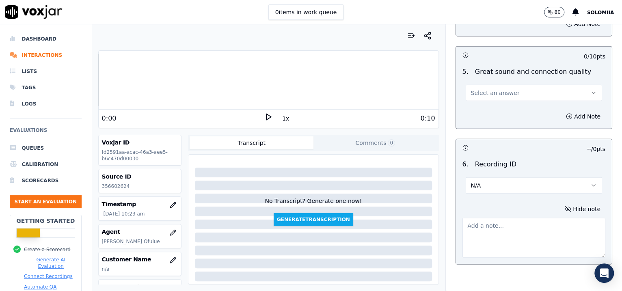
click at [499, 225] on textarea at bounding box center [534, 238] width 143 height 40
paste textarea "356602624"
type textarea "356602624"
click at [488, 91] on span "Select an answer" at bounding box center [495, 93] width 49 height 8
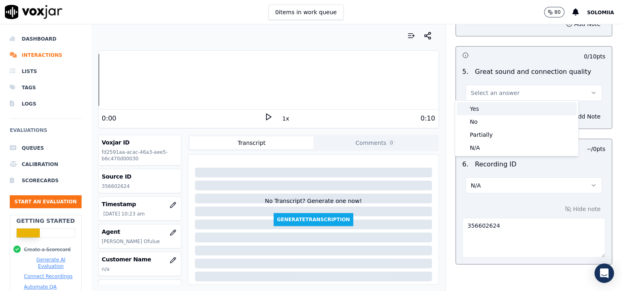
click at [510, 103] on div "Yes" at bounding box center [517, 108] width 120 height 13
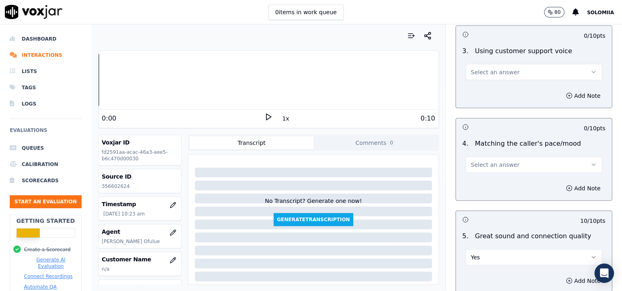
scroll to position [1036, 0]
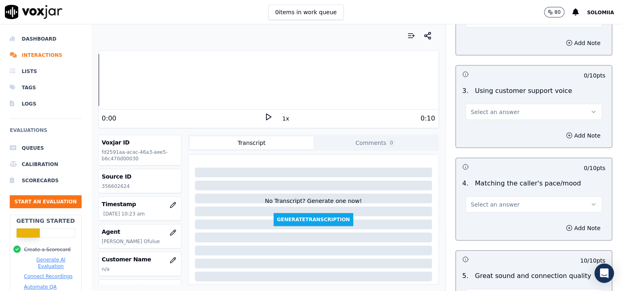
click at [486, 197] on button "Select an answer" at bounding box center [534, 205] width 137 height 16
click at [510, 218] on div "Yes" at bounding box center [517, 221] width 120 height 13
click at [481, 115] on button "Select an answer" at bounding box center [534, 112] width 137 height 16
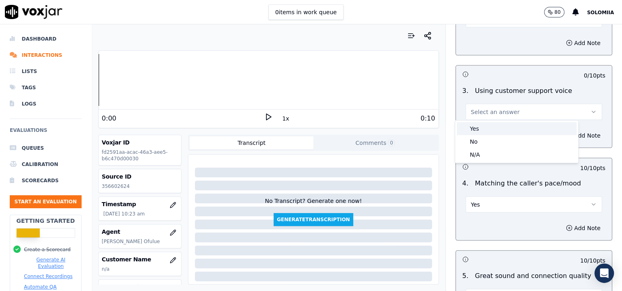
click at [494, 125] on div "Yes" at bounding box center [517, 128] width 120 height 13
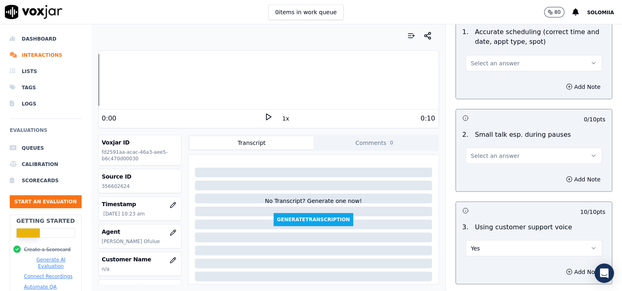
scroll to position [885, 0]
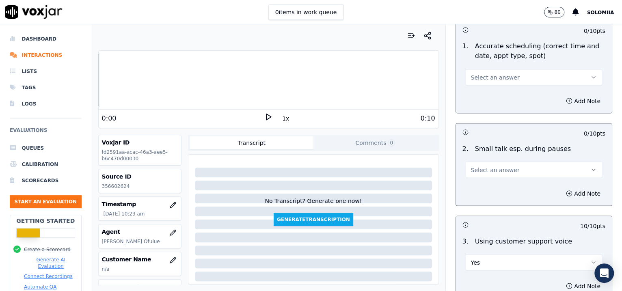
click at [475, 179] on div "2 . Small talk esp. during pauses Select an answer" at bounding box center [534, 161] width 156 height 41
click at [474, 173] on button "Select an answer" at bounding box center [534, 170] width 137 height 16
click at [485, 193] on div "No" at bounding box center [517, 199] width 120 height 13
click at [491, 83] on button "Select an answer" at bounding box center [534, 77] width 137 height 16
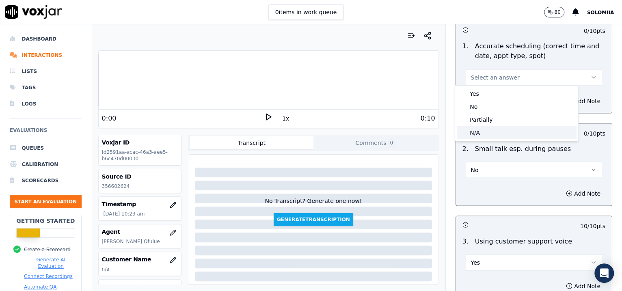
click at [486, 130] on div "N/A" at bounding box center [517, 132] width 120 height 13
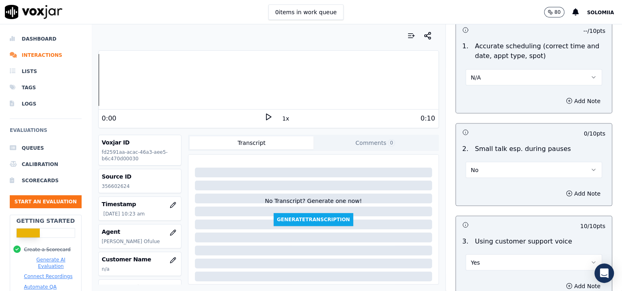
click at [496, 67] on div "N/A" at bounding box center [534, 76] width 137 height 18
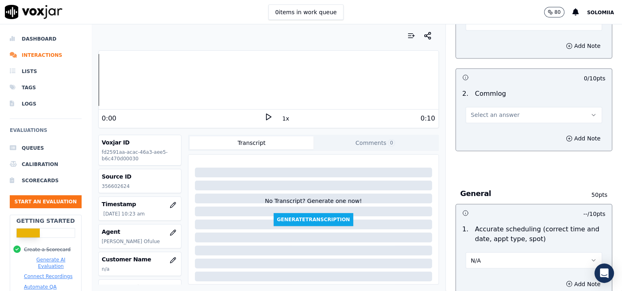
scroll to position [662, 0]
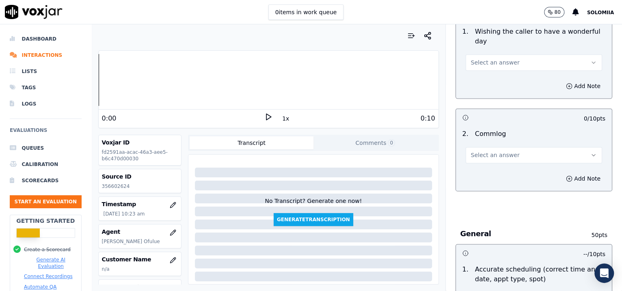
click at [520, 150] on button "Select an answer" at bounding box center [534, 155] width 137 height 16
click at [494, 167] on div "Yes" at bounding box center [517, 171] width 120 height 13
click at [492, 65] on button "Select an answer" at bounding box center [534, 62] width 137 height 16
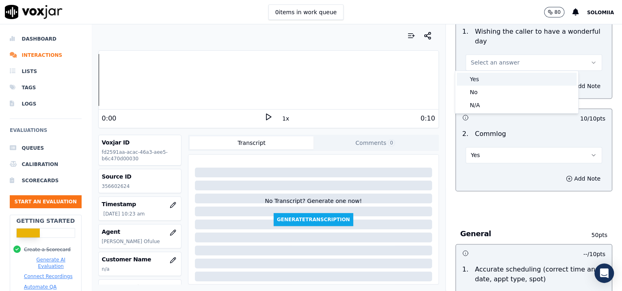
click at [507, 78] on div "Yes" at bounding box center [517, 79] width 120 height 13
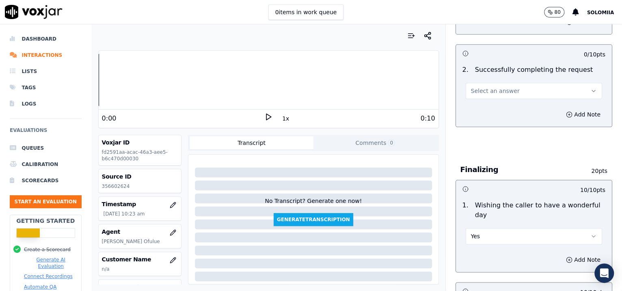
scroll to position [460, 0]
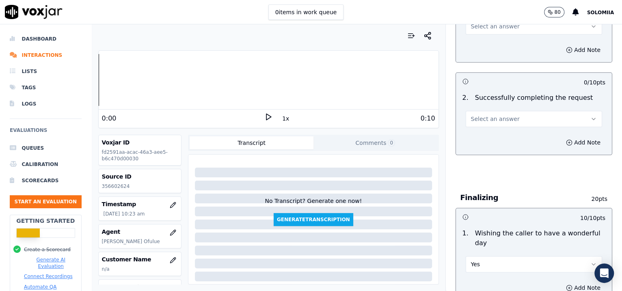
click at [514, 117] on button "Select an answer" at bounding box center [534, 119] width 137 height 16
click at [535, 137] on div "Yes" at bounding box center [517, 136] width 120 height 13
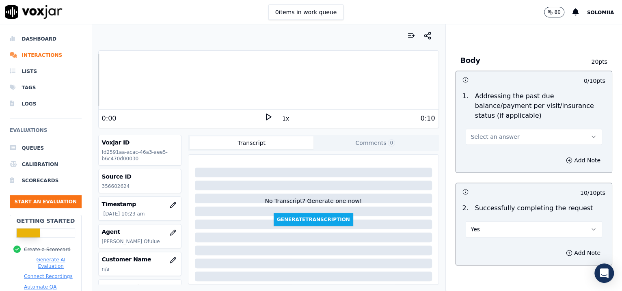
click at [508, 129] on button "Select an answer" at bounding box center [534, 137] width 137 height 16
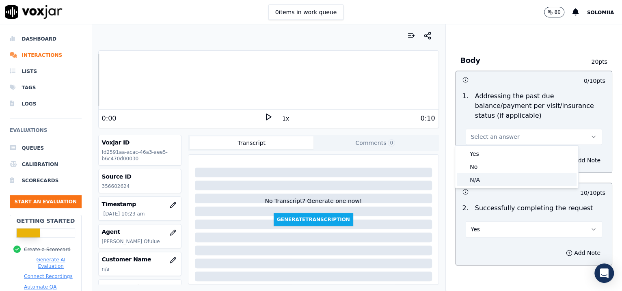
click at [503, 180] on div "N/A" at bounding box center [517, 179] width 120 height 13
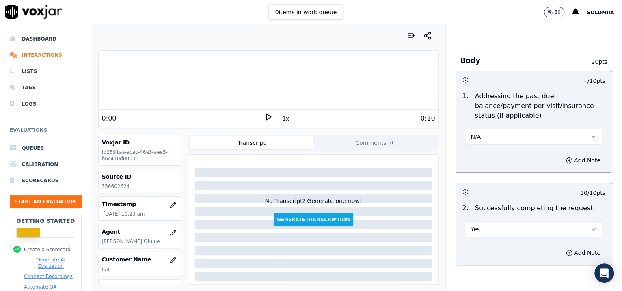
scroll to position [267, 0]
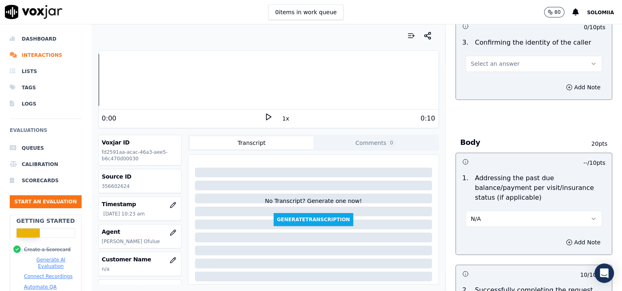
click at [488, 71] on button "Select an answer" at bounding box center [534, 64] width 137 height 16
click at [495, 76] on div "Yes" at bounding box center [517, 81] width 120 height 13
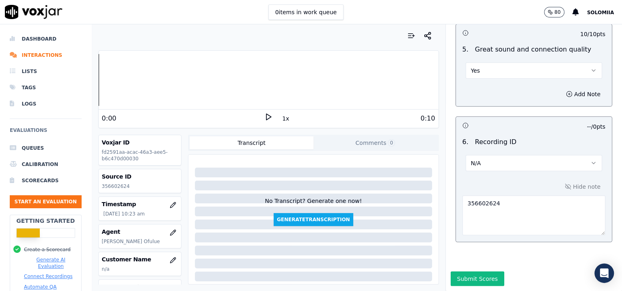
scroll to position [1283, 0]
click at [451, 272] on button "Submit Scores" at bounding box center [478, 279] width 54 height 15
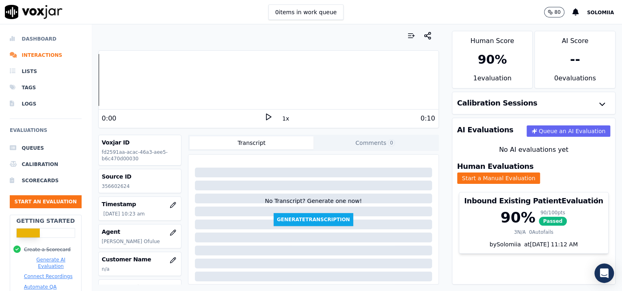
click at [60, 36] on li "Dashboard" at bounding box center [46, 39] width 72 height 16
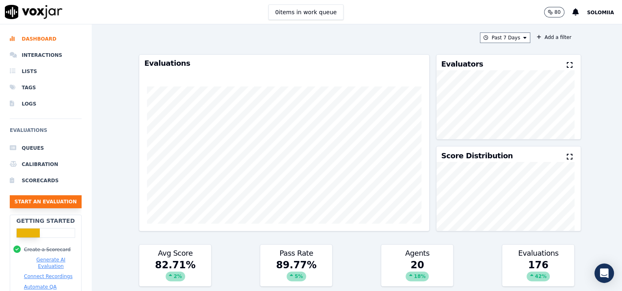
click at [35, 199] on button "Start an Evaluation" at bounding box center [46, 201] width 72 height 13
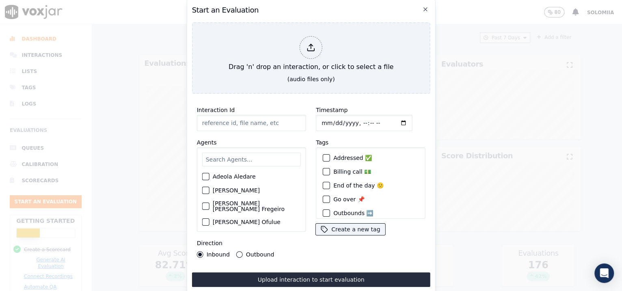
click at [245, 116] on input "Interaction Id" at bounding box center [251, 123] width 109 height 16
paste input "356604008"
type input "356604008"
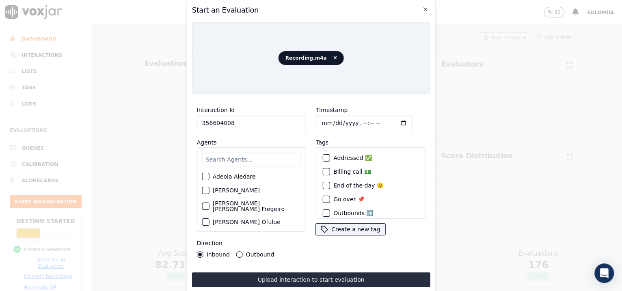
click at [352, 119] on input "Timestamp" at bounding box center [364, 123] width 97 height 16
type input "[DATE]T10:30"
click at [241, 160] on input "text" at bounding box center [251, 160] width 99 height 14
type input "and"
click at [245, 172] on div "[PERSON_NAME] Ofulue" at bounding box center [251, 179] width 99 height 14
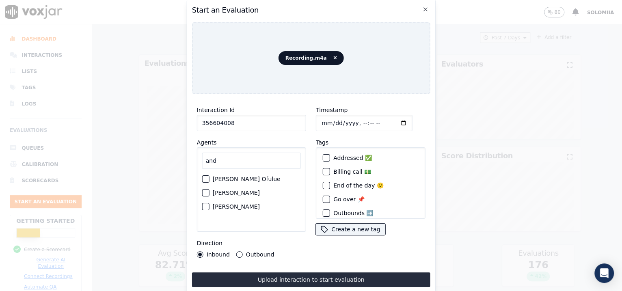
click at [254, 177] on label "[PERSON_NAME] Ofulue" at bounding box center [247, 179] width 68 height 6
click at [210, 177] on button "[PERSON_NAME] Ofulue" at bounding box center [205, 179] width 7 height 7
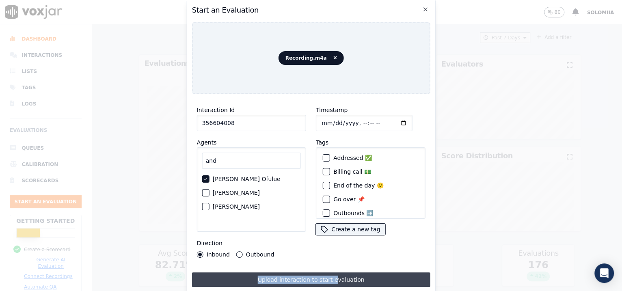
drag, startPoint x: 330, startPoint y: 266, endPoint x: 330, endPoint y: 271, distance: 4.9
click at [330, 271] on div "Interaction Id 356604008 Agents and [PERSON_NAME] [PERSON_NAME] Haze [PERSON_NA…" at bounding box center [311, 193] width 238 height 187
click at [330, 273] on button "Upload interaction to start evaluation" at bounding box center [311, 280] width 238 height 15
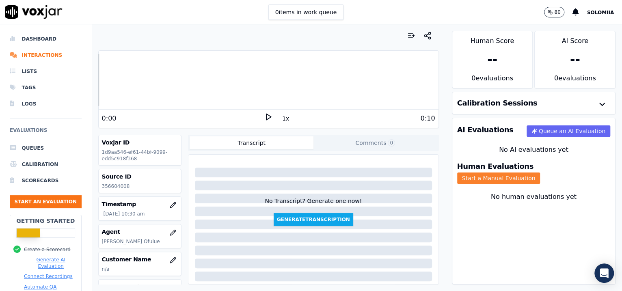
click at [541, 173] on button "Start a Manual Evaluation" at bounding box center [498, 178] width 83 height 11
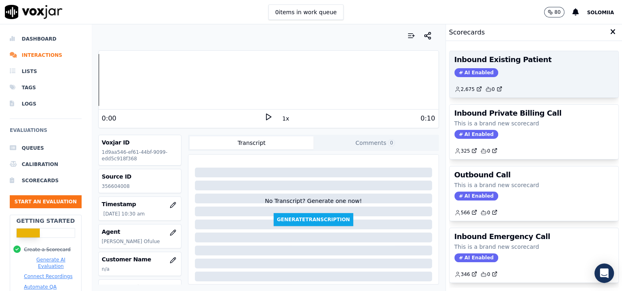
click at [529, 89] on div "2,675 0" at bounding box center [535, 86] width 160 height 13
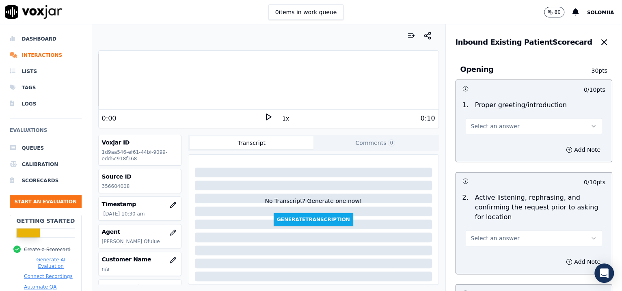
click at [517, 124] on button "Select an answer" at bounding box center [534, 126] width 137 height 16
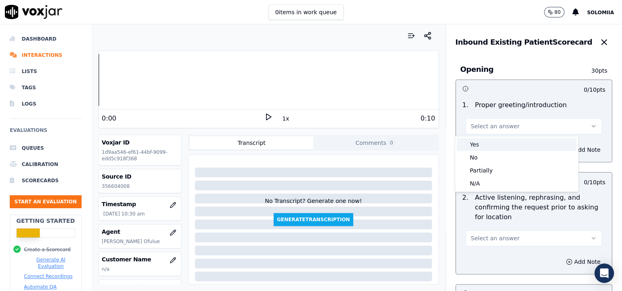
click at [503, 145] on div "Yes" at bounding box center [517, 144] width 120 height 13
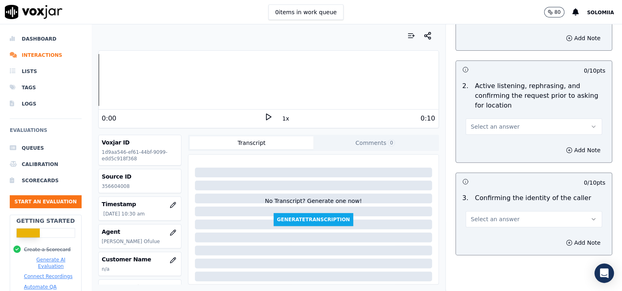
scroll to position [157, 0]
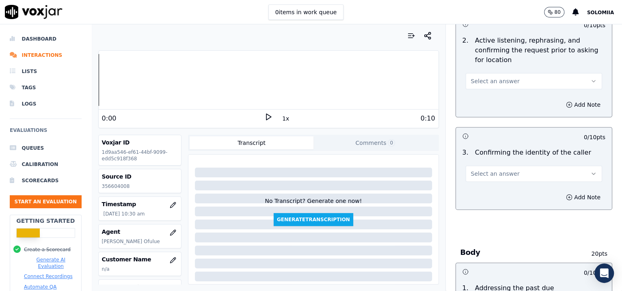
click at [498, 78] on span "Select an answer" at bounding box center [495, 81] width 49 height 8
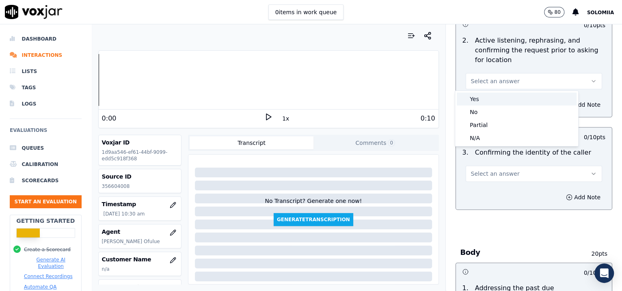
click at [511, 98] on div "Yes" at bounding box center [517, 99] width 120 height 13
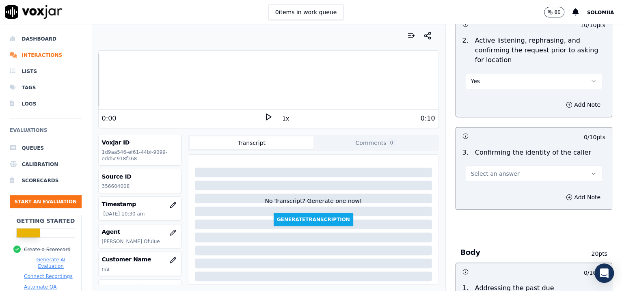
scroll to position [1240, 0]
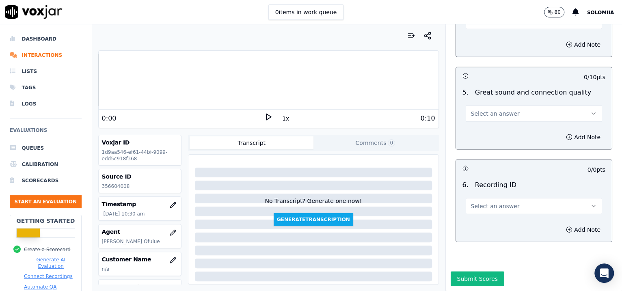
click at [481, 198] on button "Select an answer" at bounding box center [534, 206] width 137 height 16
drag, startPoint x: 490, startPoint y: 198, endPoint x: 496, endPoint y: 203, distance: 7.8
click at [496, 203] on div "N/A" at bounding box center [516, 203] width 123 height 21
click at [496, 203] on div "N/A" at bounding box center [517, 206] width 120 height 13
click at [561, 224] on button "Add Note" at bounding box center [583, 229] width 44 height 11
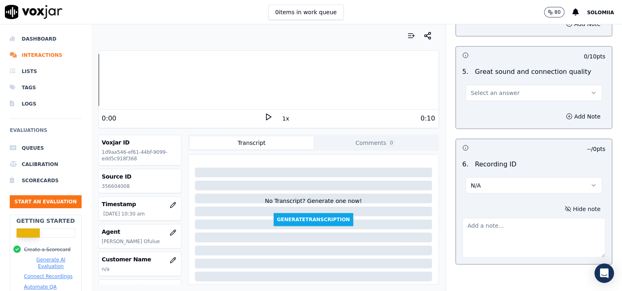
click at [492, 236] on textarea at bounding box center [534, 238] width 143 height 40
paste textarea "356604008"
type textarea "356604008"
click at [484, 83] on div "Select an answer" at bounding box center [534, 92] width 137 height 18
click at [496, 93] on span "Select an answer" at bounding box center [495, 93] width 49 height 8
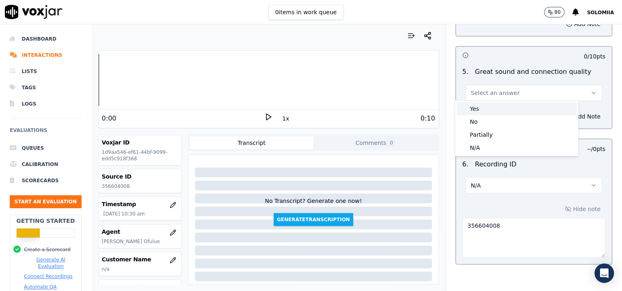
click at [529, 114] on div "Yes" at bounding box center [517, 108] width 120 height 13
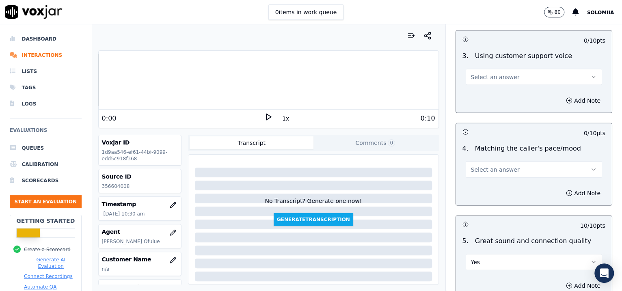
scroll to position [1054, 0]
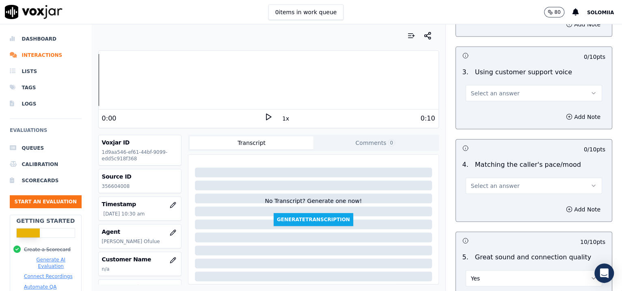
click at [498, 193] on div "4 . Matching the caller's pace/mood Select an answer" at bounding box center [534, 177] width 156 height 41
click at [482, 185] on span "Select an answer" at bounding box center [495, 186] width 49 height 8
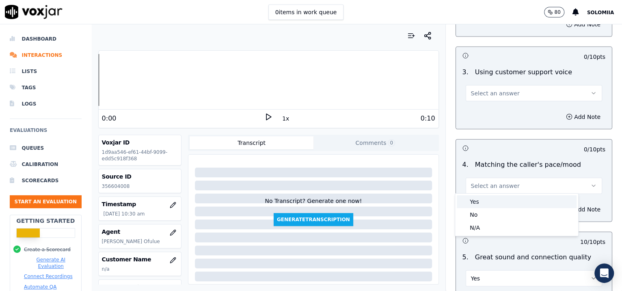
click at [505, 198] on div "Yes" at bounding box center [517, 201] width 120 height 13
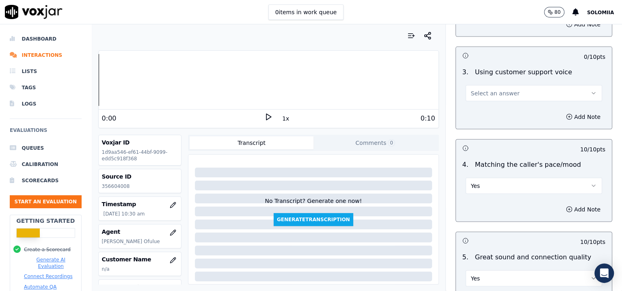
click at [486, 95] on button "Select an answer" at bounding box center [534, 93] width 137 height 16
click at [504, 106] on div "Yes" at bounding box center [517, 109] width 120 height 13
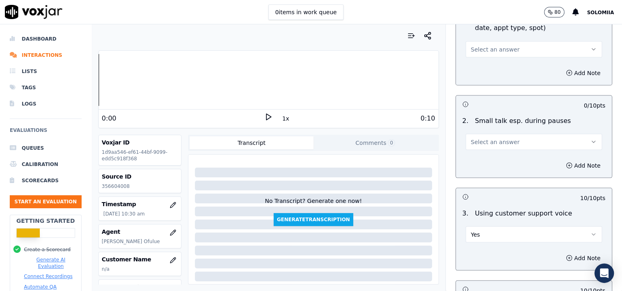
scroll to position [875, 0]
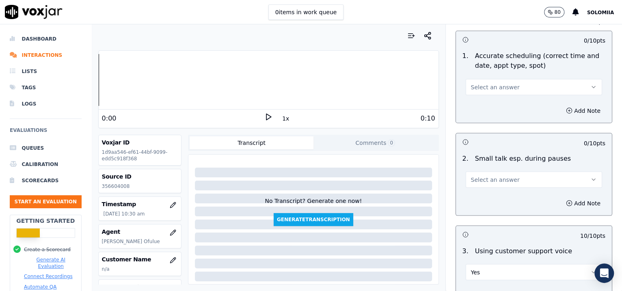
click at [496, 171] on button "Select an answer" at bounding box center [534, 179] width 137 height 16
click at [488, 208] on div "No" at bounding box center [517, 208] width 120 height 13
click at [490, 93] on button "Select an answer" at bounding box center [534, 87] width 137 height 16
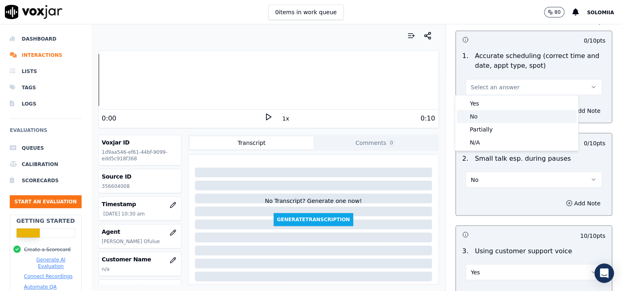
drag, startPoint x: 491, startPoint y: 142, endPoint x: 482, endPoint y: 104, distance: 39.6
click at [482, 104] on div "Yes No Partially N/A" at bounding box center [516, 122] width 123 height 55
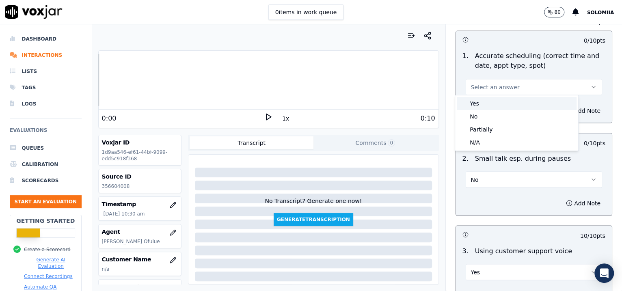
click at [482, 104] on div "Yes" at bounding box center [517, 103] width 120 height 13
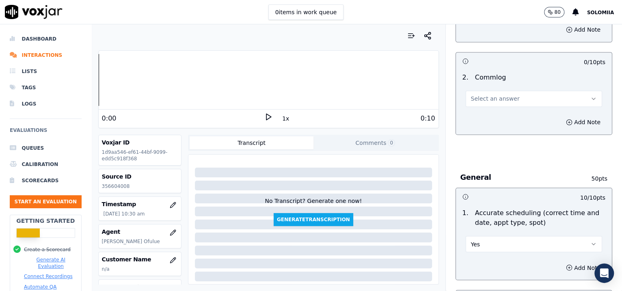
scroll to position [711, 0]
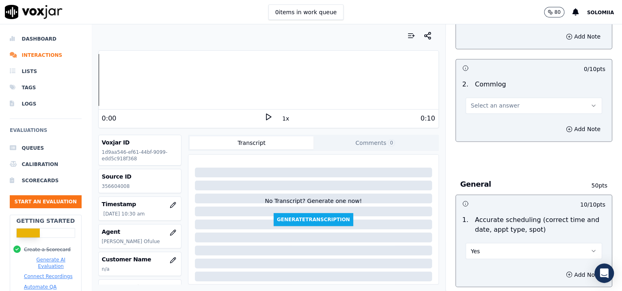
click at [484, 105] on span "Select an answer" at bounding box center [495, 106] width 49 height 8
click at [505, 117] on div "Yes" at bounding box center [517, 122] width 120 height 13
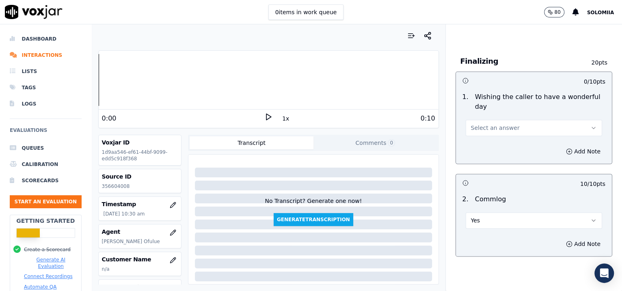
scroll to position [566, 0]
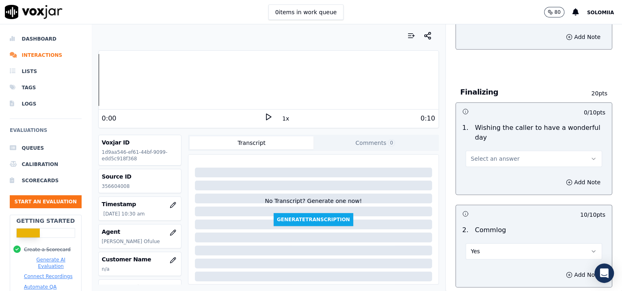
click at [487, 160] on span "Select an answer" at bounding box center [495, 159] width 49 height 8
click at [519, 173] on div "Yes" at bounding box center [517, 175] width 120 height 13
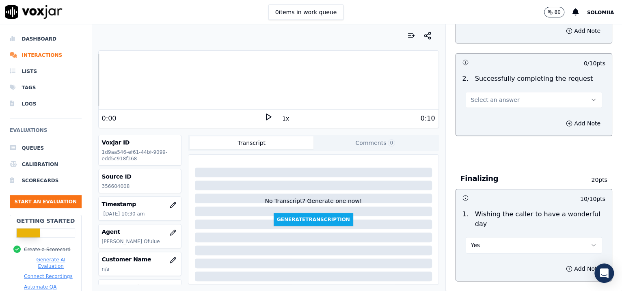
scroll to position [429, 0]
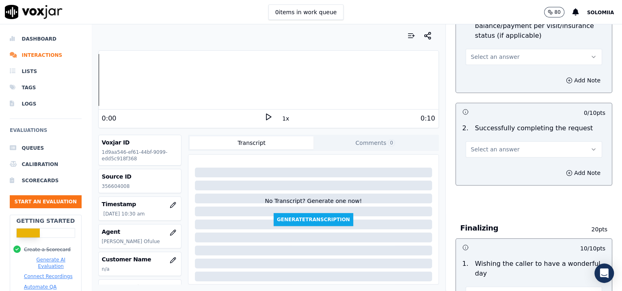
click at [490, 155] on button "Select an answer" at bounding box center [534, 149] width 137 height 16
click at [508, 169] on div "Yes" at bounding box center [517, 166] width 120 height 13
click at [485, 50] on button "Select an answer" at bounding box center [534, 57] width 137 height 16
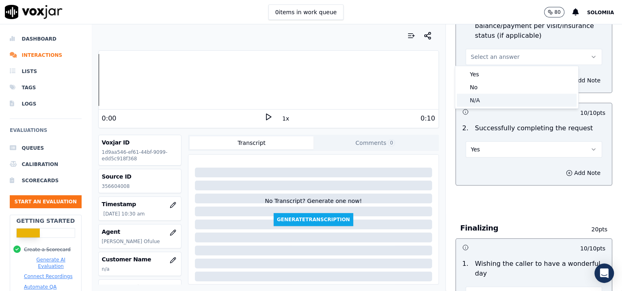
click at [495, 106] on div "N/A" at bounding box center [517, 100] width 120 height 13
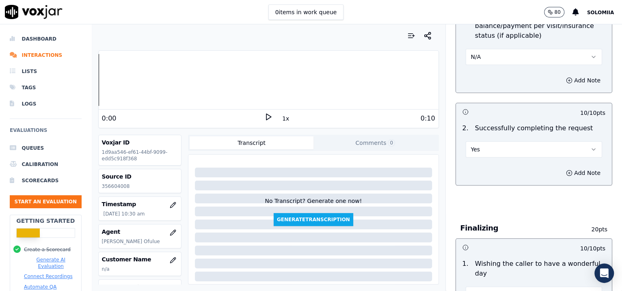
scroll to position [239, 0]
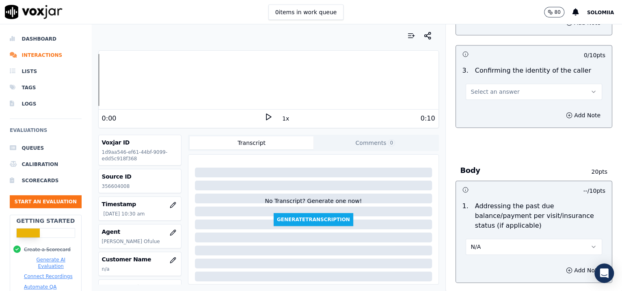
click at [509, 97] on button "Select an answer" at bounding box center [534, 92] width 137 height 16
click at [517, 105] on div "Yes" at bounding box center [517, 109] width 120 height 13
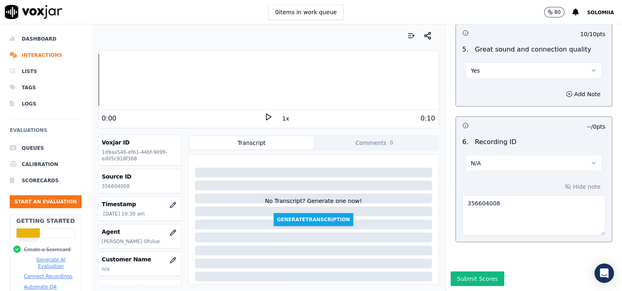
click at [503, 63] on button "Yes" at bounding box center [534, 71] width 137 height 16
click at [506, 93] on div "Partially" at bounding box center [517, 92] width 120 height 13
click at [463, 272] on button "Submit Scores" at bounding box center [478, 279] width 54 height 15
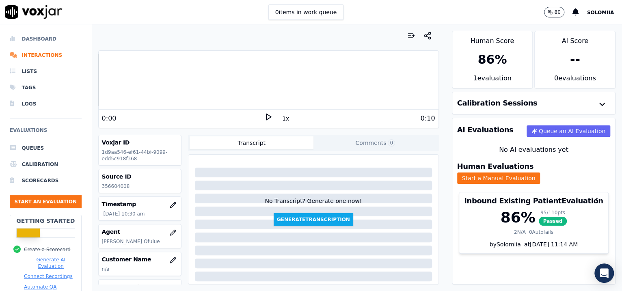
click at [42, 40] on li "Dashboard" at bounding box center [46, 39] width 72 height 16
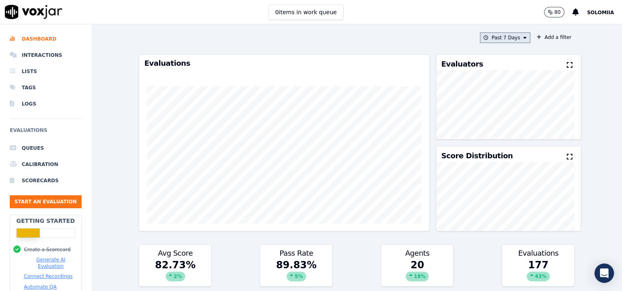
click at [489, 41] on button "Past 7 Days" at bounding box center [505, 38] width 50 height 11
click at [493, 63] on div "[DATE]" at bounding box center [501, 62] width 17 height 7
click at [511, 137] on button "Add" at bounding box center [519, 131] width 16 height 13
click at [36, 206] on button "Start an Evaluation" at bounding box center [46, 201] width 72 height 13
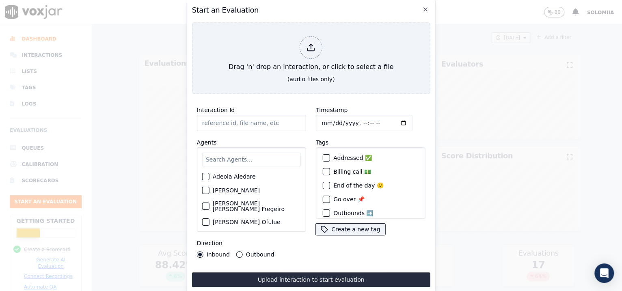
click at [228, 124] on input "Interaction Id" at bounding box center [251, 123] width 109 height 16
paste input "356605357"
type input "356605357"
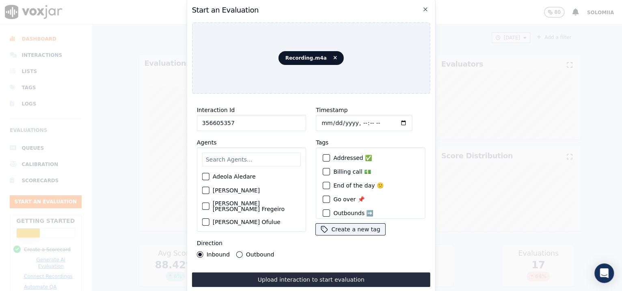
click at [355, 121] on input "Timestamp" at bounding box center [364, 123] width 97 height 16
type input "[DATE]T10:39"
click at [247, 153] on input "text" at bounding box center [251, 160] width 99 height 14
type input "and"
click at [244, 176] on label "[PERSON_NAME] Ofulue" at bounding box center [247, 179] width 68 height 6
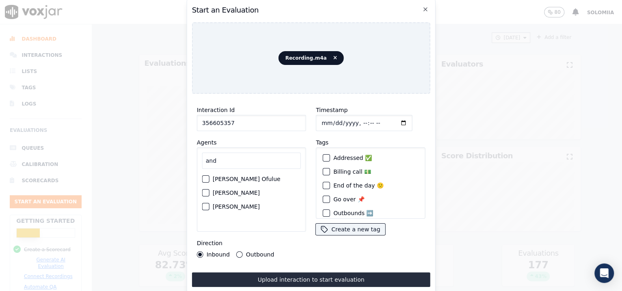
click at [210, 176] on button "[PERSON_NAME] Ofulue" at bounding box center [205, 179] width 7 height 7
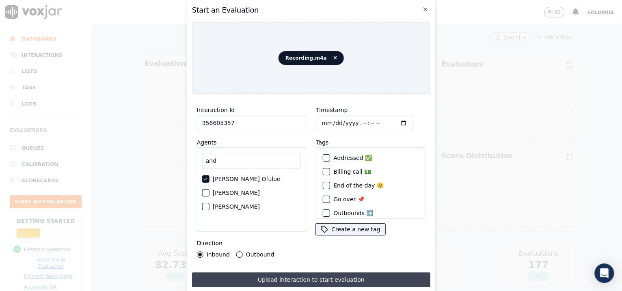
click at [336, 280] on button "Upload interaction to start evaluation" at bounding box center [311, 280] width 238 height 15
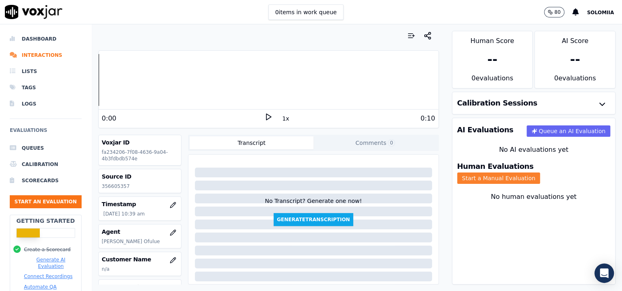
click at [525, 173] on button "Start a Manual Evaluation" at bounding box center [498, 178] width 83 height 11
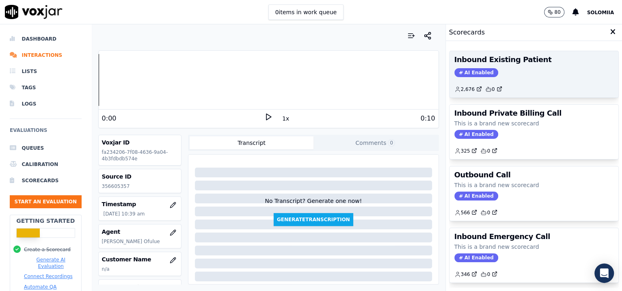
click at [522, 76] on div "AI Enabled" at bounding box center [535, 72] width 160 height 9
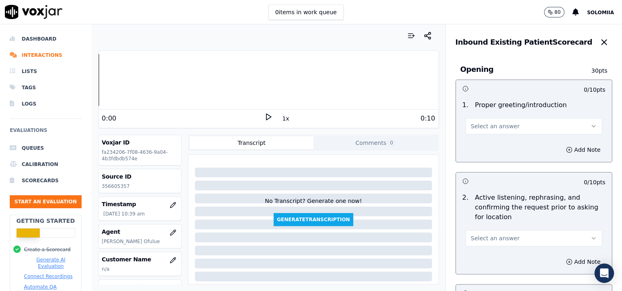
click at [498, 134] on button "Select an answer" at bounding box center [534, 126] width 137 height 16
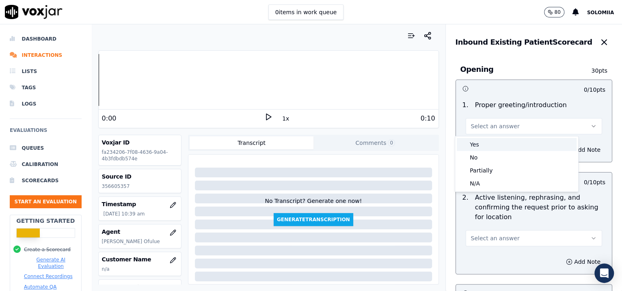
click at [509, 147] on div "Yes" at bounding box center [517, 144] width 120 height 13
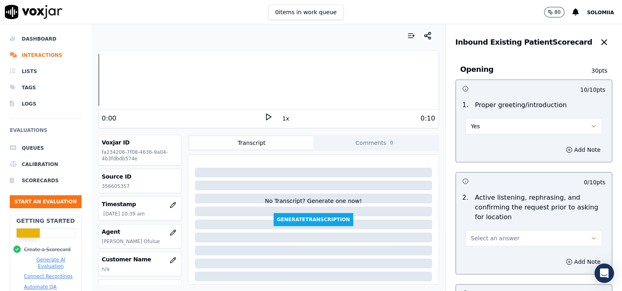
click at [494, 232] on button "Select an answer" at bounding box center [534, 238] width 137 height 16
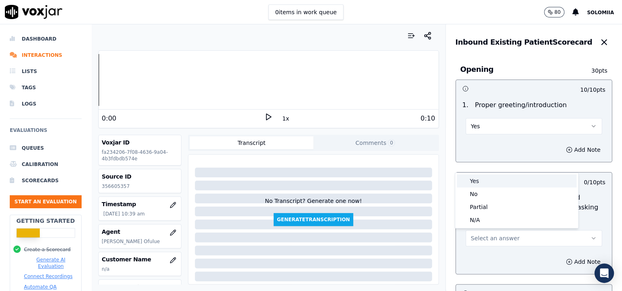
click at [479, 182] on div "Yes" at bounding box center [517, 181] width 120 height 13
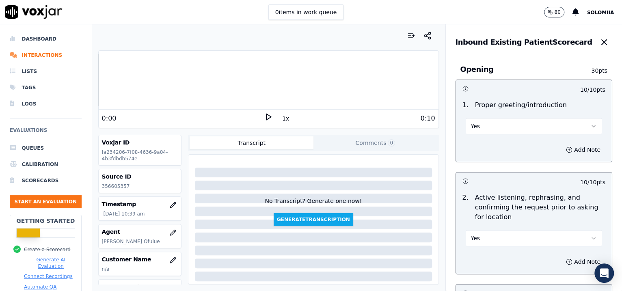
scroll to position [1240, 0]
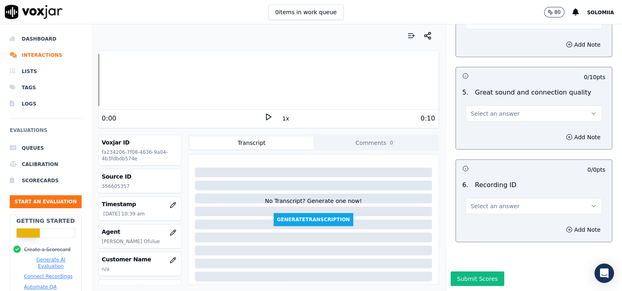
click at [486, 202] on span "Select an answer" at bounding box center [495, 206] width 49 height 8
click at [499, 203] on div "N/A" at bounding box center [517, 206] width 120 height 13
click at [561, 224] on button "Add Note" at bounding box center [583, 229] width 44 height 11
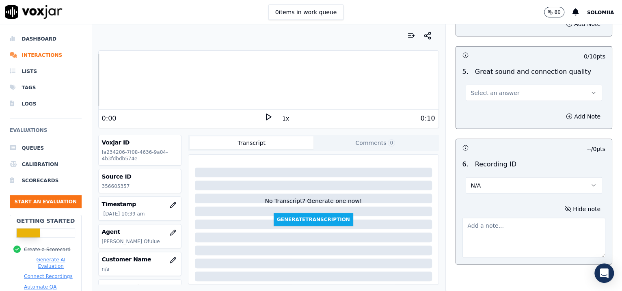
click at [505, 226] on textarea at bounding box center [534, 238] width 143 height 40
paste textarea "356605357"
type textarea "356605357"
click at [478, 91] on span "Select an answer" at bounding box center [495, 93] width 49 height 8
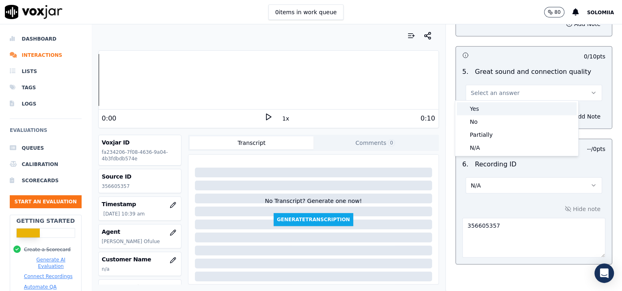
click at [512, 112] on div "Yes" at bounding box center [517, 108] width 120 height 13
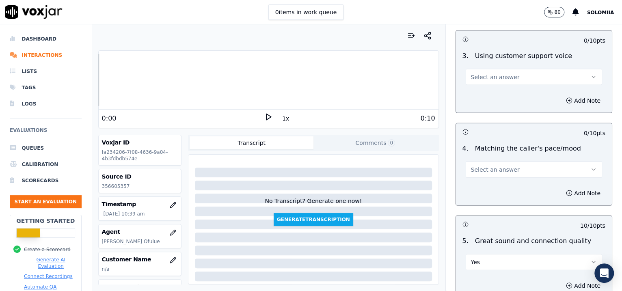
scroll to position [1066, 0]
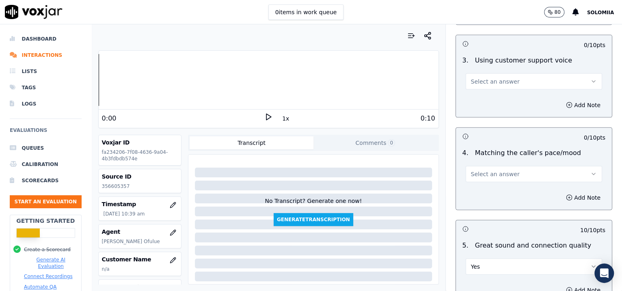
click at [499, 174] on span "Select an answer" at bounding box center [495, 174] width 49 height 8
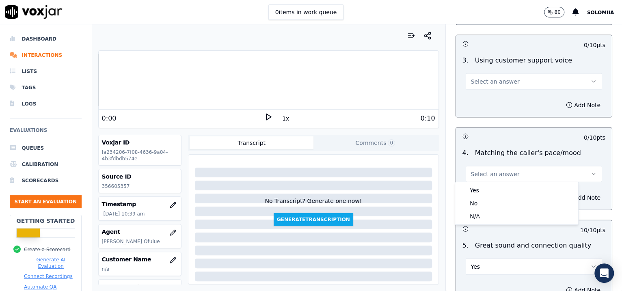
drag, startPoint x: 505, startPoint y: 180, endPoint x: 528, endPoint y: 196, distance: 28.3
click at [528, 196] on div "Yes" at bounding box center [517, 190] width 120 height 13
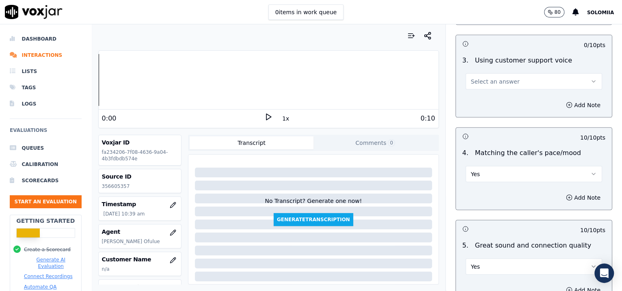
scroll to position [1115, 0]
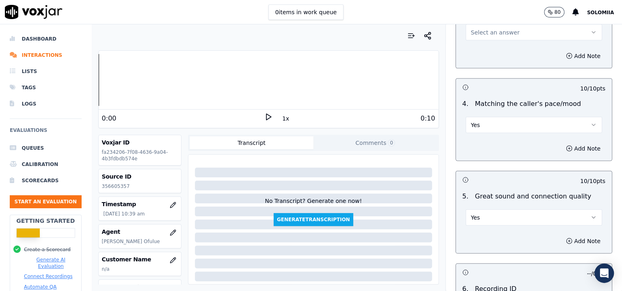
click at [473, 217] on button "Yes" at bounding box center [534, 218] width 137 height 16
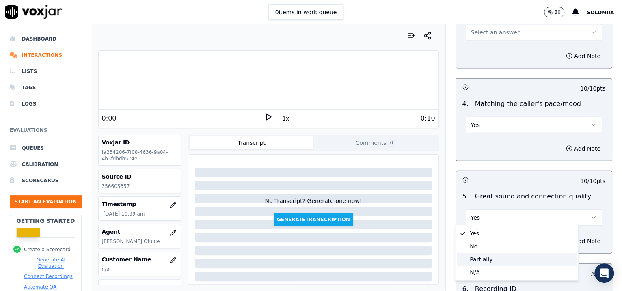
click at [490, 265] on div "Partially" at bounding box center [517, 259] width 120 height 13
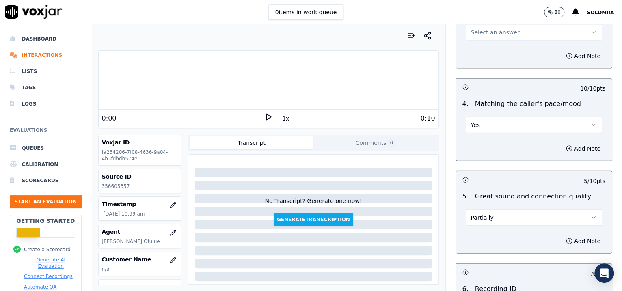
click at [507, 30] on button "Select an answer" at bounding box center [534, 32] width 137 height 16
click at [514, 45] on div "Yes" at bounding box center [517, 48] width 120 height 13
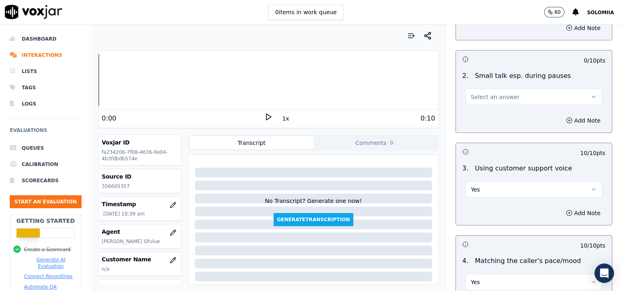
scroll to position [904, 0]
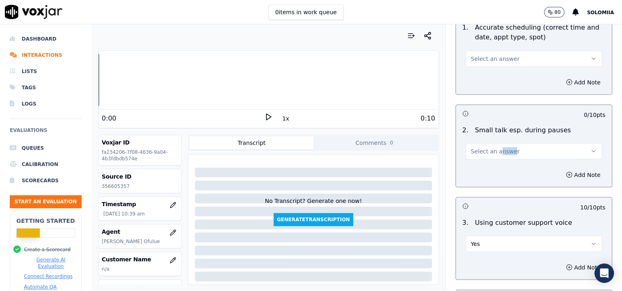
drag, startPoint x: 501, startPoint y: 158, endPoint x: 488, endPoint y: 154, distance: 13.9
click at [488, 154] on div "2 . Small talk esp. during pauses Select an answer" at bounding box center [534, 142] width 156 height 41
click at [488, 154] on button "Select an answer" at bounding box center [534, 151] width 137 height 16
click at [488, 183] on div "No" at bounding box center [517, 180] width 120 height 13
click at [494, 45] on div "Select an answer" at bounding box center [534, 54] width 150 height 24
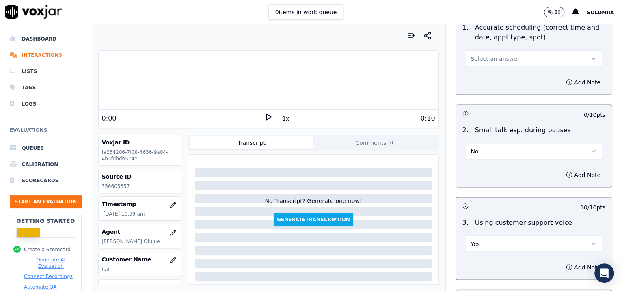
click at [476, 57] on span "Select an answer" at bounding box center [495, 58] width 49 height 8
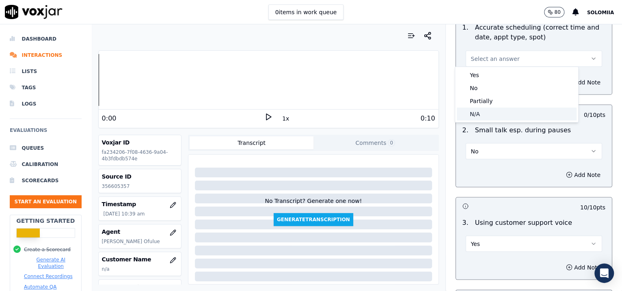
click at [493, 115] on div "N/A" at bounding box center [517, 114] width 120 height 13
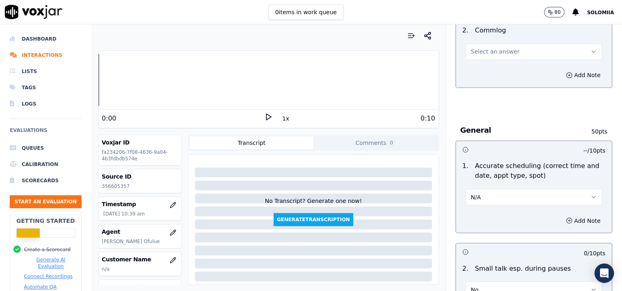
scroll to position [728, 0]
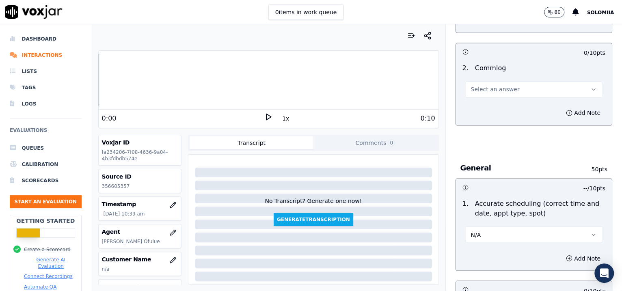
click at [482, 89] on span "Select an answer" at bounding box center [495, 89] width 49 height 8
drag, startPoint x: 511, startPoint y: 113, endPoint x: 509, endPoint y: 108, distance: 4.9
click at [509, 108] on div "Yes No N/A" at bounding box center [516, 119] width 123 height 42
click at [509, 108] on div "Yes" at bounding box center [517, 106] width 120 height 13
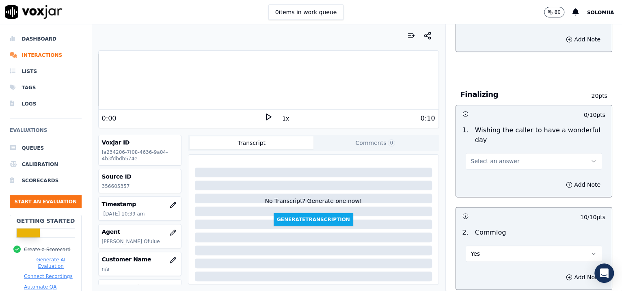
scroll to position [554, 0]
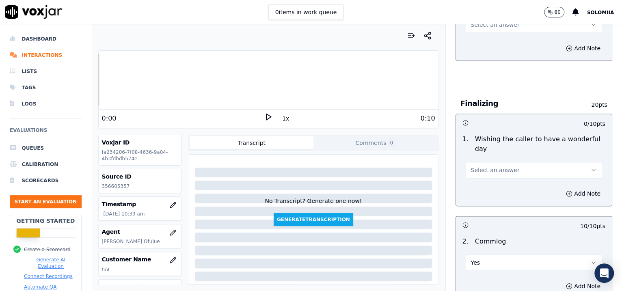
click at [491, 163] on button "Select an answer" at bounding box center [534, 170] width 137 height 16
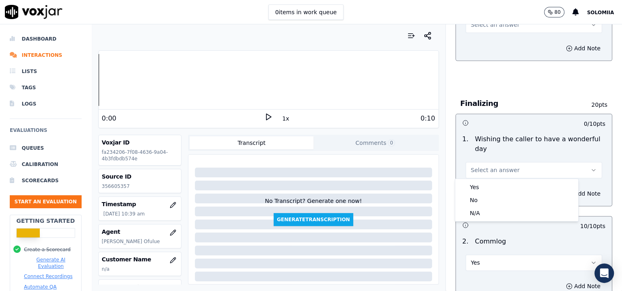
drag, startPoint x: 509, startPoint y: 179, endPoint x: 512, endPoint y: 182, distance: 4.9
click at [512, 182] on div "Yes No N/A" at bounding box center [516, 200] width 123 height 42
click at [512, 182] on div "Yes" at bounding box center [517, 187] width 120 height 13
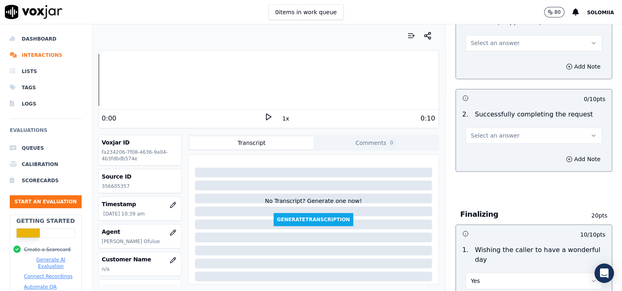
scroll to position [410, 0]
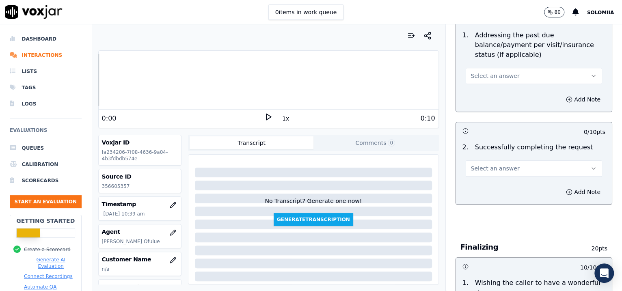
click at [471, 167] on span "Select an answer" at bounding box center [495, 169] width 49 height 8
click at [498, 183] on div "Yes" at bounding box center [517, 185] width 120 height 13
click at [482, 82] on button "Select an answer" at bounding box center [534, 76] width 137 height 16
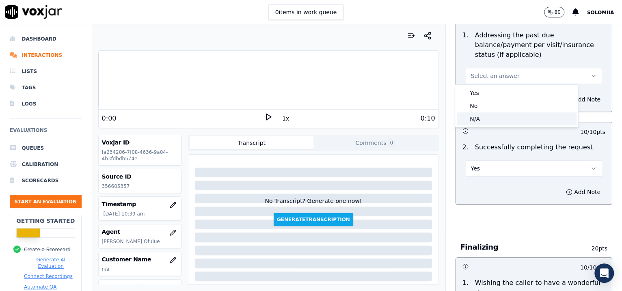
click at [490, 113] on div "N/A" at bounding box center [517, 119] width 120 height 13
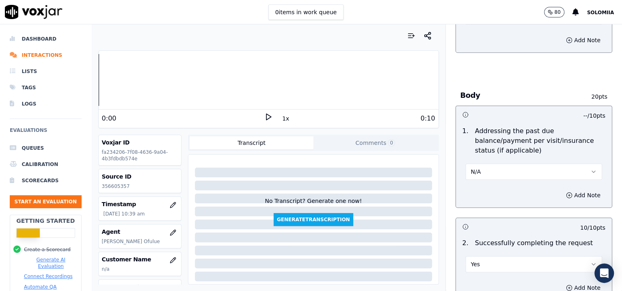
scroll to position [295, 0]
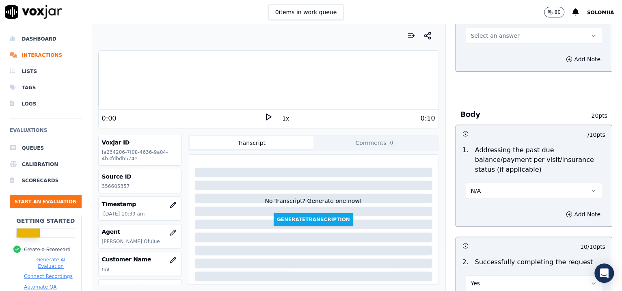
click at [477, 42] on button "Select an answer" at bounding box center [534, 36] width 137 height 16
click at [492, 51] on div "Yes" at bounding box center [517, 53] width 120 height 13
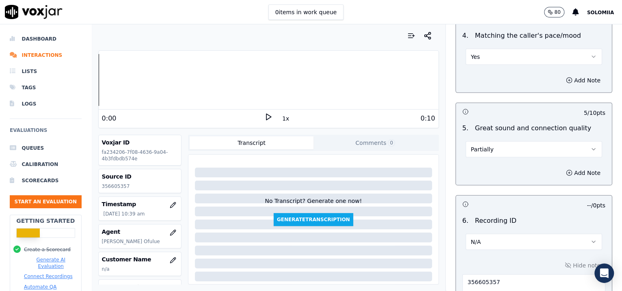
scroll to position [1283, 0]
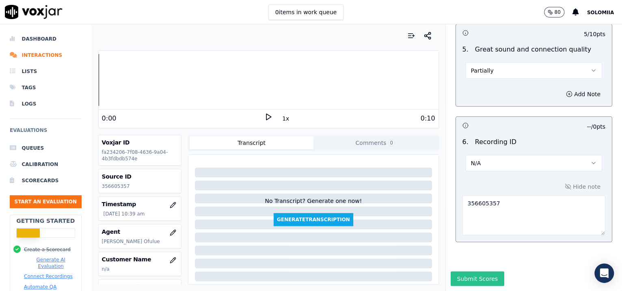
click at [477, 272] on button "Submit Scores" at bounding box center [478, 279] width 54 height 15
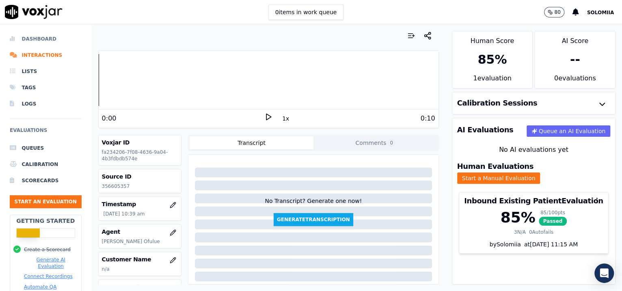
click at [54, 36] on li "Dashboard" at bounding box center [46, 39] width 72 height 16
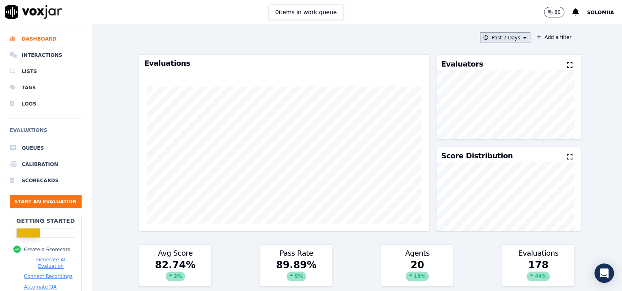
click at [490, 39] on button "Past 7 Days" at bounding box center [505, 38] width 50 height 11
click at [500, 90] on div "Past 30 Days" at bounding box center [509, 92] width 32 height 7
click at [511, 137] on button "Add" at bounding box center [519, 131] width 16 height 13
click at [503, 38] on button "Past 30 Days" at bounding box center [504, 38] width 54 height 11
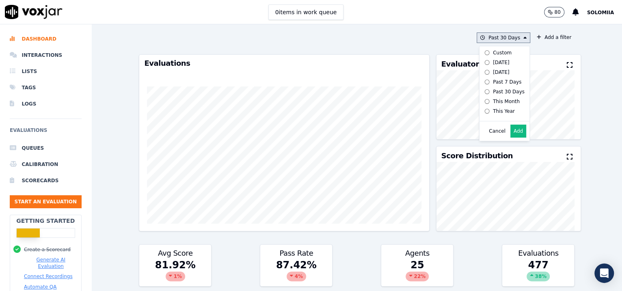
click at [493, 105] on div "This Month" at bounding box center [506, 101] width 27 height 7
click at [511, 137] on button "Add" at bounding box center [519, 131] width 16 height 13
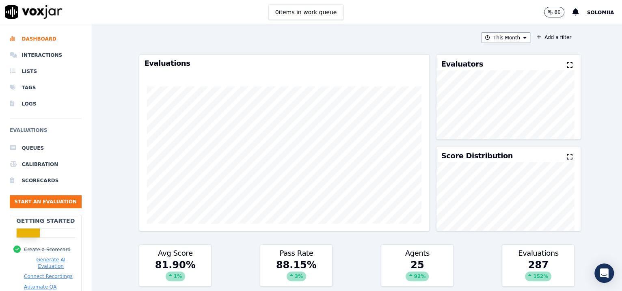
click at [503, 43] on button "This Month" at bounding box center [506, 38] width 49 height 11
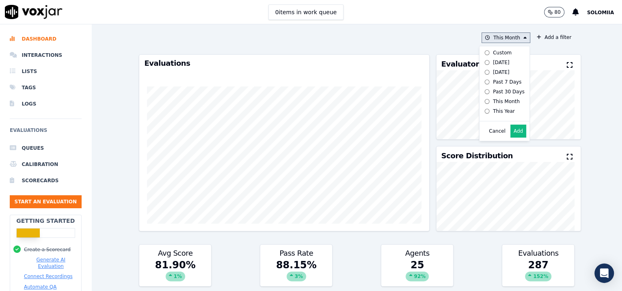
click at [501, 40] on button "This Month Custom [DATE] [DATE] Past 7 Days Past 30 Days This Month This Year C…" at bounding box center [506, 38] width 49 height 11
click at [501, 40] on button "This Month" at bounding box center [506, 38] width 49 height 11
click at [495, 115] on div "This Year" at bounding box center [504, 111] width 22 height 7
click at [511, 138] on button "Add" at bounding box center [519, 131] width 16 height 13
